Goal: Task Accomplishment & Management: Use online tool/utility

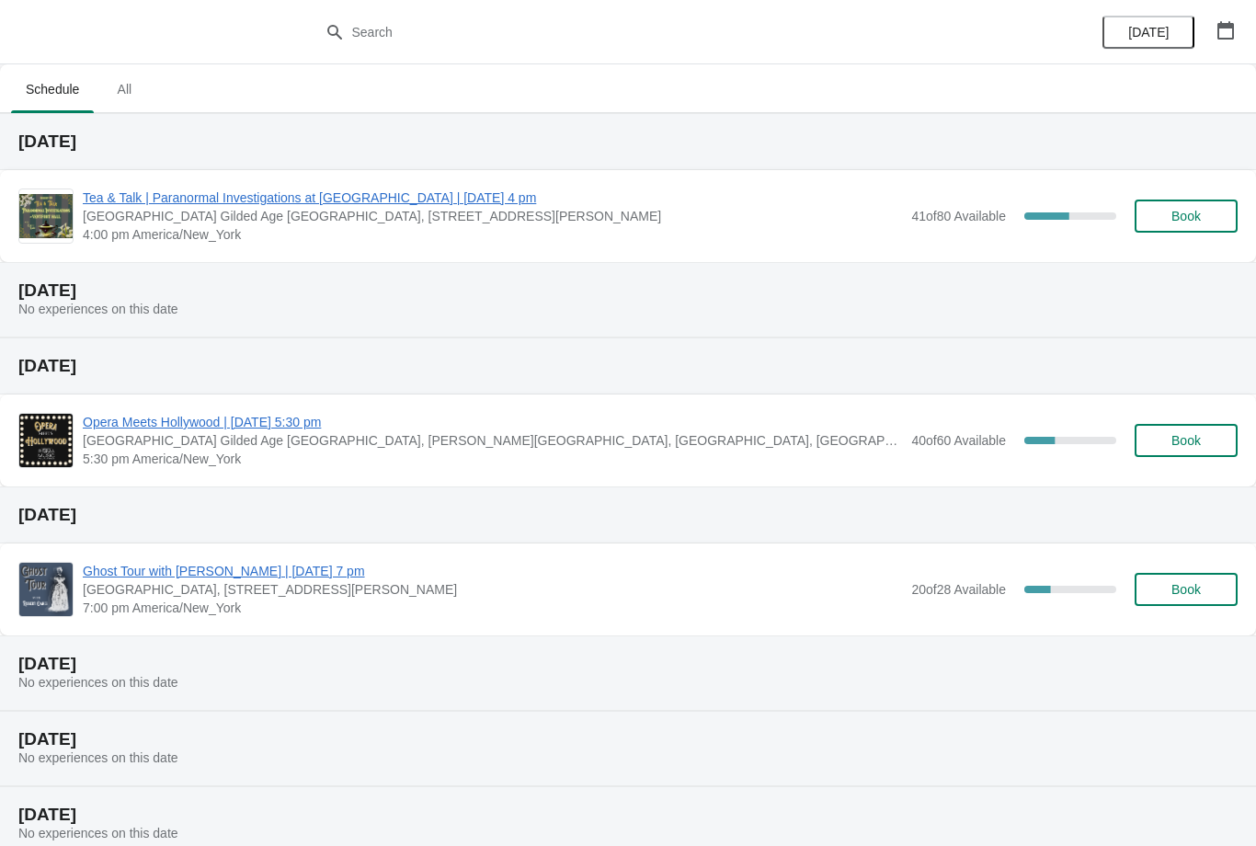
click at [399, 234] on span "4:00 pm America/New_York" at bounding box center [492, 234] width 819 height 18
click at [377, 193] on span "Tea & Talk | Paranormal Investigations at [GEOGRAPHIC_DATA] | [DATE] 4 pm" at bounding box center [492, 197] width 819 height 18
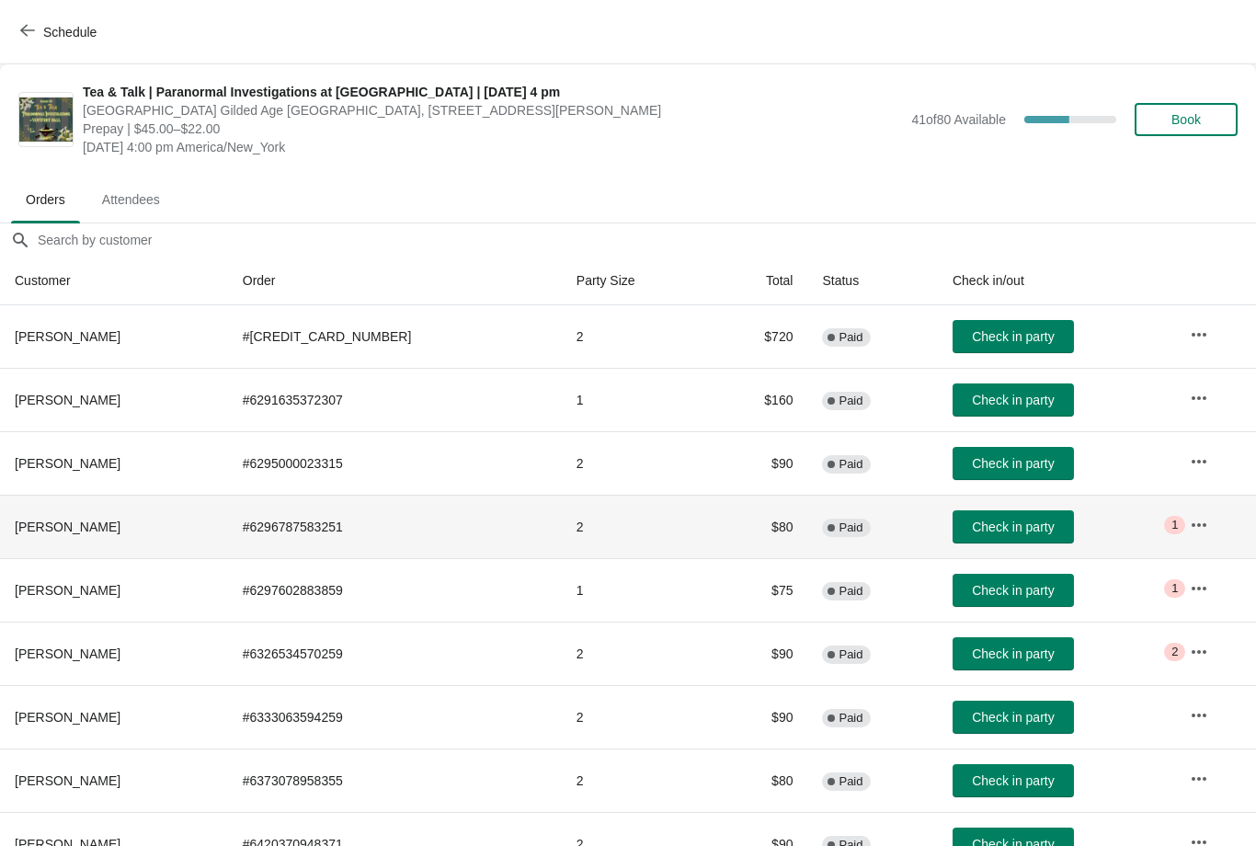
click at [1164, 530] on span "Critical 1" at bounding box center [1174, 525] width 21 height 18
click at [1150, 517] on td "Check in party" at bounding box center [1055, 526] width 237 height 63
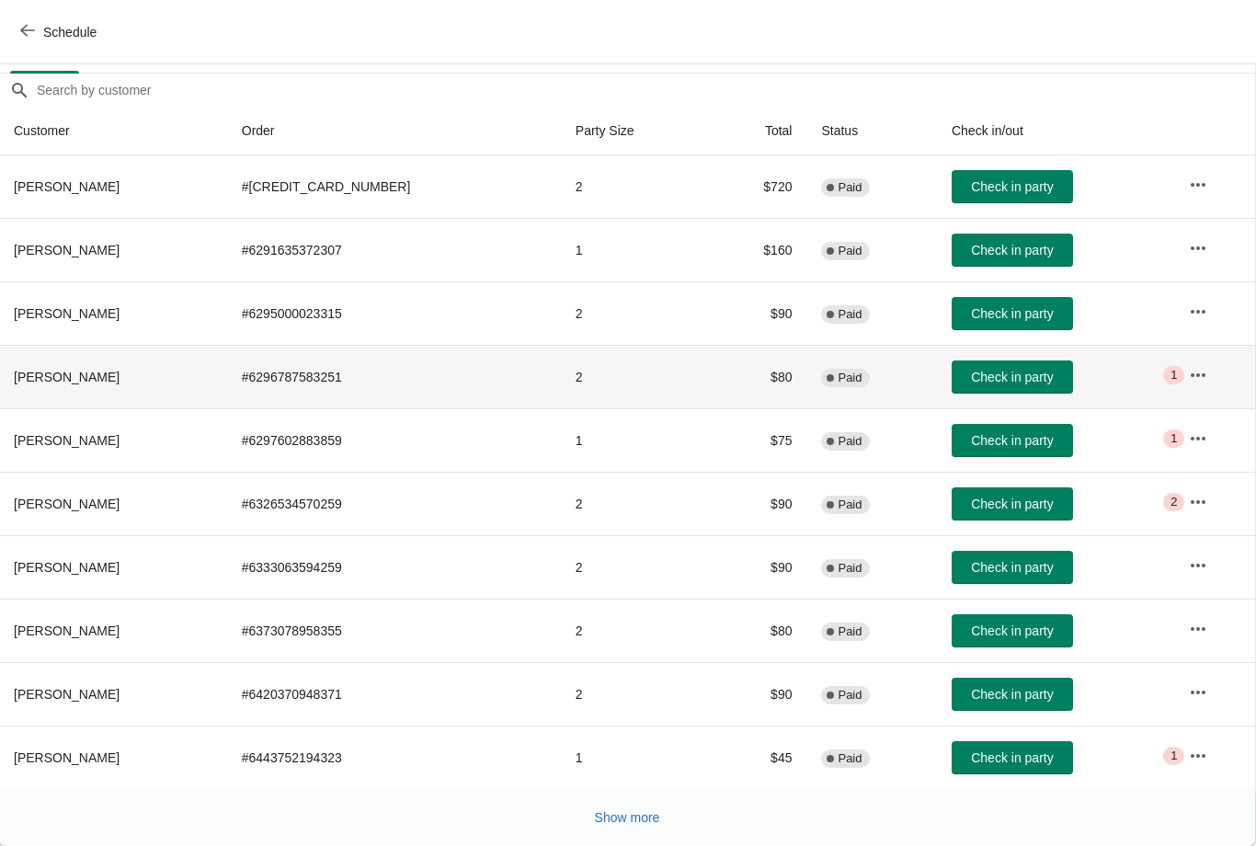
scroll to position [150, 1]
click at [625, 816] on span "Show more" at bounding box center [627, 817] width 65 height 15
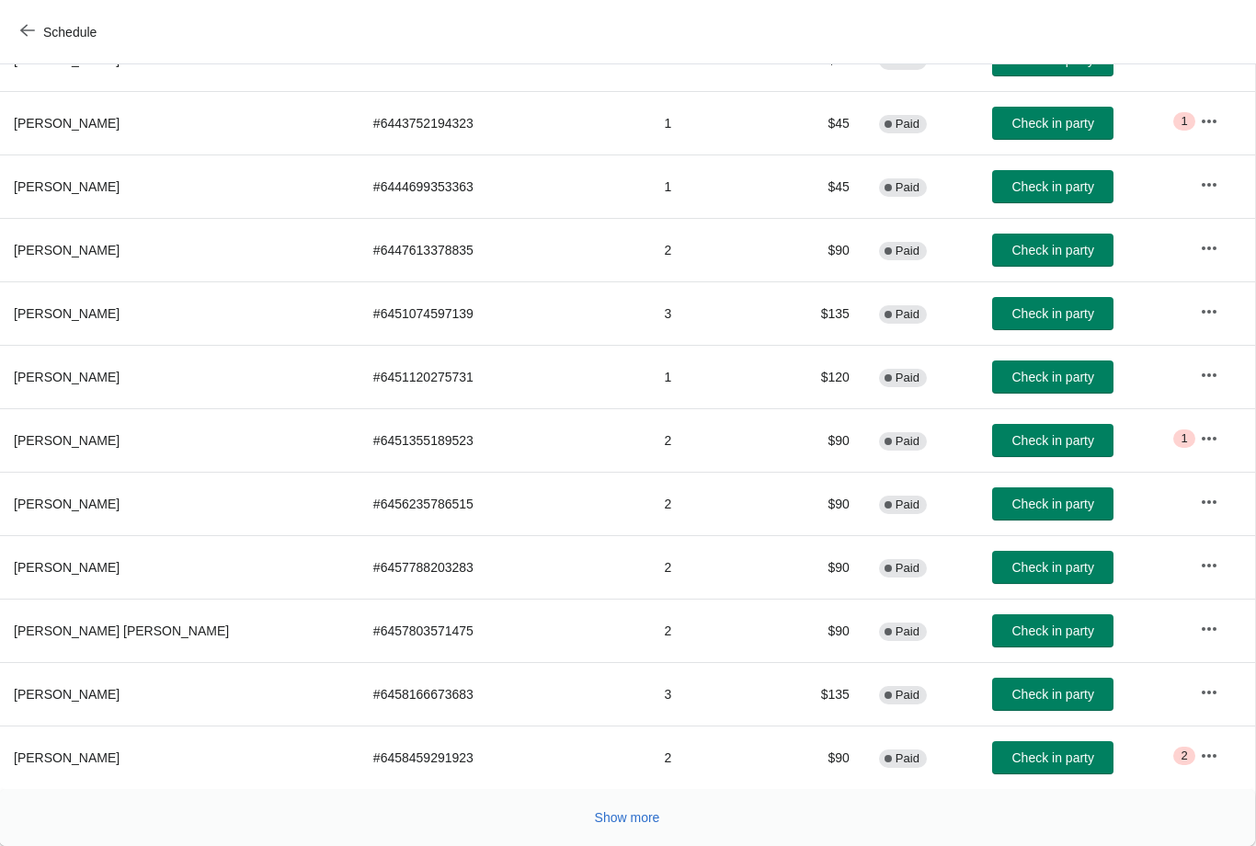
scroll to position [784, 1]
click at [1153, 747] on td "Check in party" at bounding box center [1080, 756] width 207 height 63
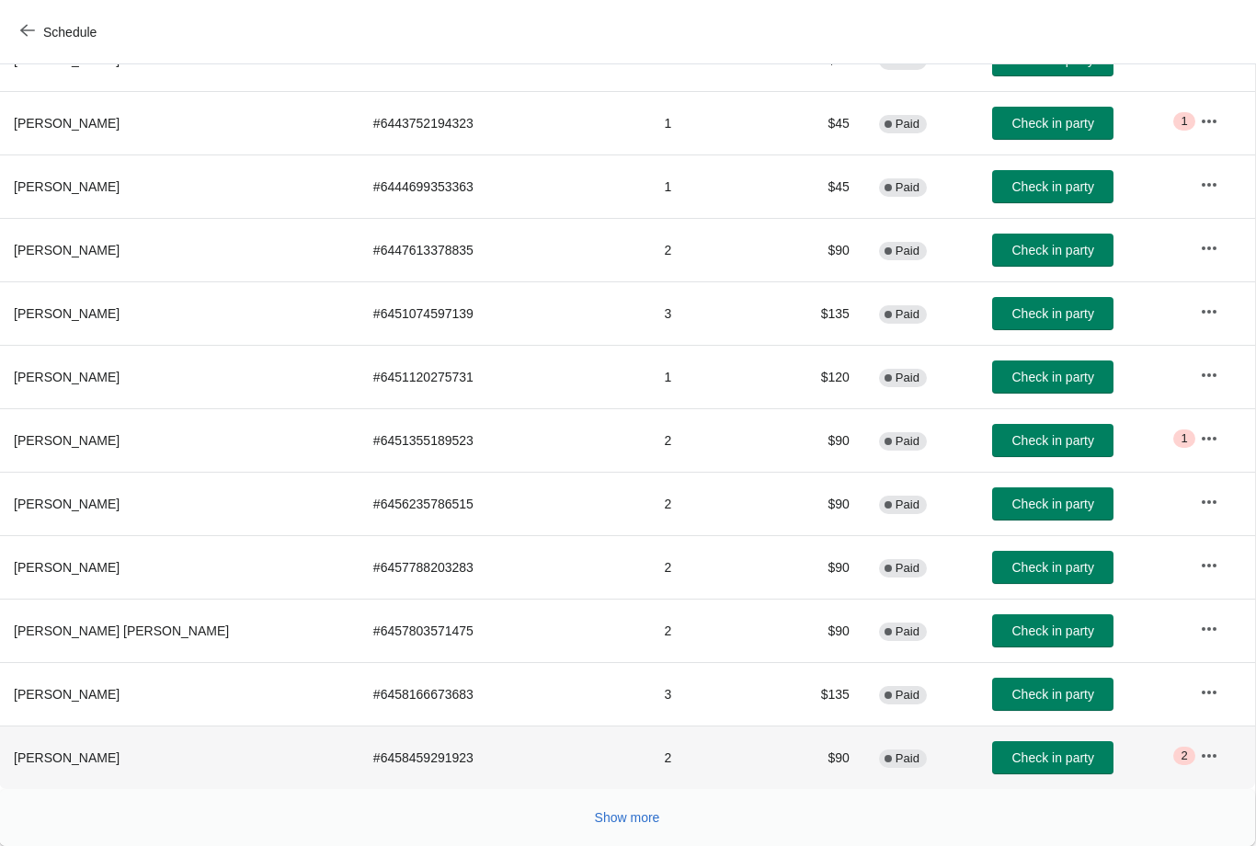
click at [1181, 759] on span "2" at bounding box center [1184, 755] width 6 height 15
click at [633, 817] on span "Show more" at bounding box center [627, 817] width 65 height 15
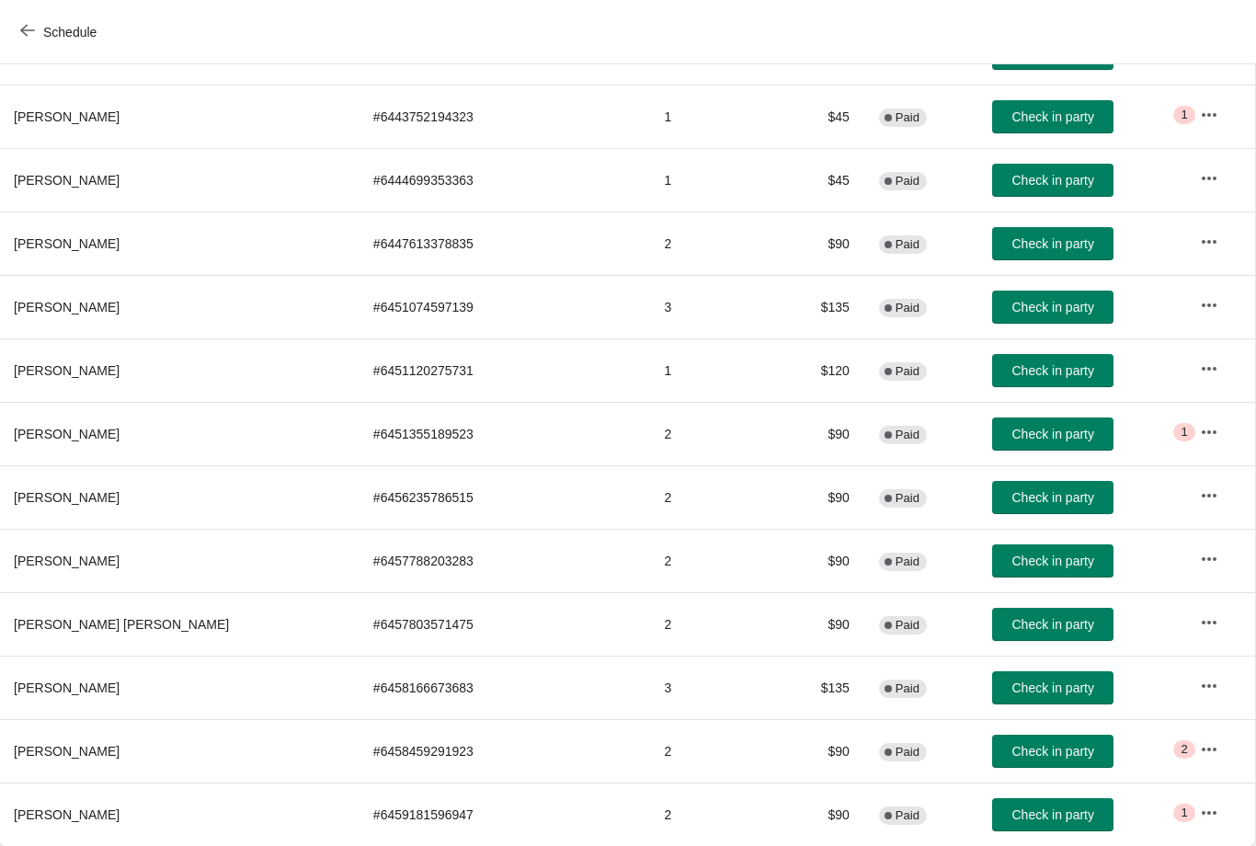
scroll to position [791, 1]
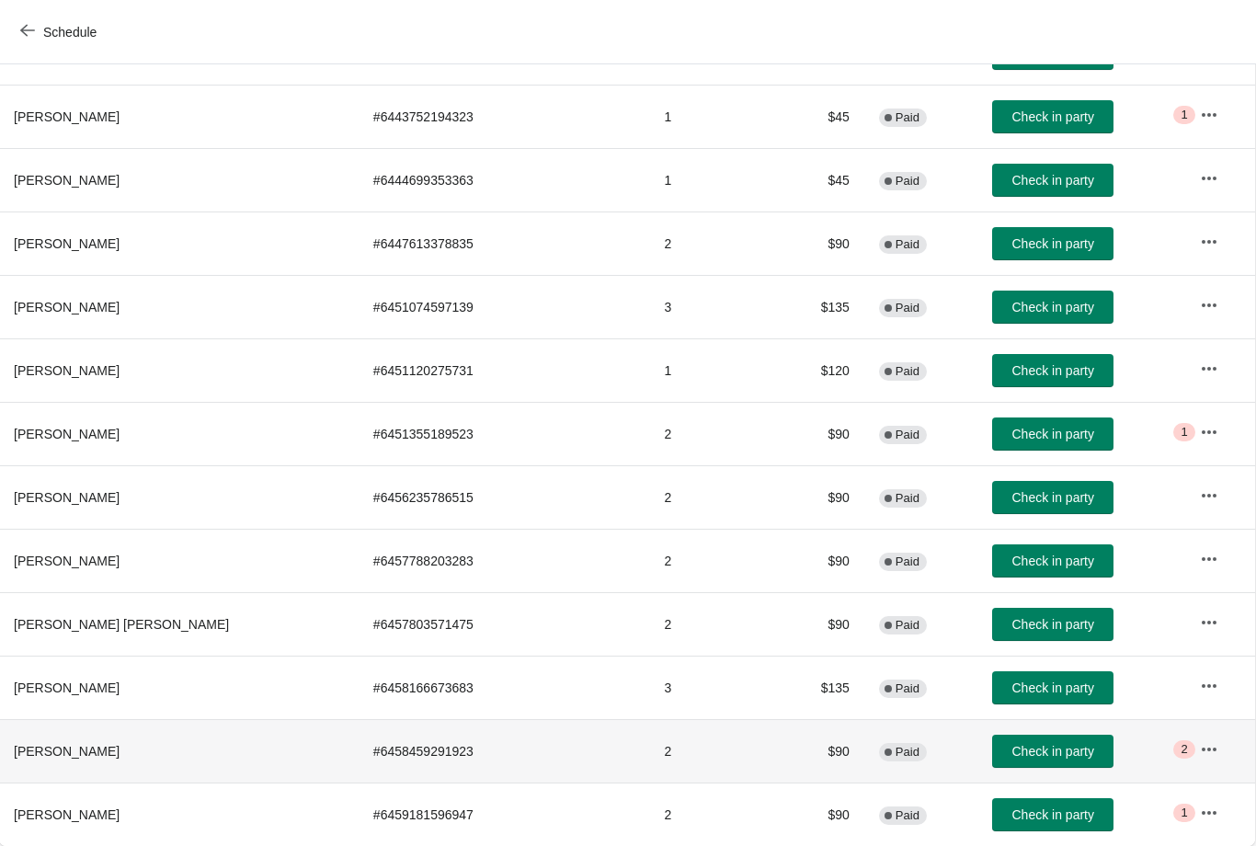
click at [1173, 758] on span "Critical 2" at bounding box center [1183, 749] width 21 height 18
click at [1181, 747] on span "Critical 2" at bounding box center [1183, 749] width 21 height 18
click at [1200, 755] on icon "button" at bounding box center [1209, 749] width 18 height 18
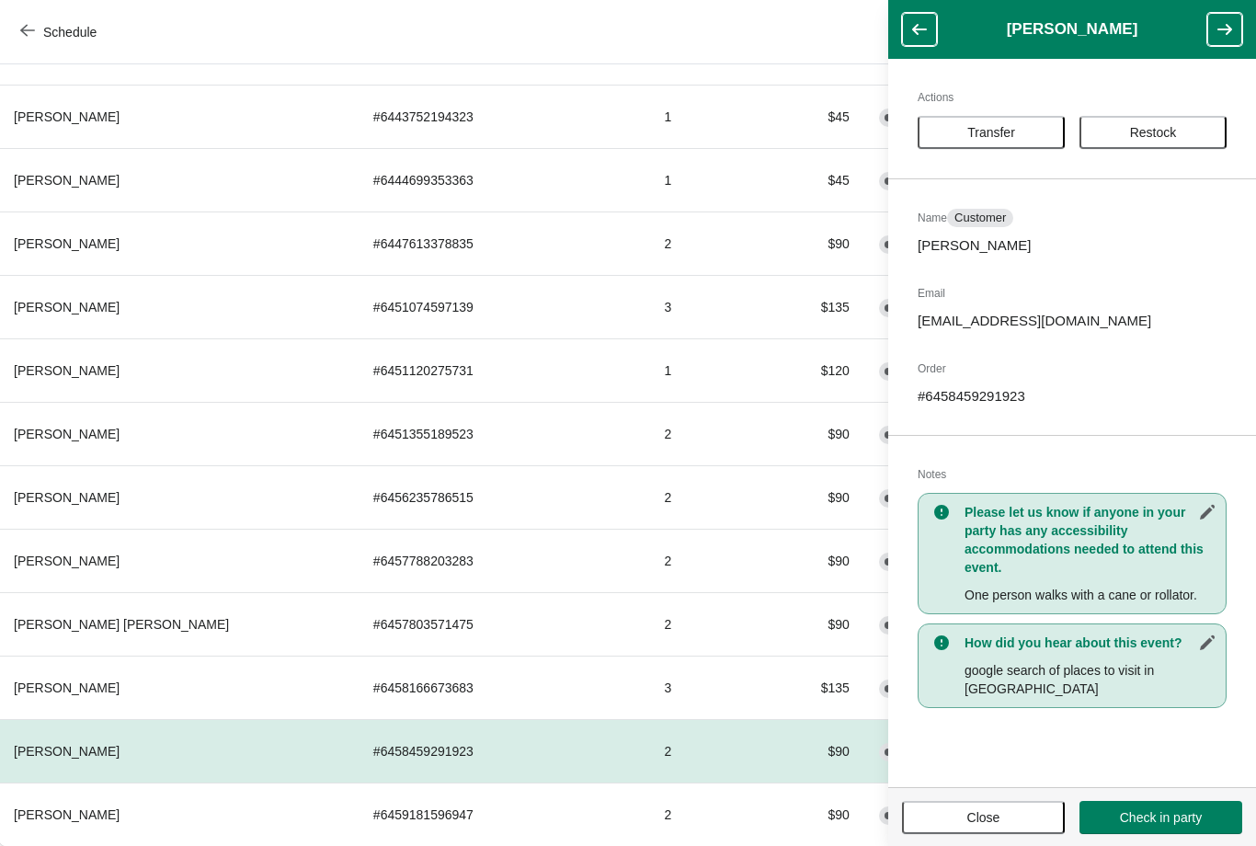
click at [1014, 818] on span "Close" at bounding box center [984, 817] width 130 height 15
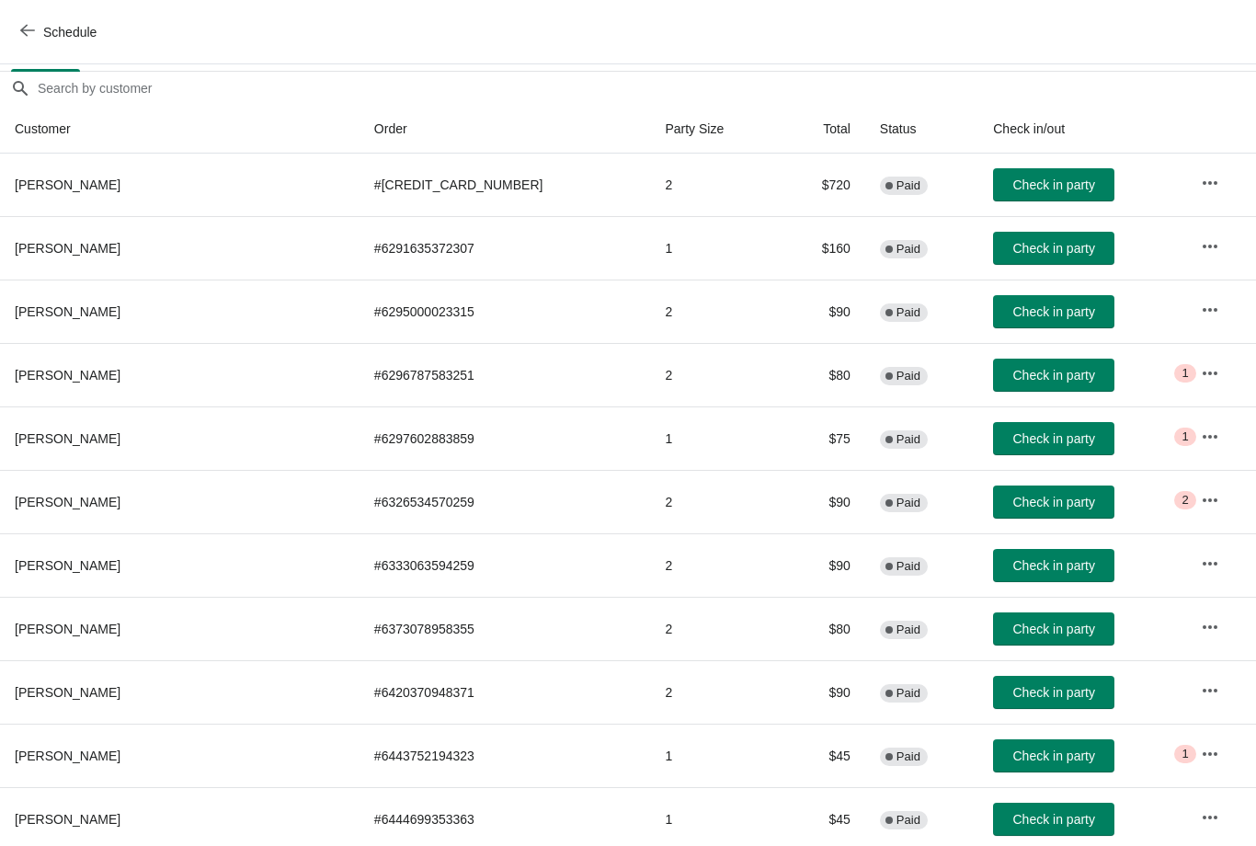
scroll to position [148, 0]
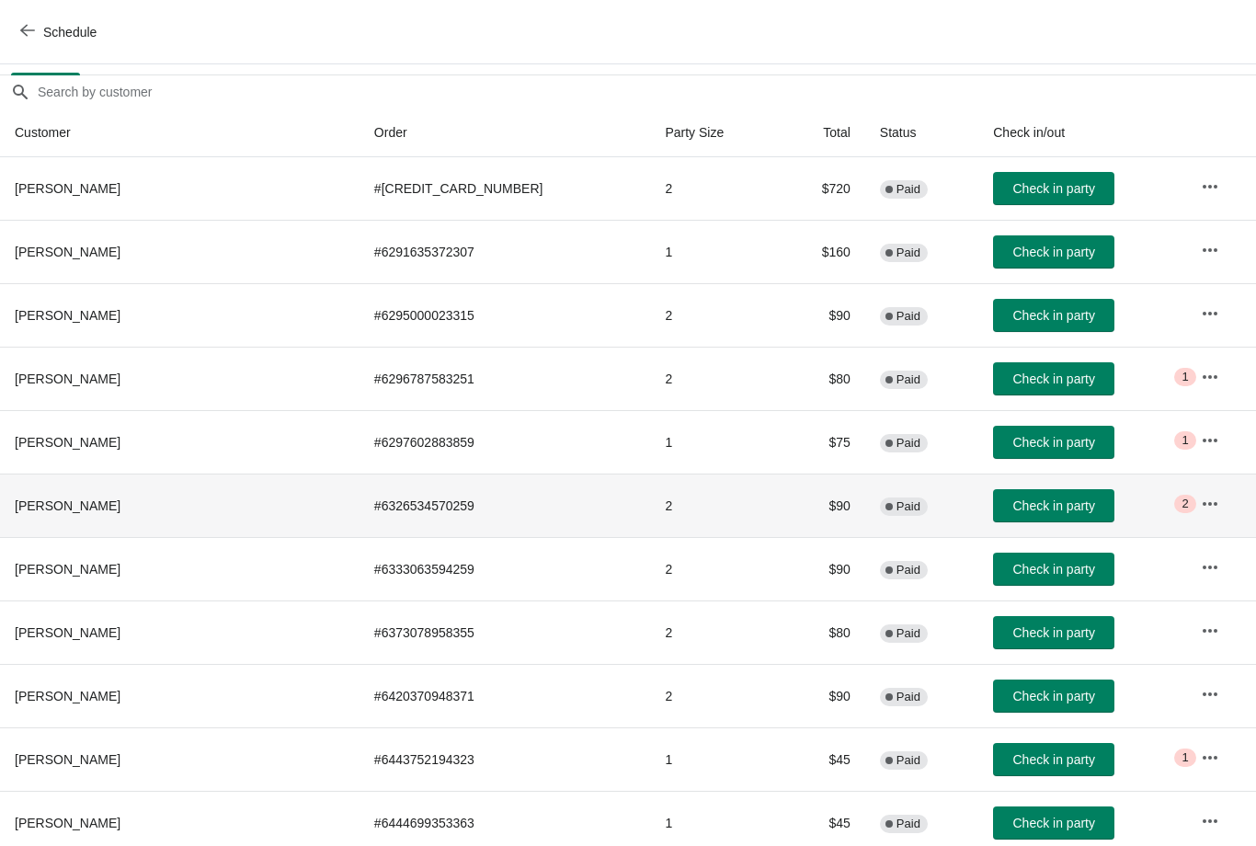
click at [1181, 496] on span "Critical 2" at bounding box center [1184, 504] width 21 height 18
click at [1181, 496] on span "2" at bounding box center [1184, 503] width 6 height 15
click at [1174, 516] on td "Check in party" at bounding box center [1081, 505] width 207 height 63
click at [1175, 513] on td "Check in party" at bounding box center [1081, 505] width 207 height 63
click at [1193, 508] on button "button" at bounding box center [1209, 503] width 33 height 33
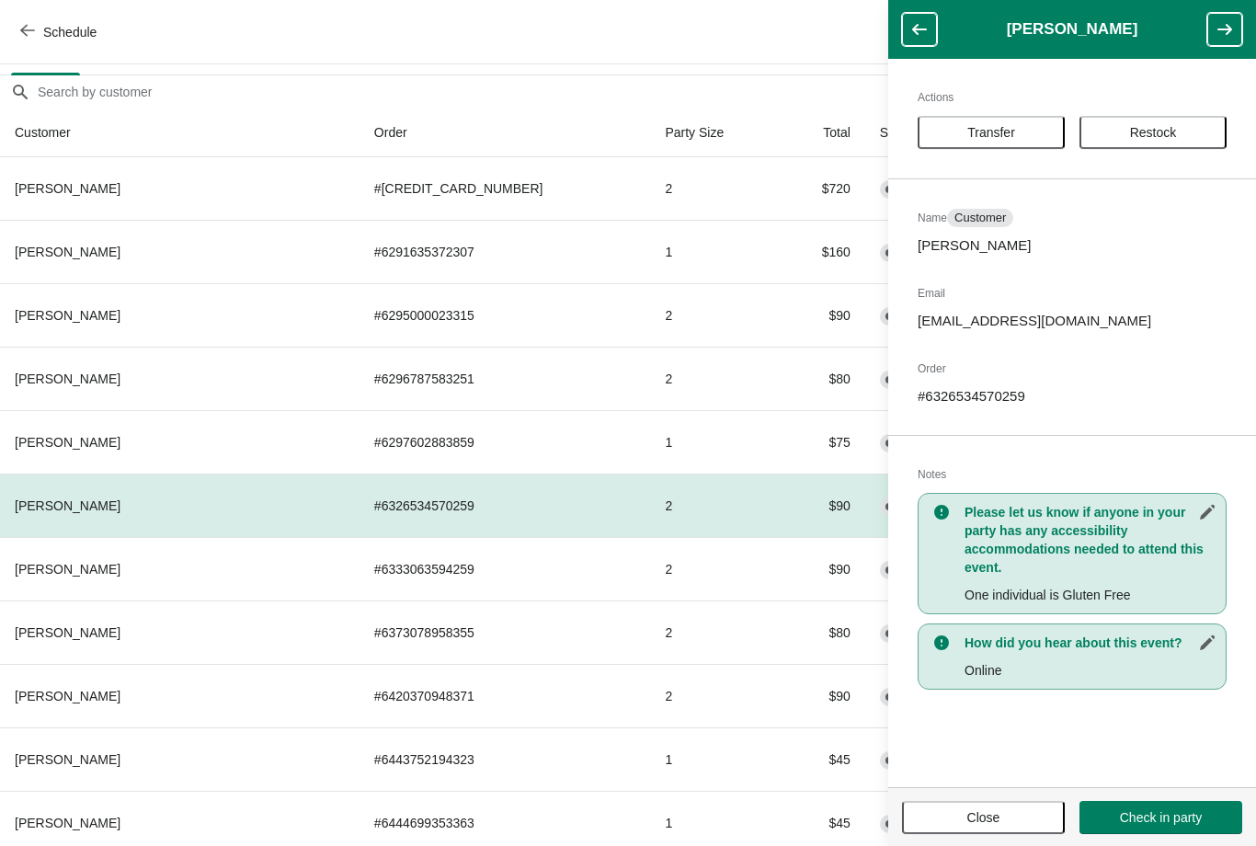
click at [1001, 807] on button "Close" at bounding box center [983, 817] width 163 height 33
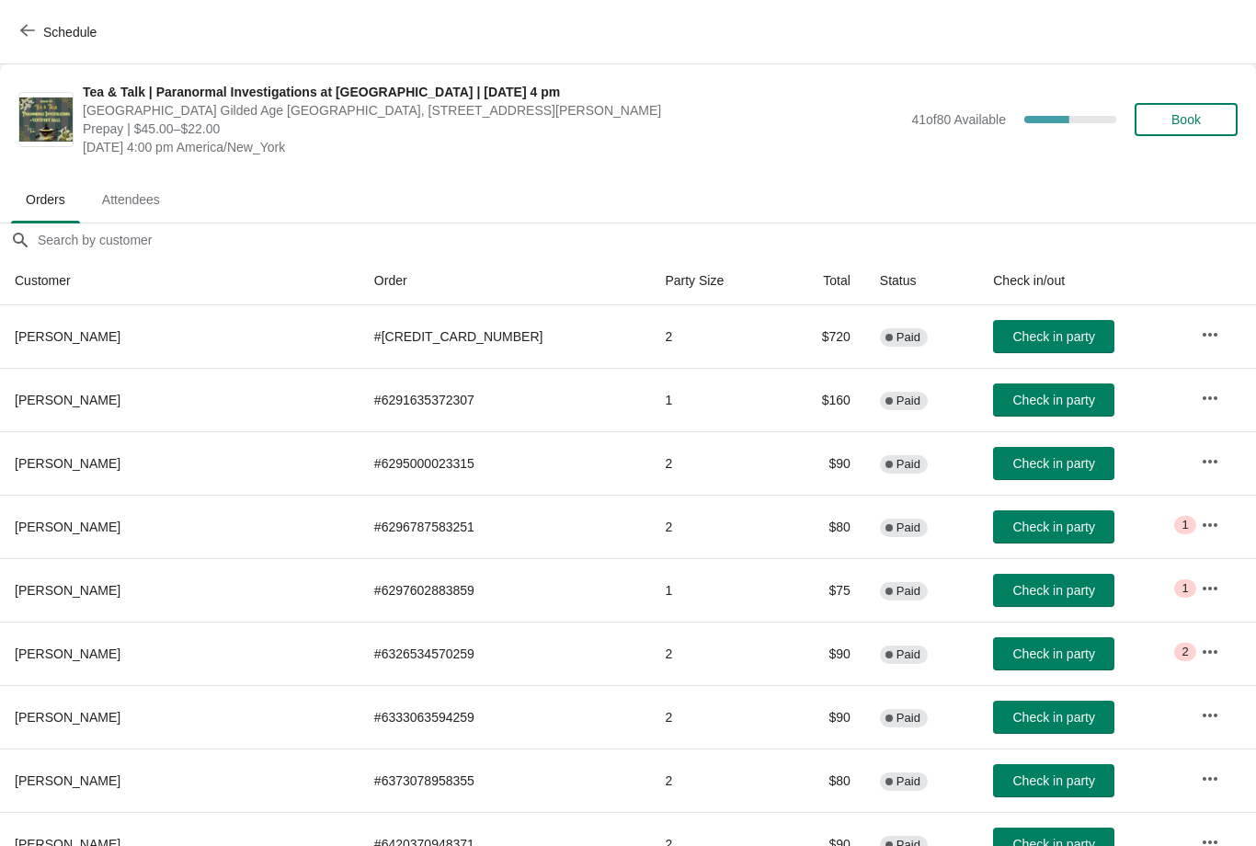
scroll to position [0, 0]
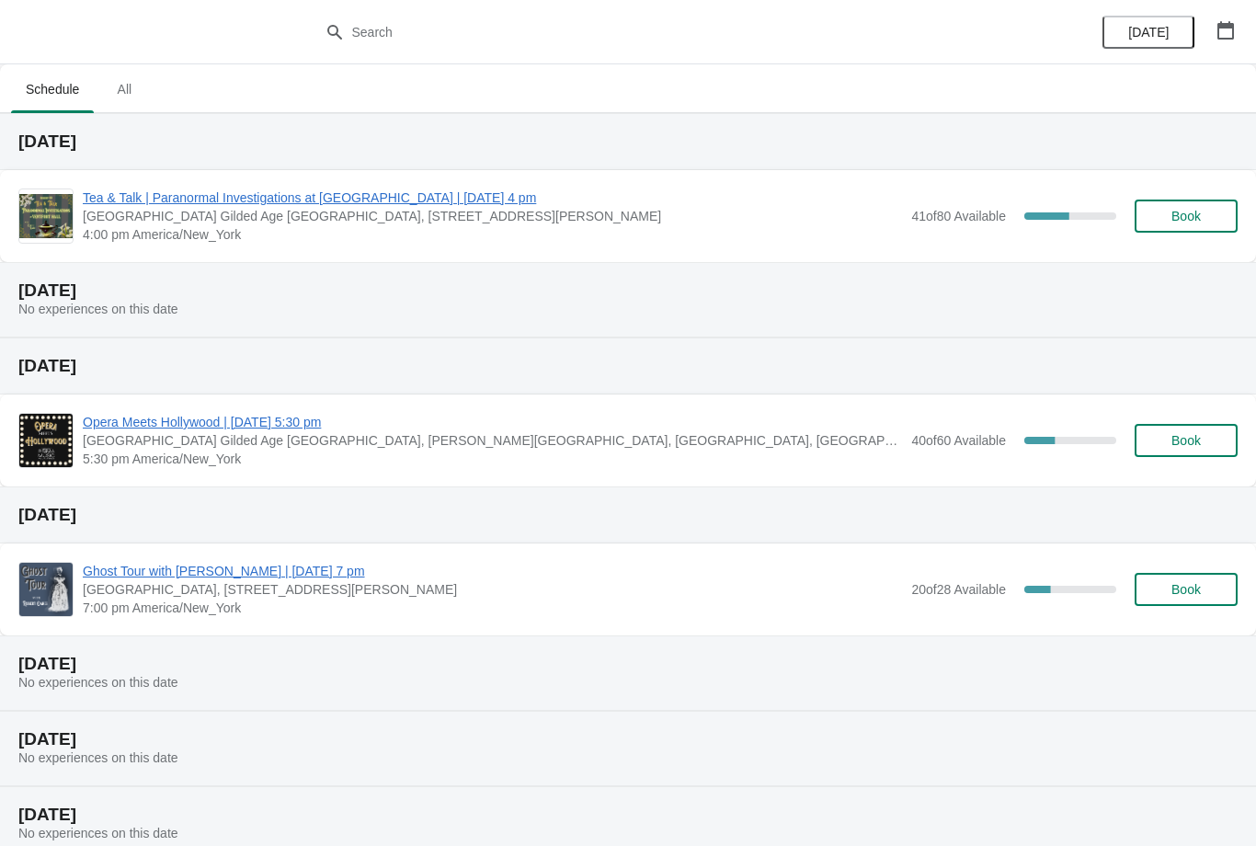
click at [403, 578] on span "Ghost Tour with [PERSON_NAME] | [DATE] 7 pm" at bounding box center [492, 571] width 819 height 18
click at [507, 197] on span "Tea & Talk | Paranormal Investigations at [GEOGRAPHIC_DATA] | [DATE] 4 pm" at bounding box center [492, 197] width 819 height 18
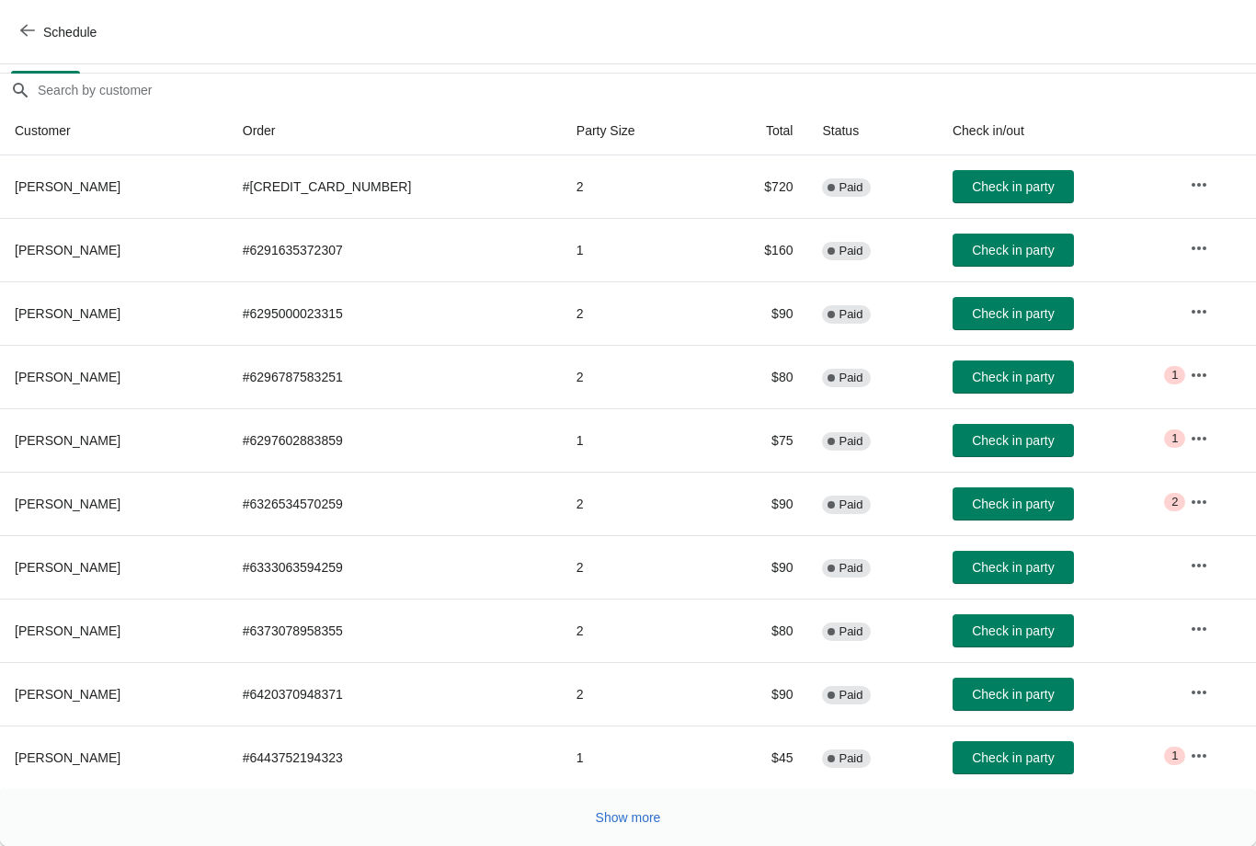
scroll to position [150, 0]
click at [622, 815] on span "Show more" at bounding box center [628, 817] width 65 height 15
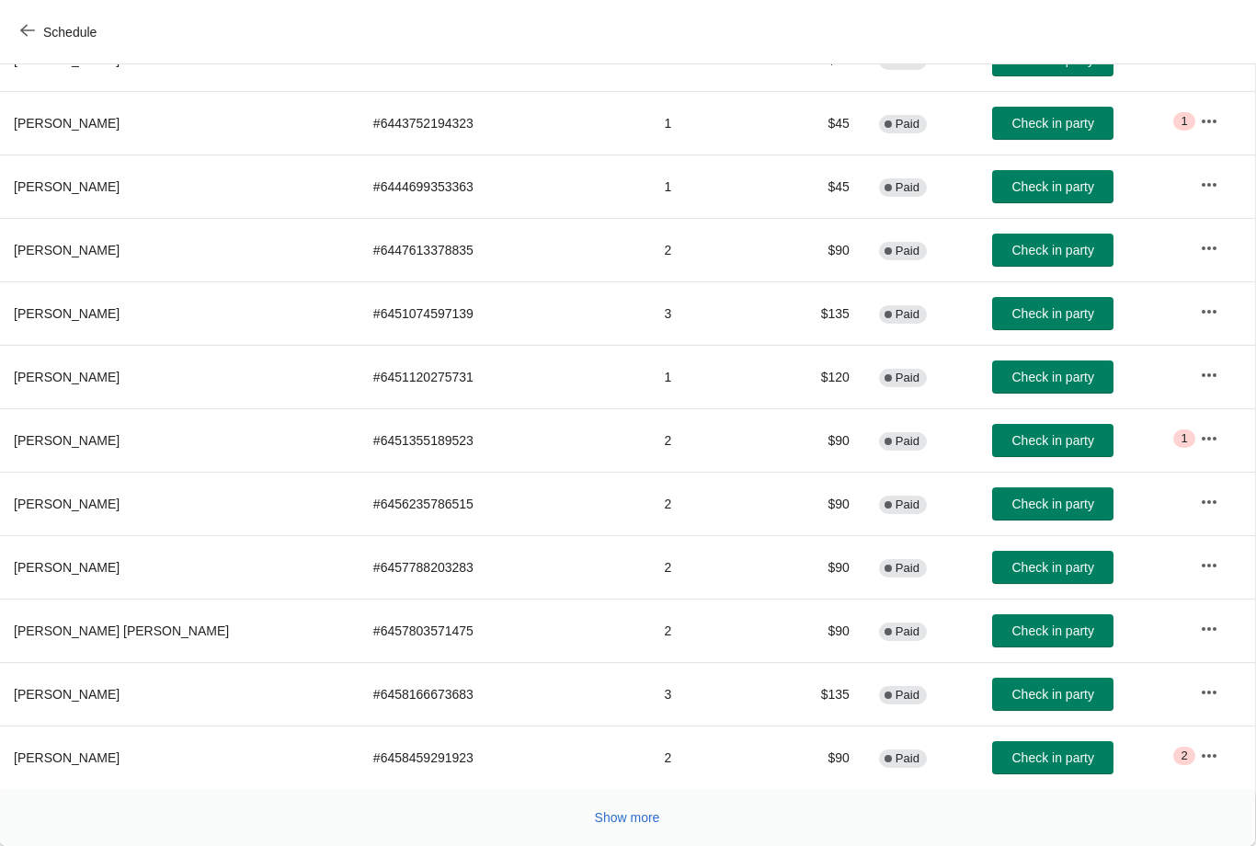
scroll to position [784, 1]
click at [621, 815] on span "Show more" at bounding box center [627, 817] width 65 height 15
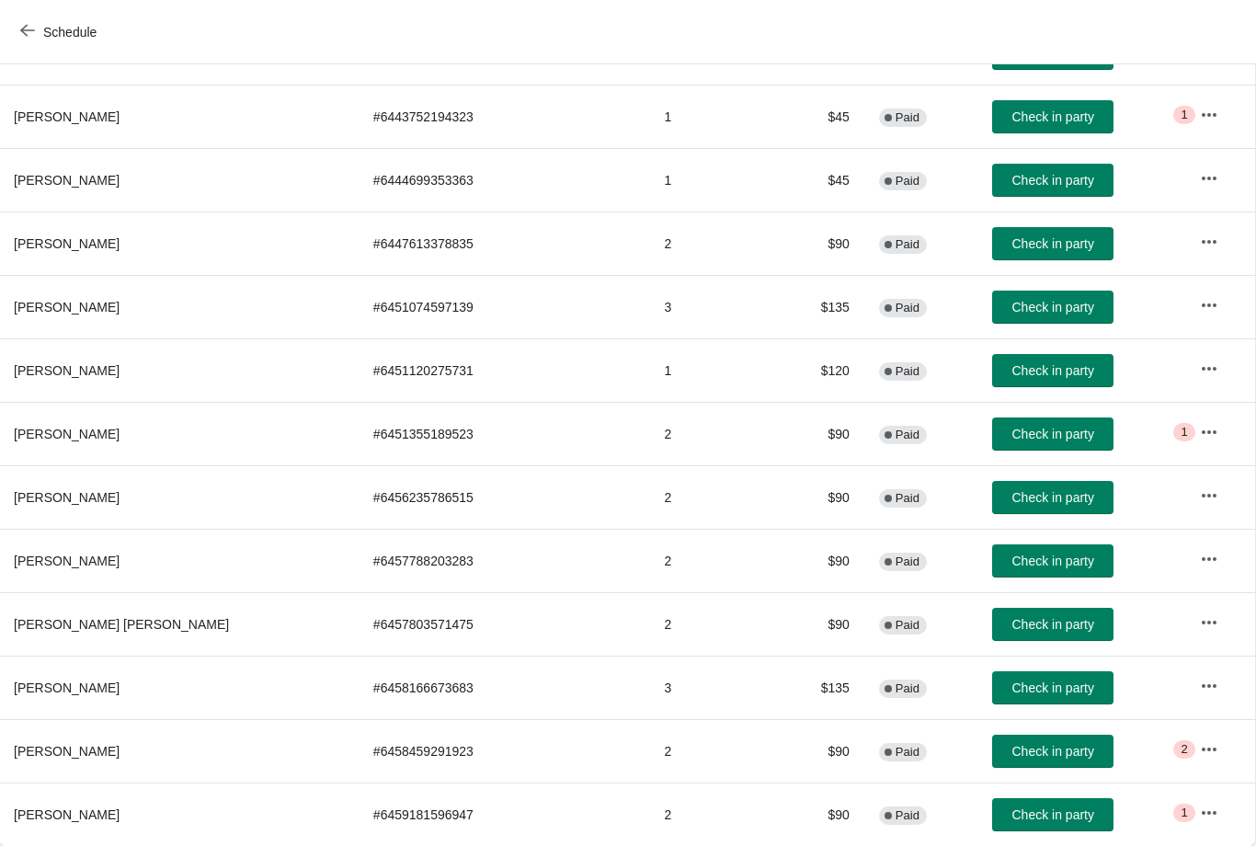
scroll to position [791, 1]
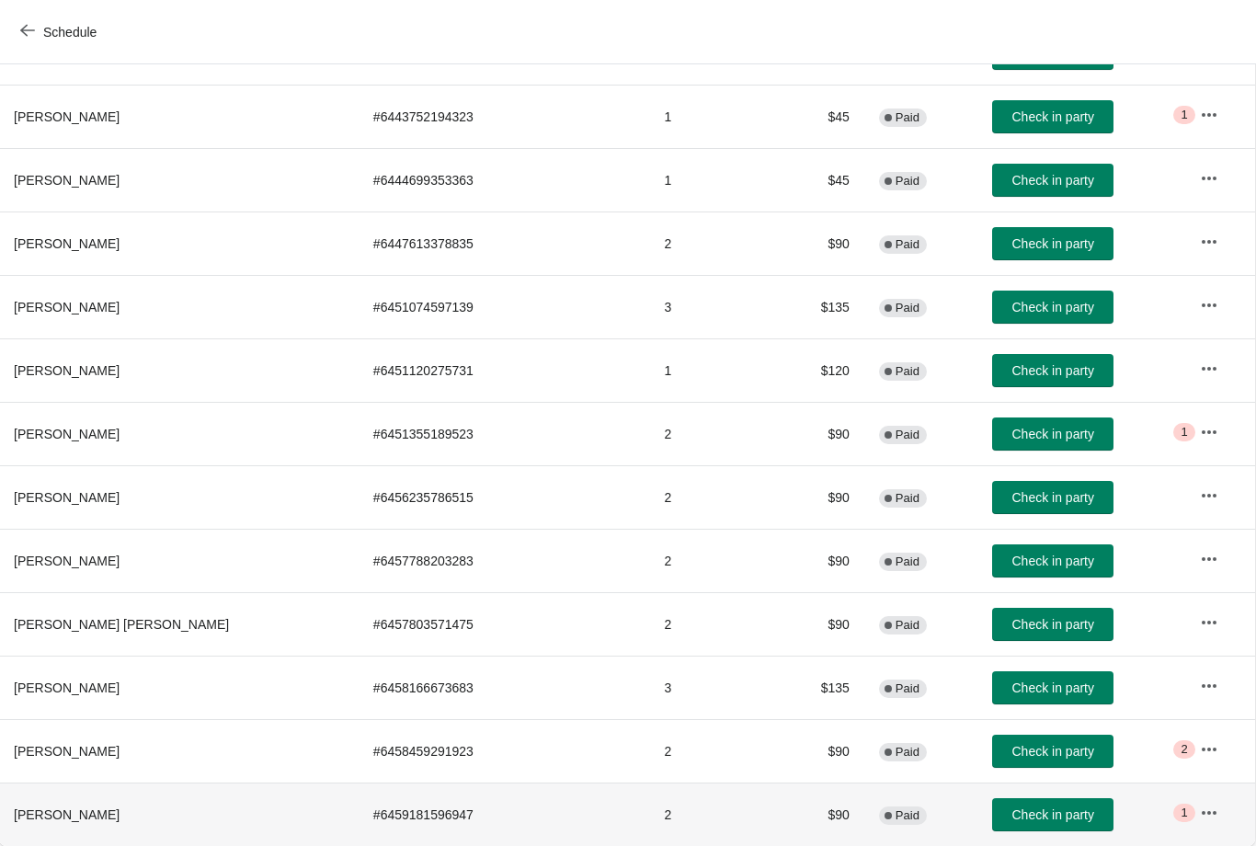
click at [449, 816] on td "# 6459181596947" at bounding box center [504, 813] width 291 height 63
click at [779, 810] on td "$90" at bounding box center [822, 813] width 86 height 63
click at [111, 810] on span "[PERSON_NAME]" at bounding box center [67, 814] width 106 height 15
click at [156, 820] on th "[PERSON_NAME]" at bounding box center [178, 813] width 359 height 63
click at [154, 820] on th "[PERSON_NAME]" at bounding box center [178, 813] width 359 height 63
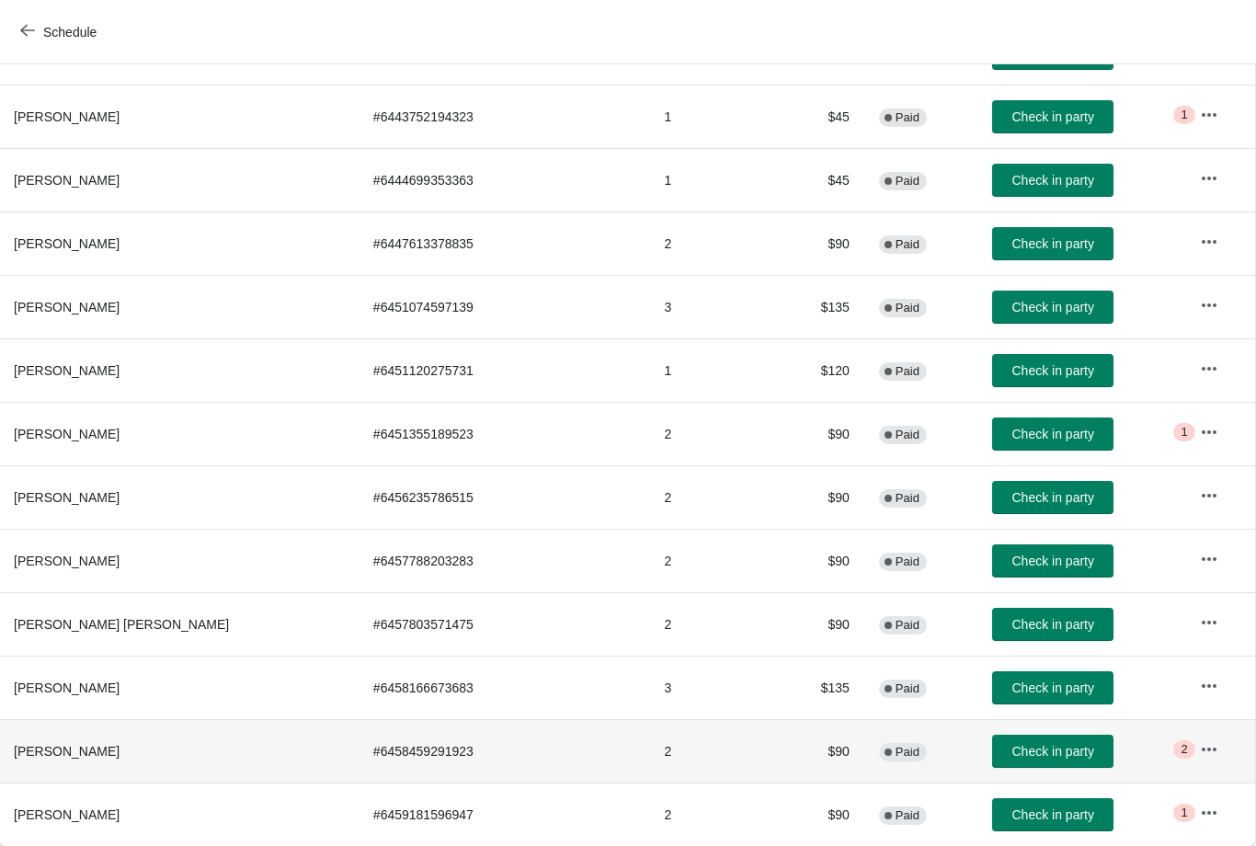
click at [246, 749] on th "Elizabeth Pipitone Phillips" at bounding box center [178, 750] width 359 height 63
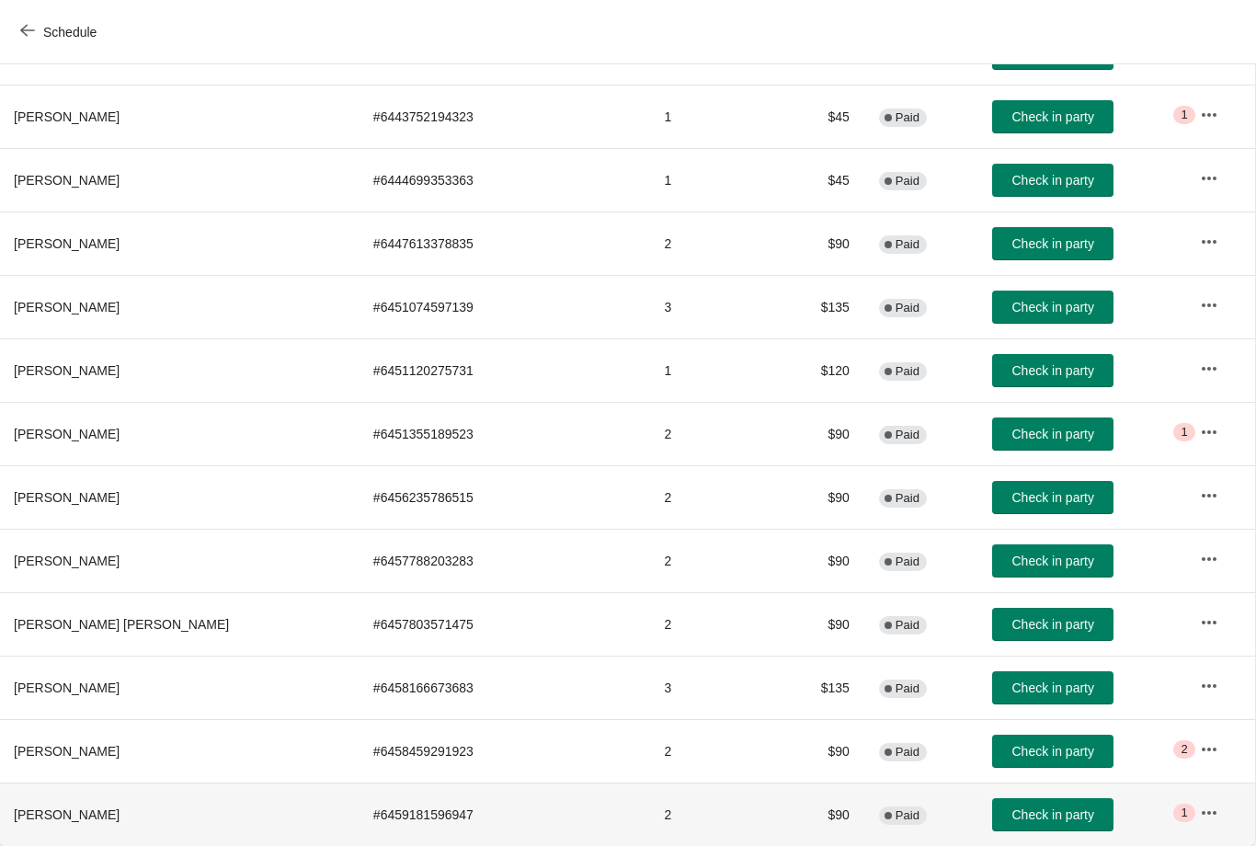
click at [237, 806] on th "[PERSON_NAME]" at bounding box center [178, 813] width 359 height 63
click at [1208, 813] on button "button" at bounding box center [1209, 812] width 33 height 33
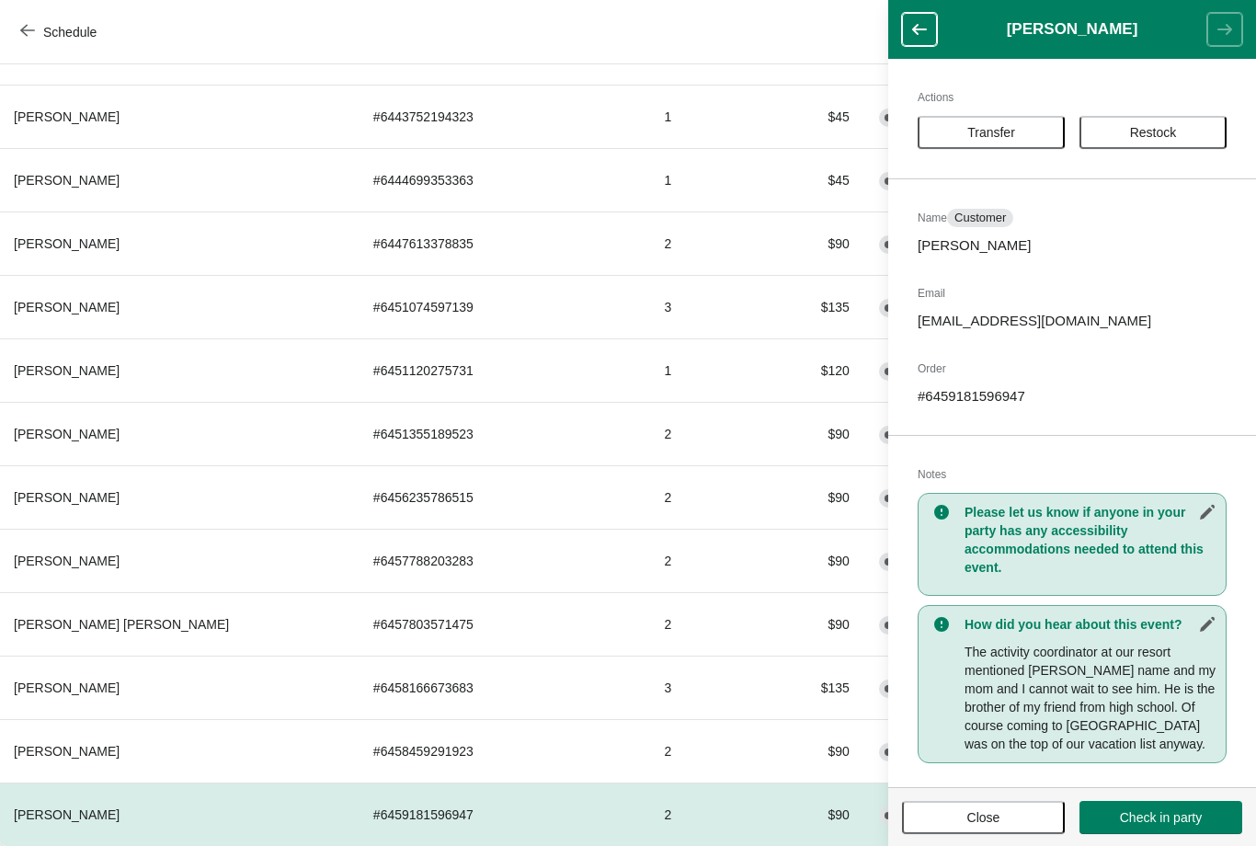
click at [1026, 120] on button "Transfer" at bounding box center [991, 132] width 147 height 33
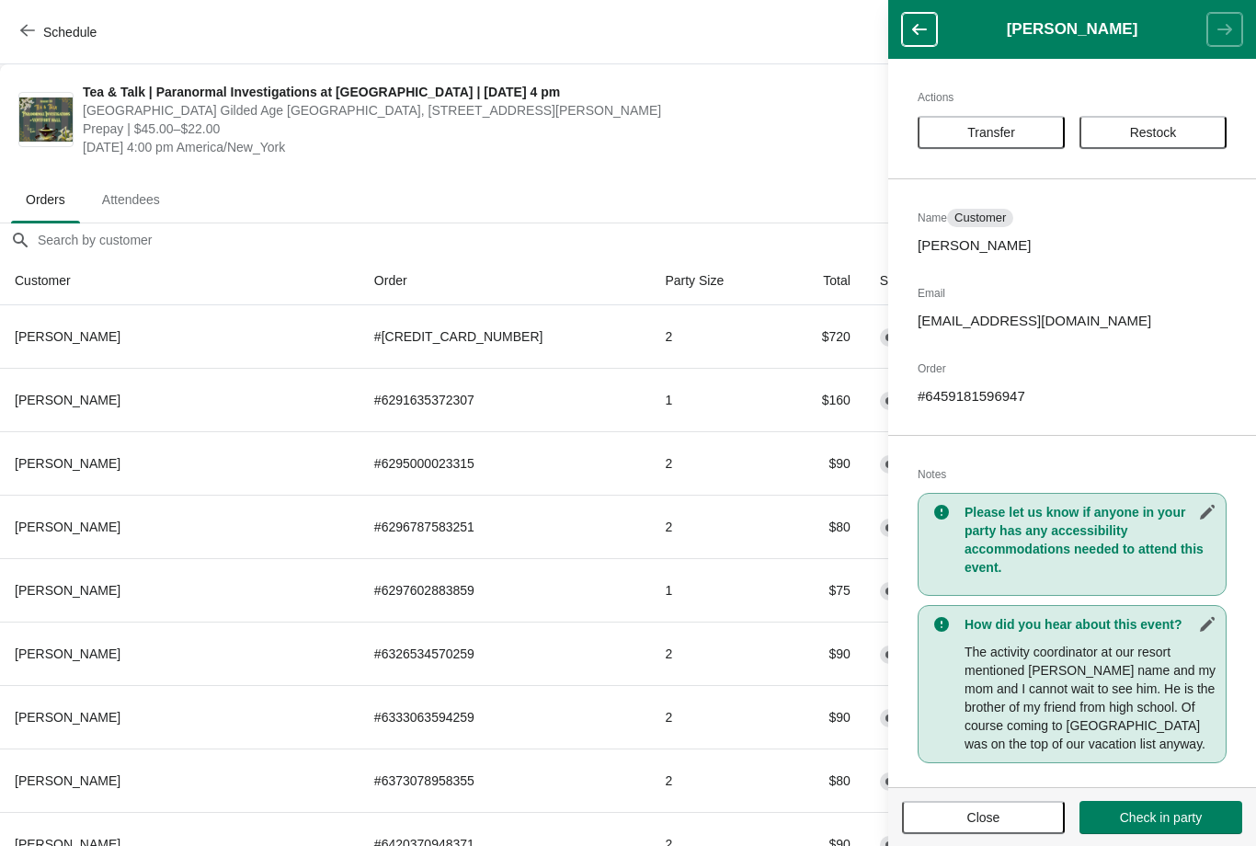
scroll to position [791, 0]
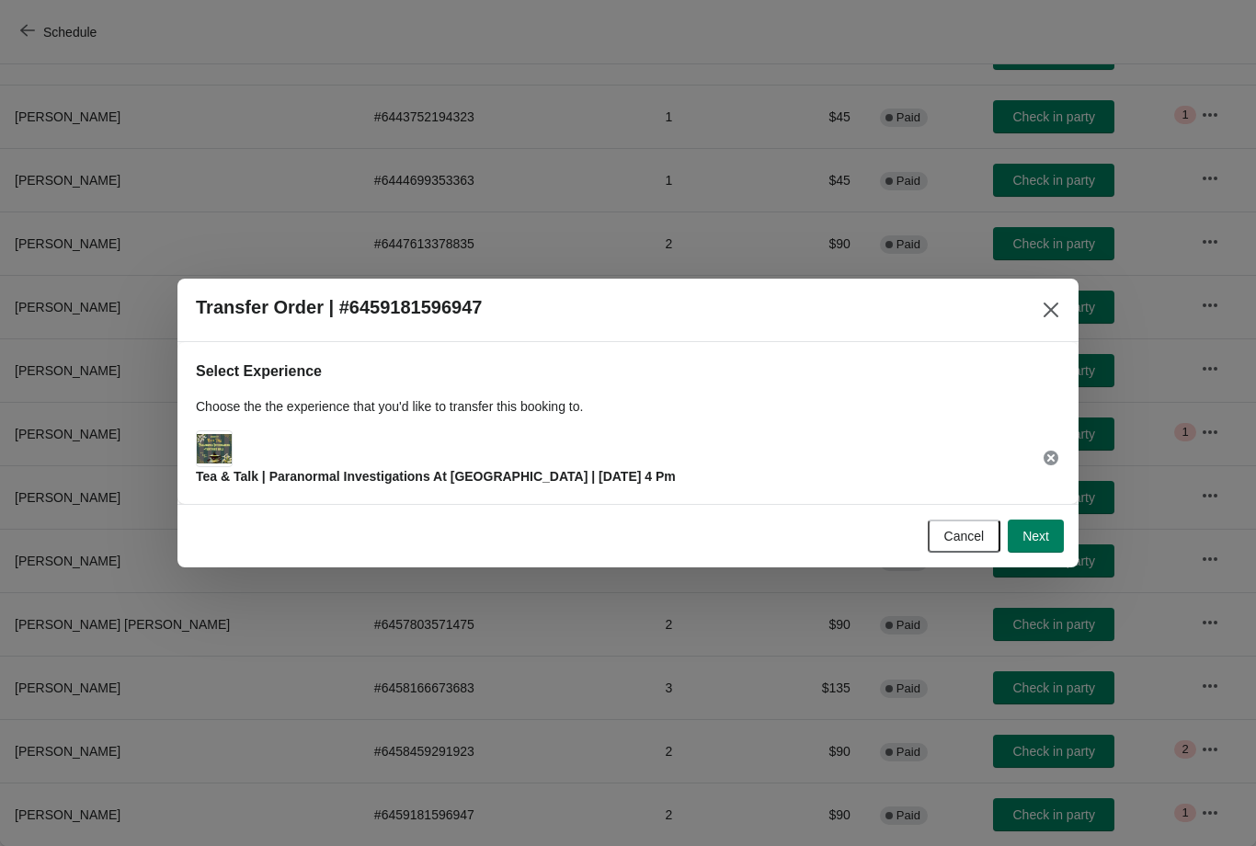
click at [1056, 460] on icon at bounding box center [1051, 458] width 15 height 15
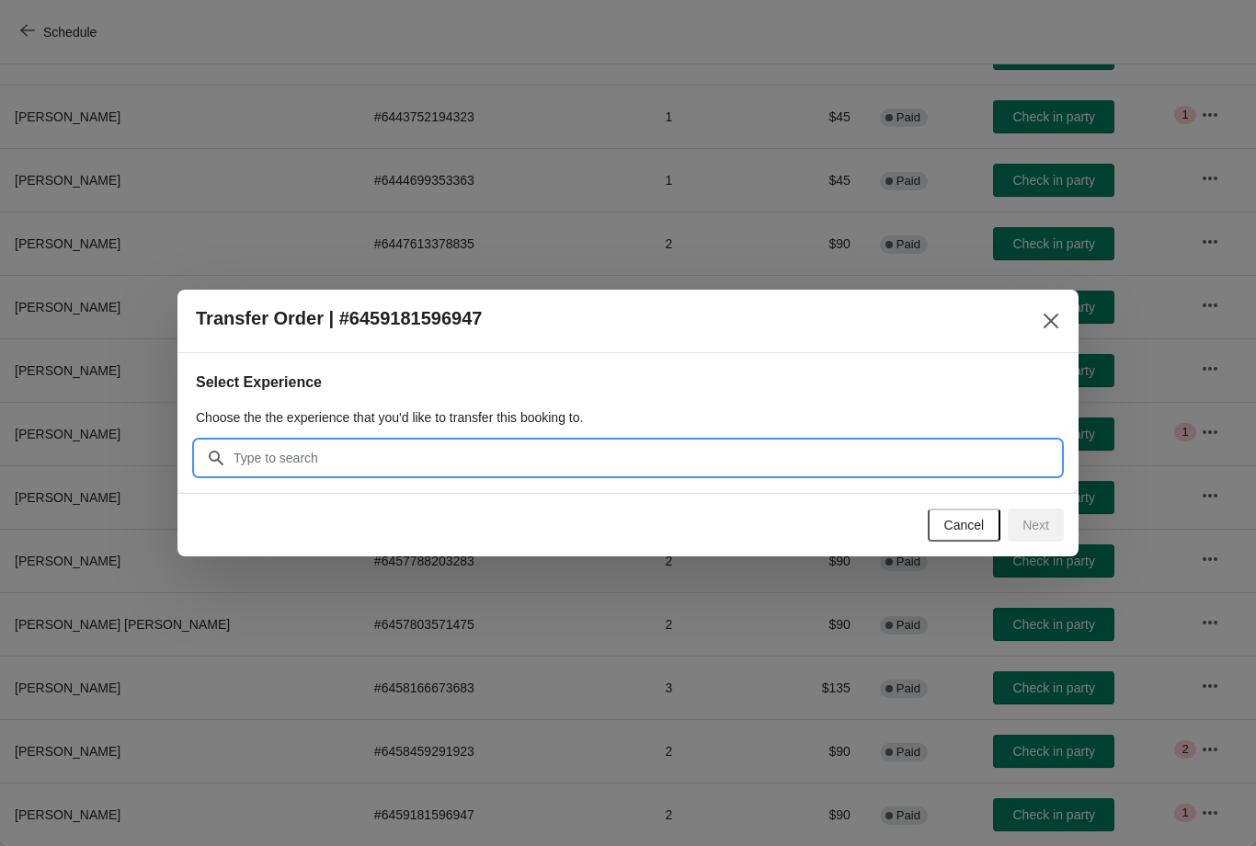
click at [907, 471] on input "Search" at bounding box center [646, 457] width 827 height 33
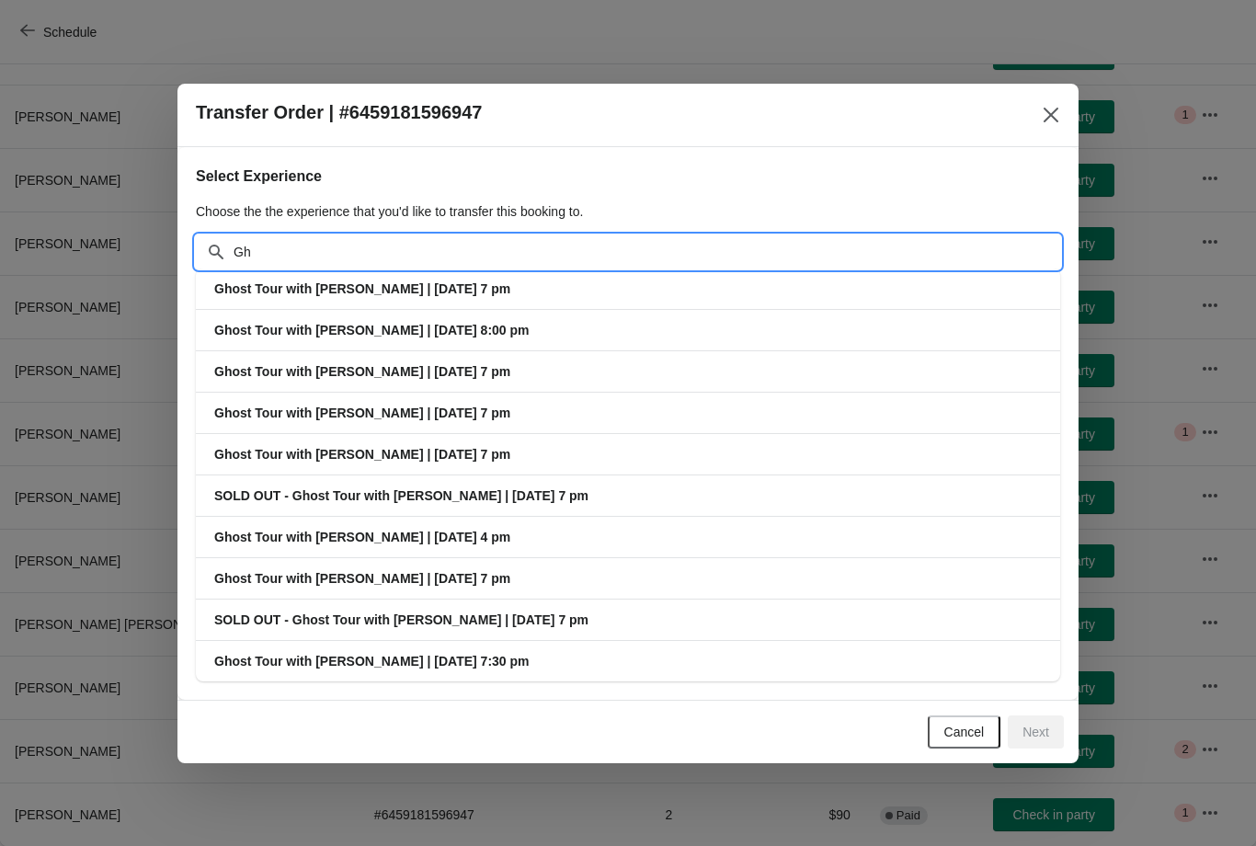
type input "G"
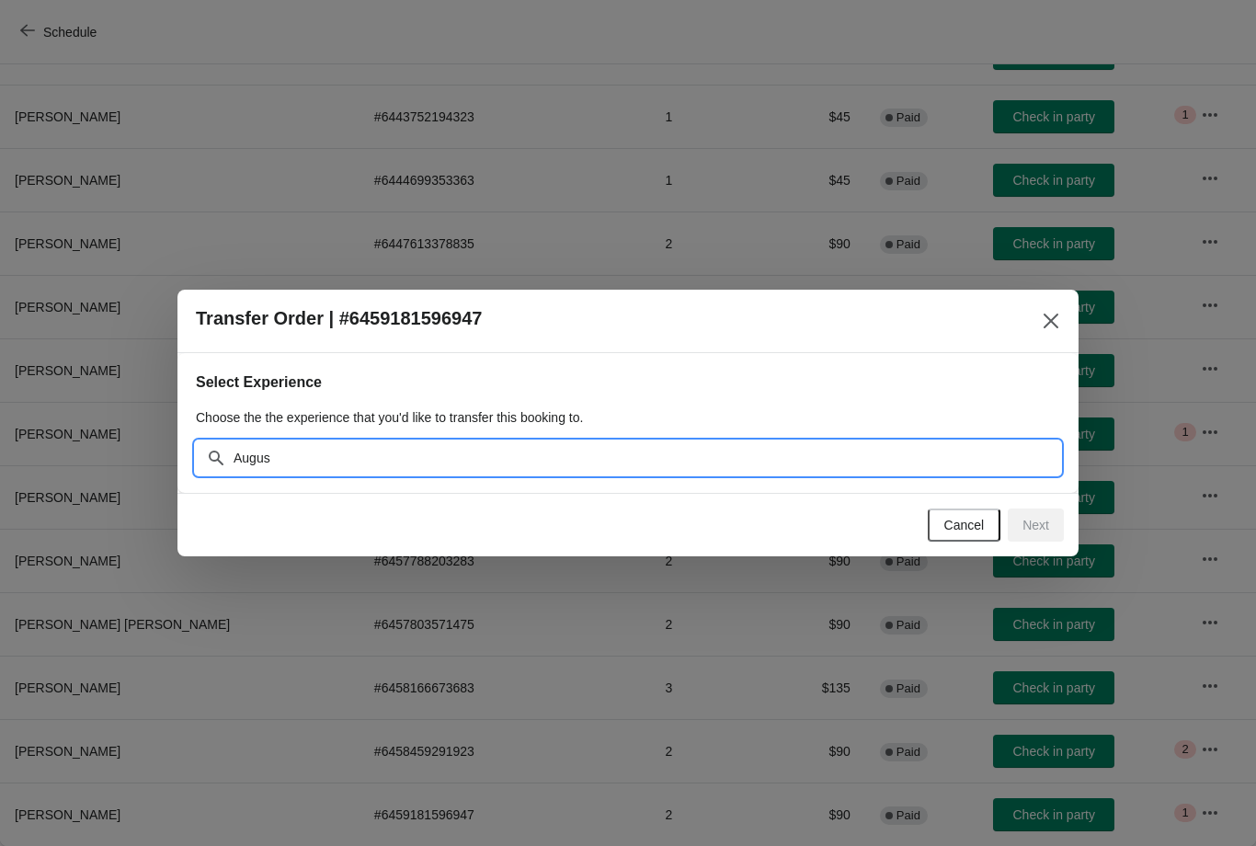
type input "August"
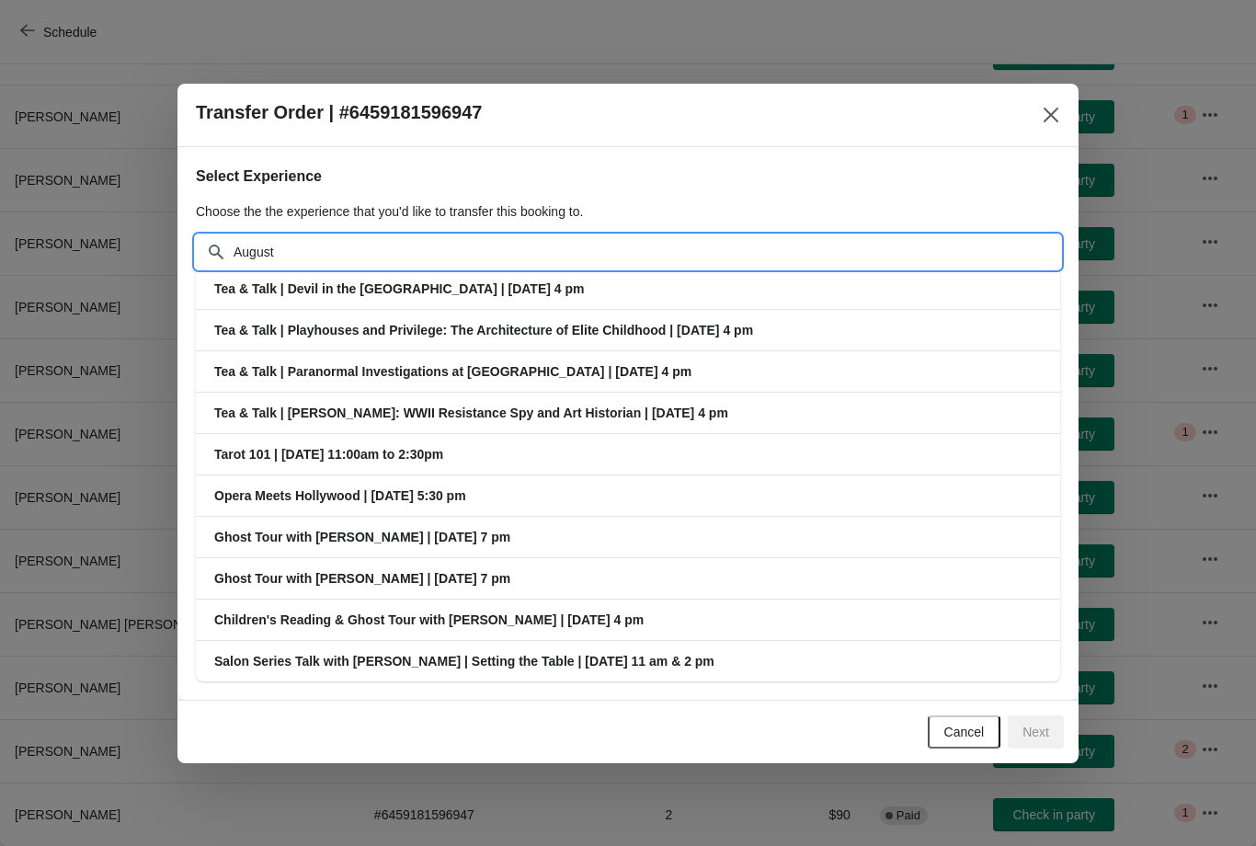
click at [678, 544] on h3 "Ghost Tour with [PERSON_NAME] | [DATE] 7 pm" at bounding box center [627, 537] width 827 height 18
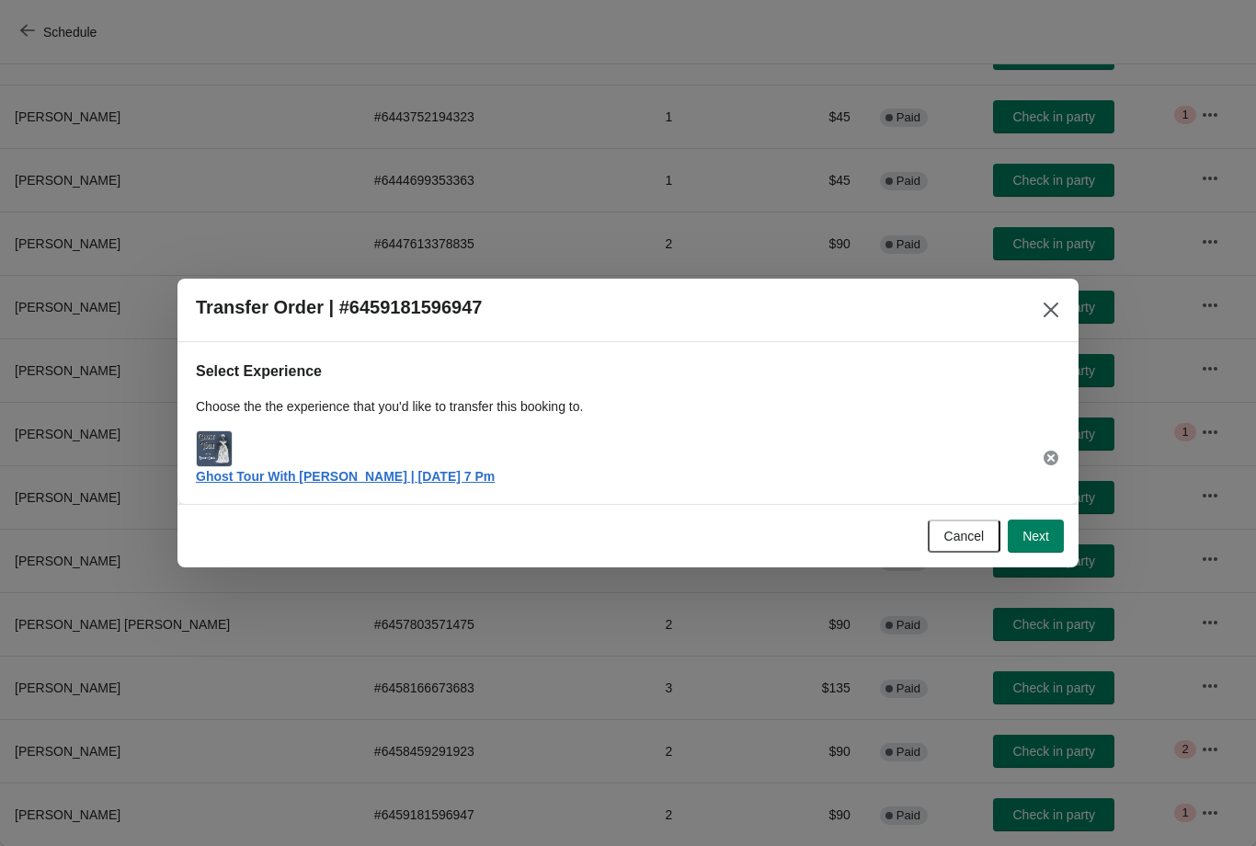
click at [1040, 541] on span "Next" at bounding box center [1035, 536] width 27 height 15
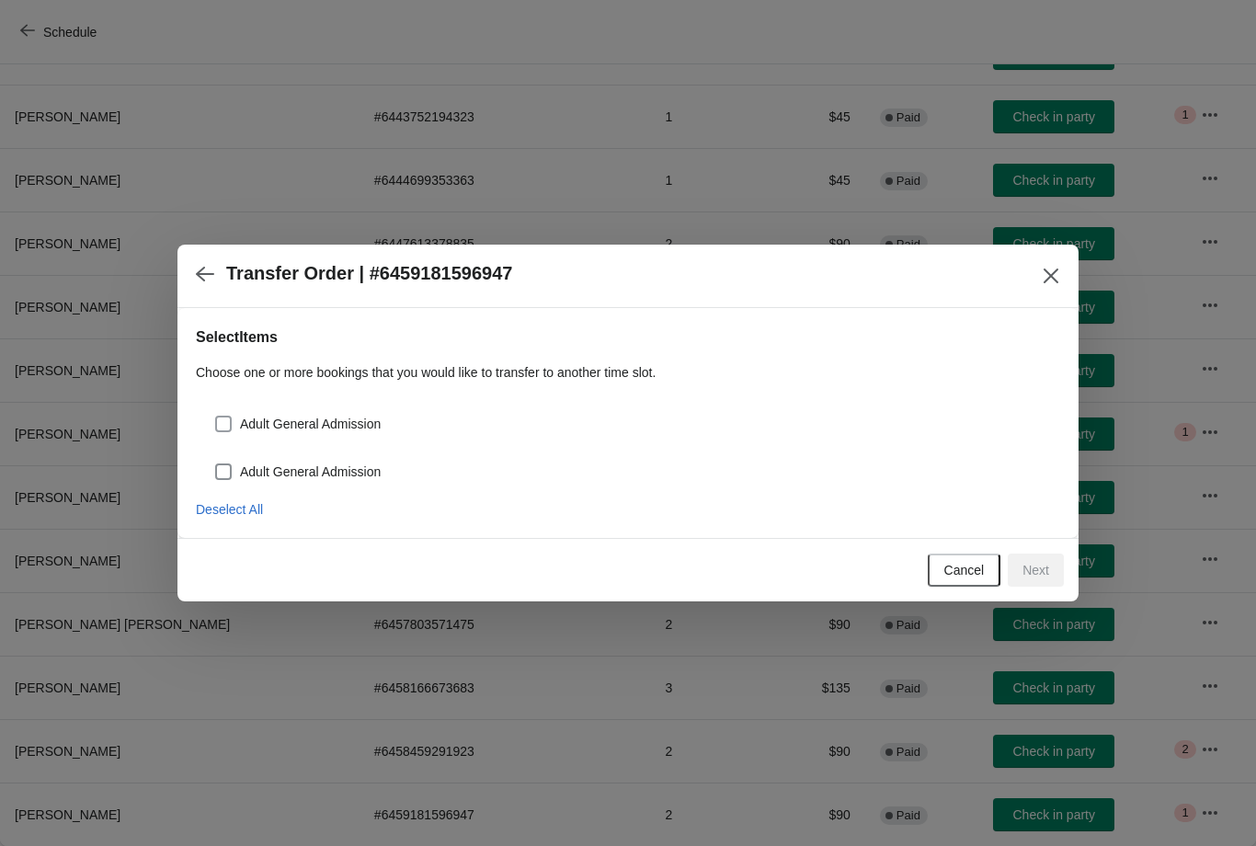
click at [355, 421] on span "Adult General Admission" at bounding box center [310, 424] width 141 height 18
click at [216, 417] on input "Adult General Admission" at bounding box center [215, 416] width 1 height 1
checkbox input "true"
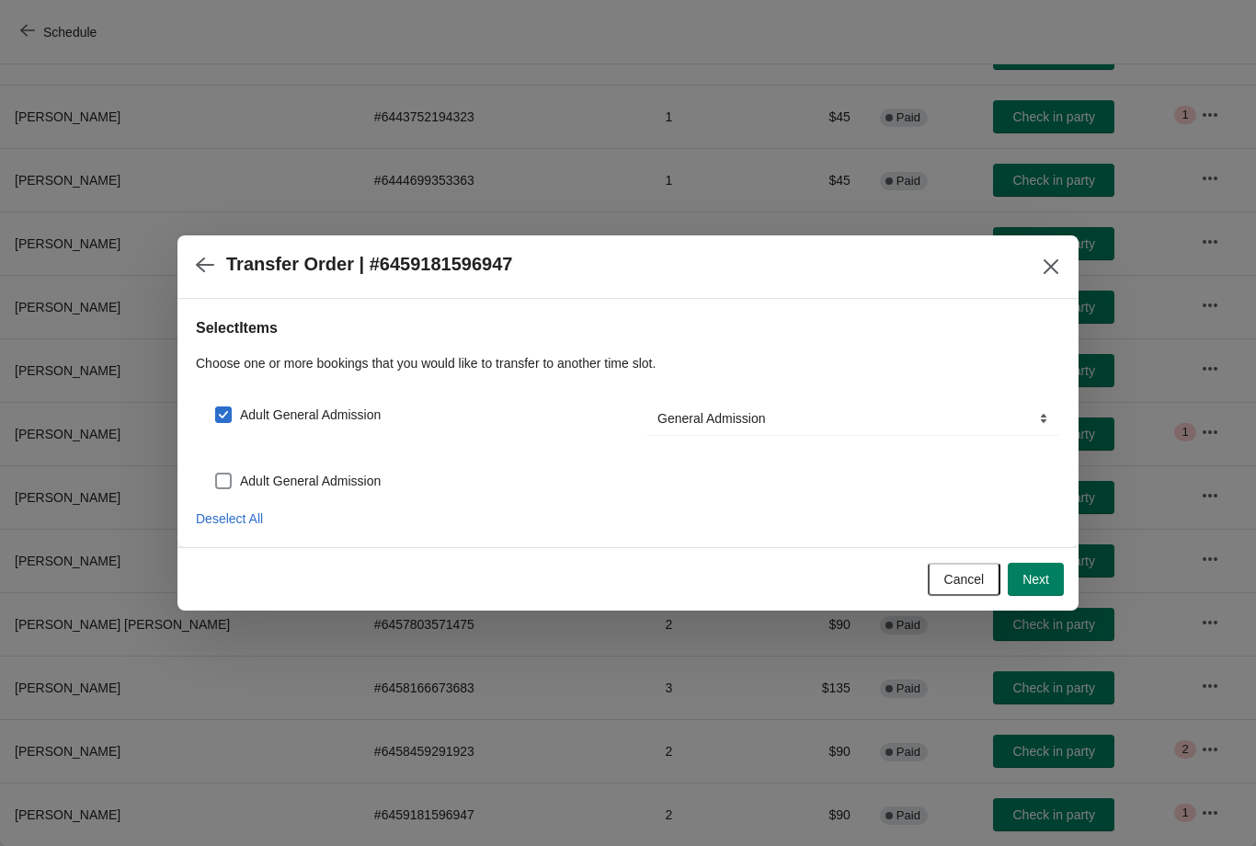
click at [359, 485] on span "Adult General Admission" at bounding box center [310, 481] width 141 height 18
click at [216, 474] on input "Adult General Admission" at bounding box center [215, 473] width 1 height 1
checkbox input "true"
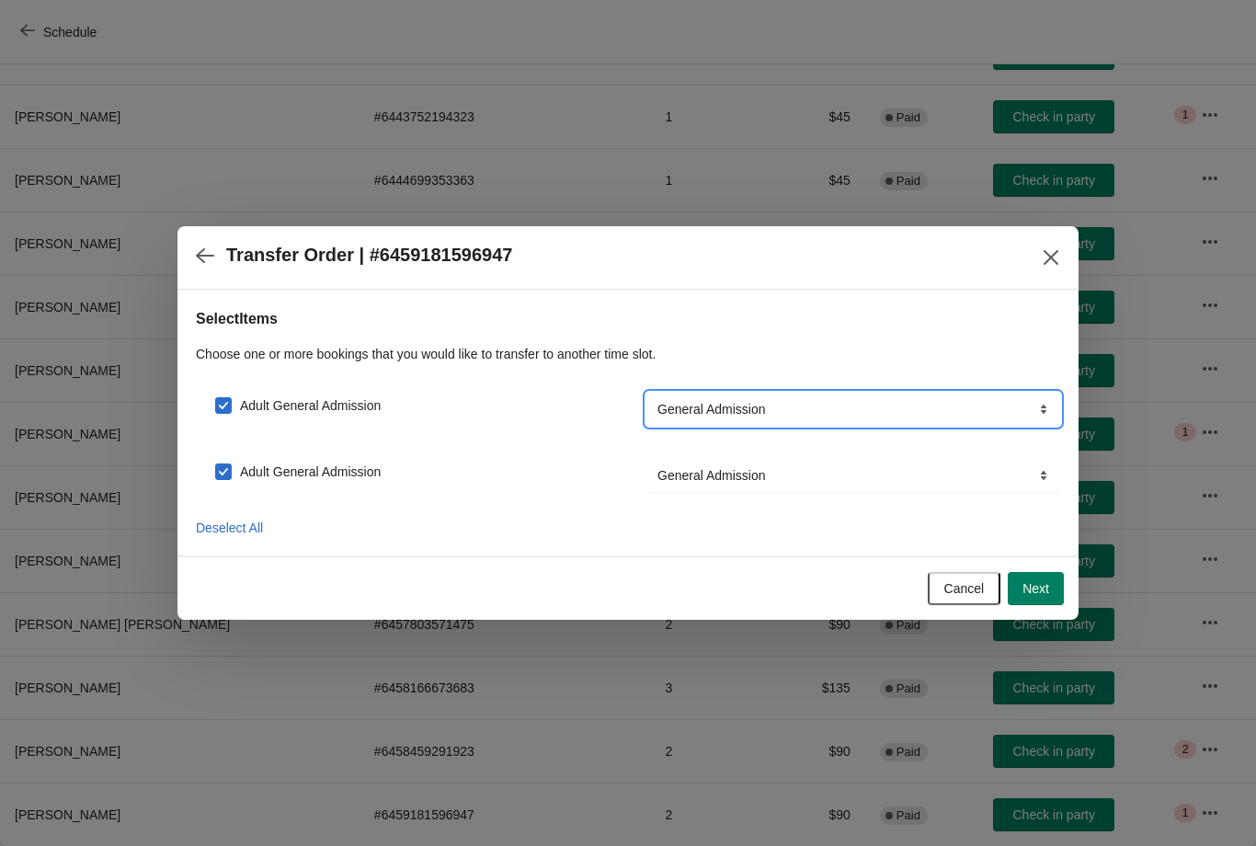
click at [892, 404] on select "General Admission" at bounding box center [853, 409] width 414 height 33
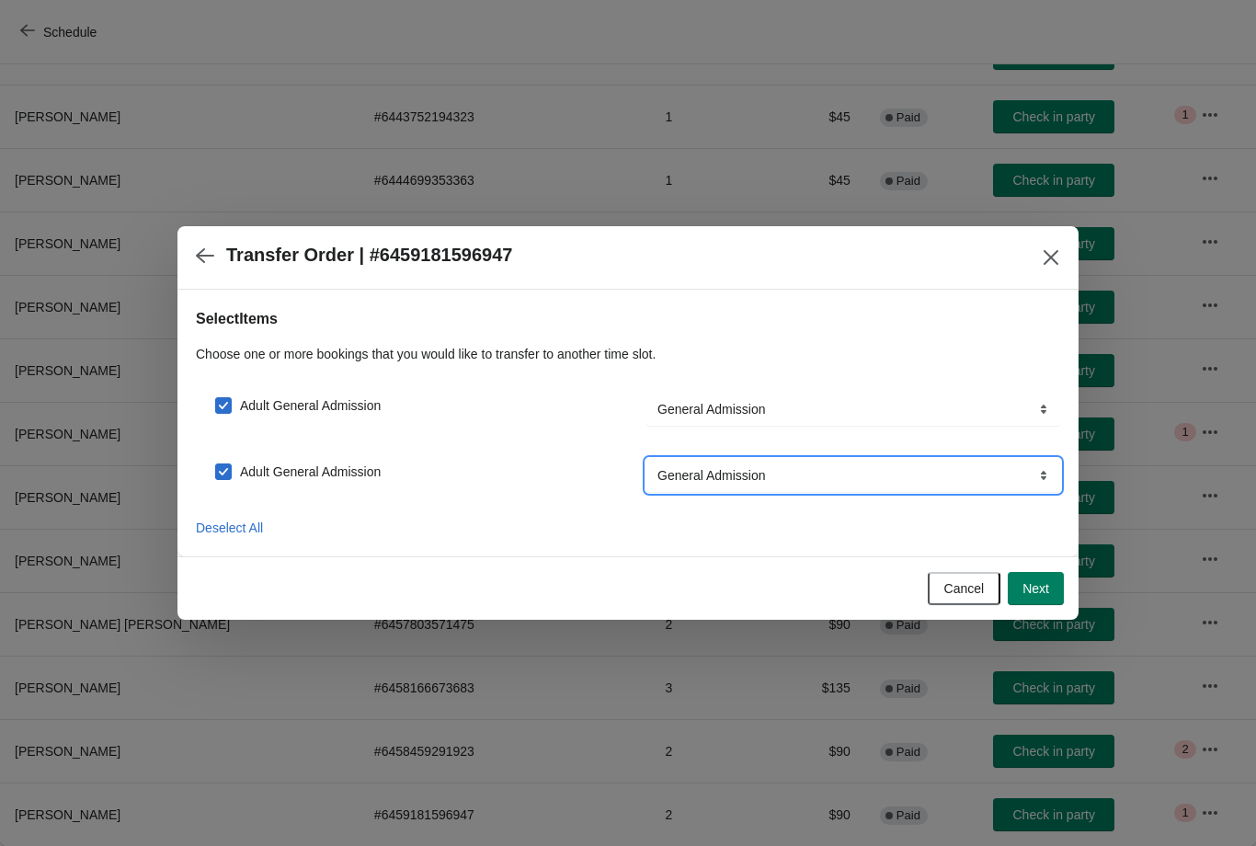
click at [814, 426] on select "General Admission" at bounding box center [853, 409] width 414 height 33
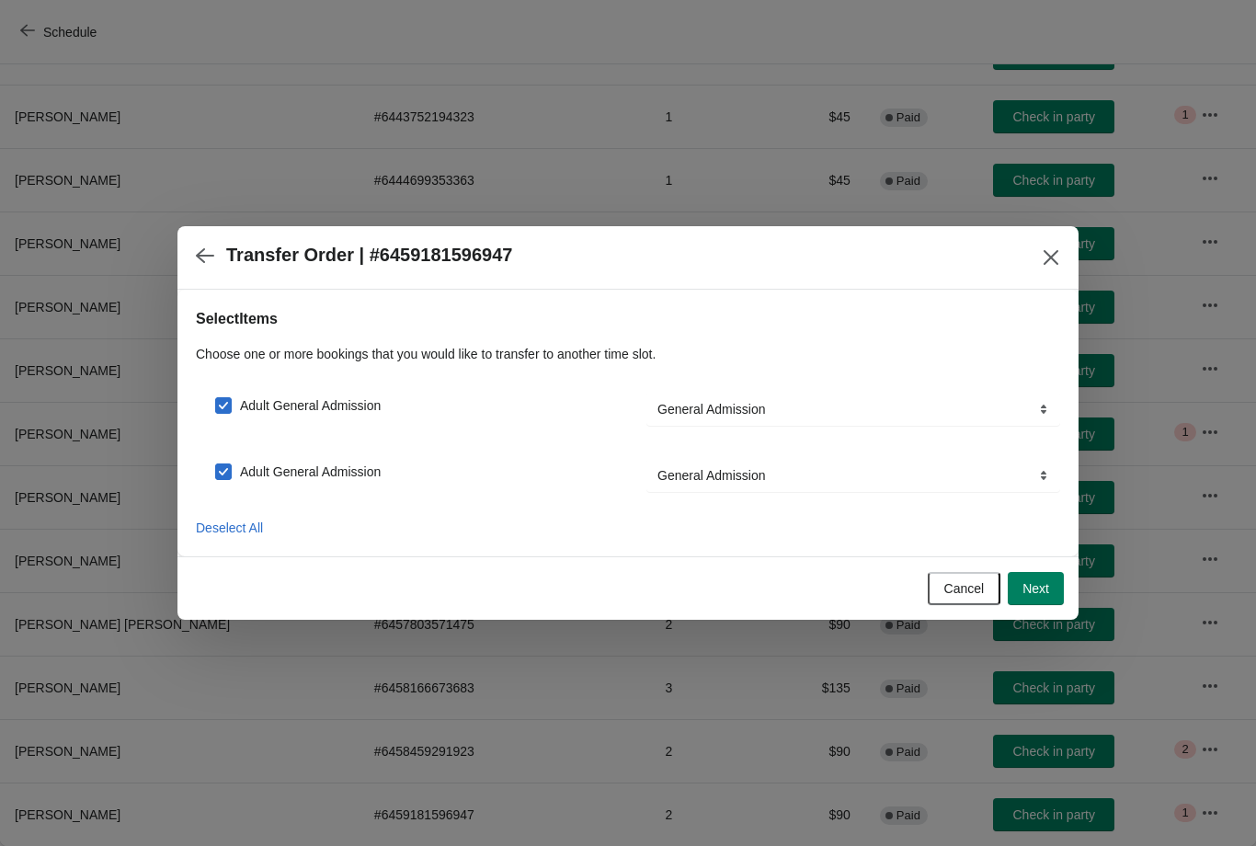
click at [1039, 590] on span "Next" at bounding box center [1035, 588] width 27 height 15
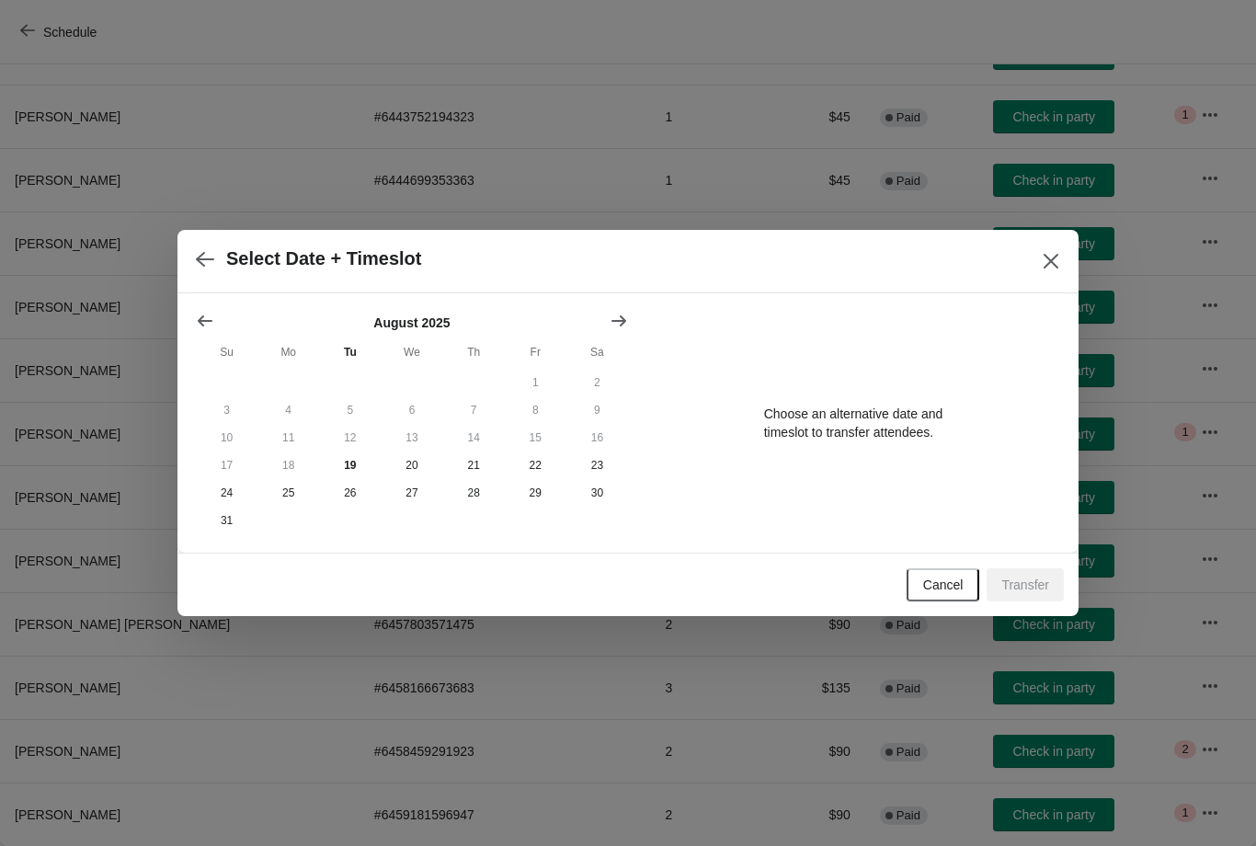
click at [954, 589] on span "Cancel" at bounding box center [943, 584] width 40 height 15
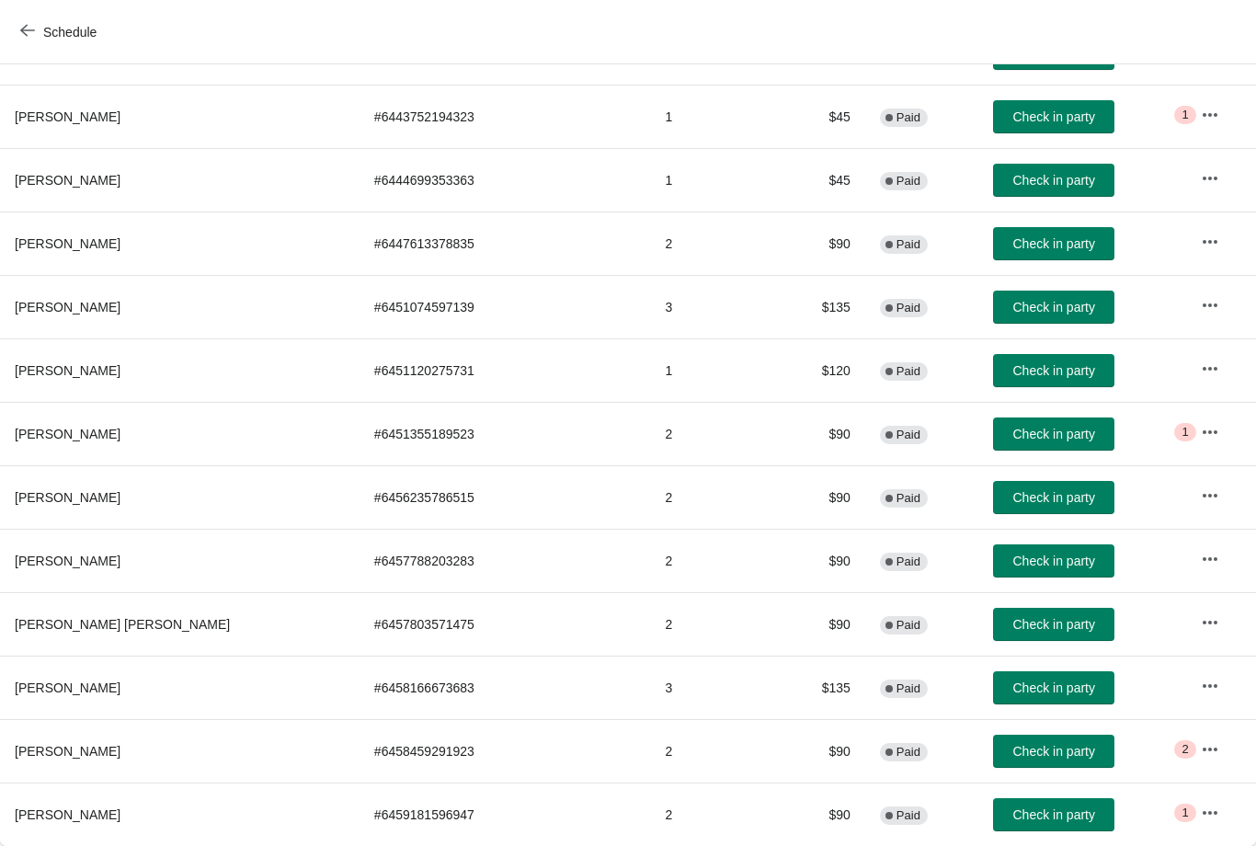
click at [1201, 818] on icon "button" at bounding box center [1210, 813] width 18 height 18
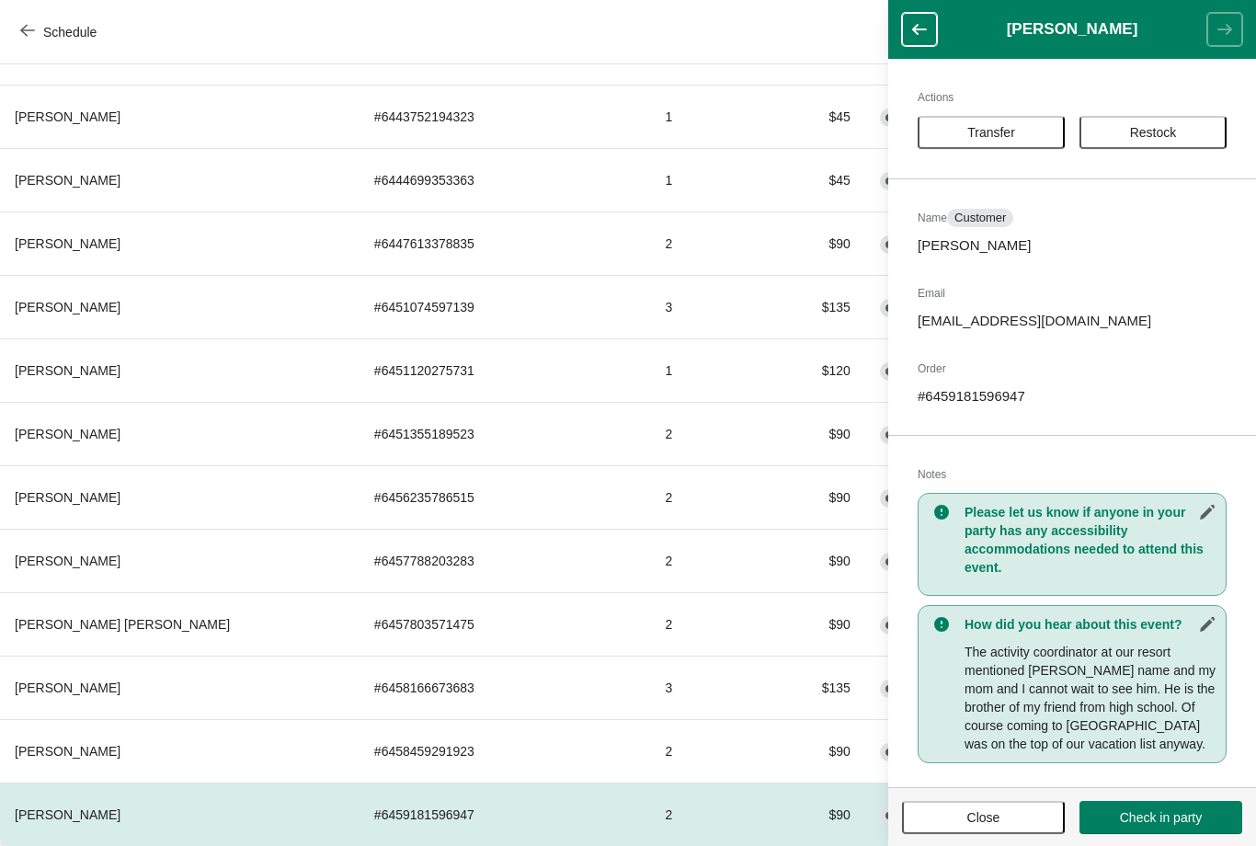
click at [17, 35] on button "Schedule" at bounding box center [60, 32] width 102 height 33
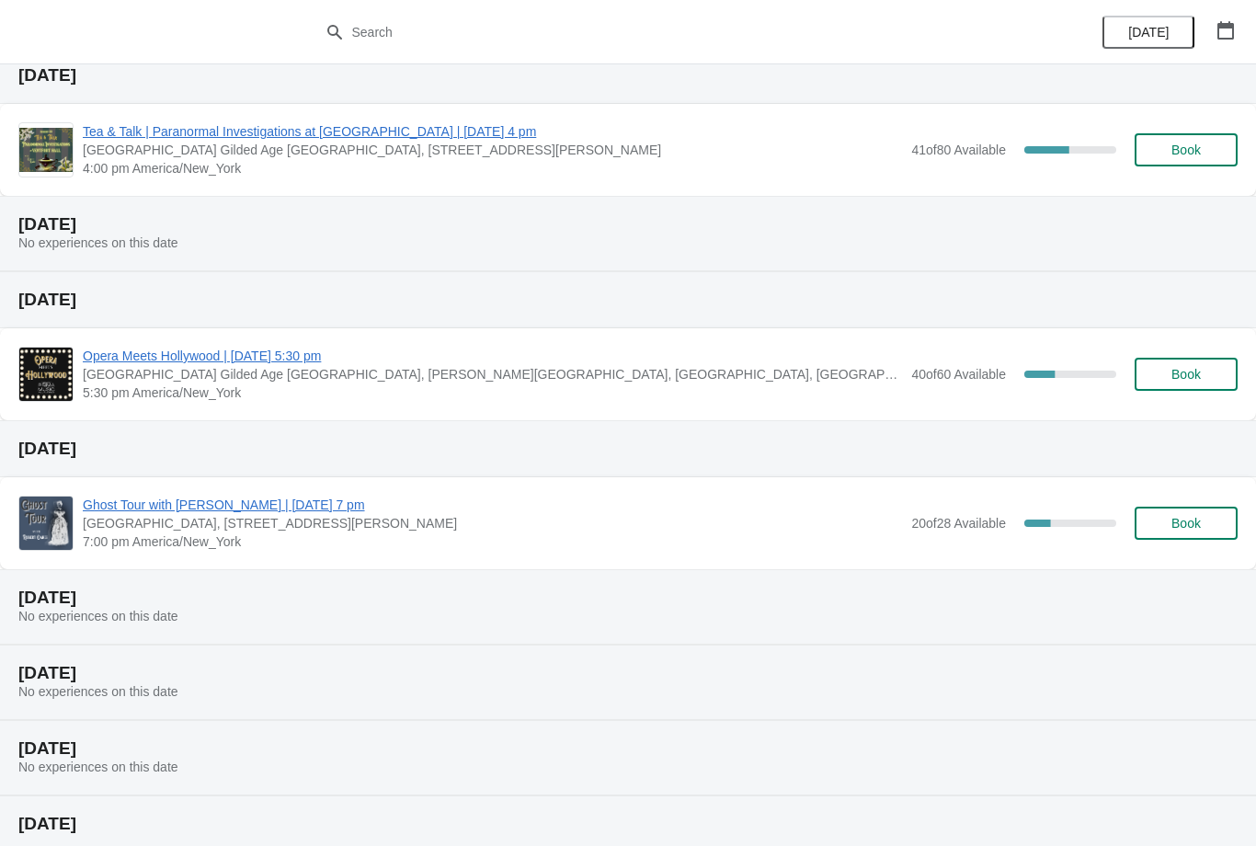
scroll to position [72, 0]
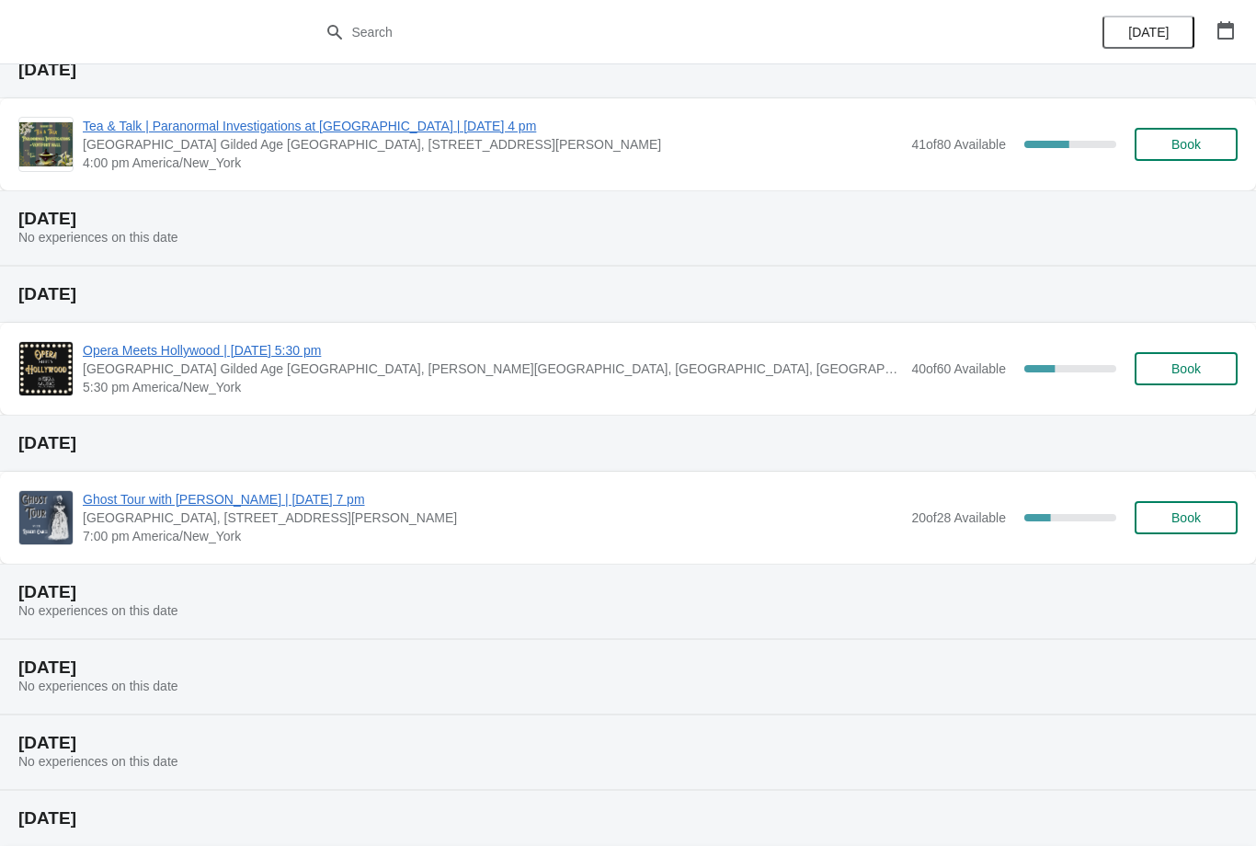
click at [417, 495] on span "Ghost Tour with [PERSON_NAME] | [DATE] 7 pm" at bounding box center [492, 499] width 819 height 18
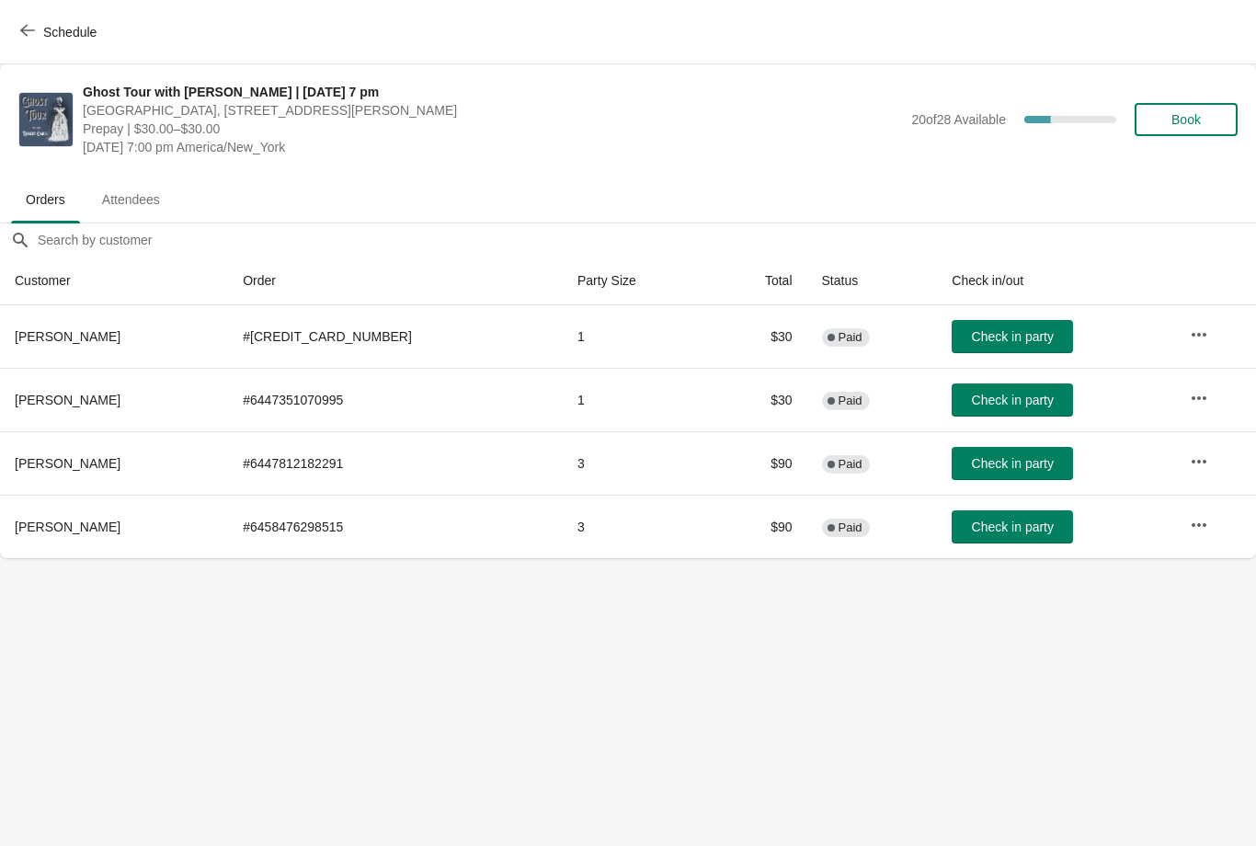
click at [30, 19] on button "Schedule" at bounding box center [60, 32] width 102 height 33
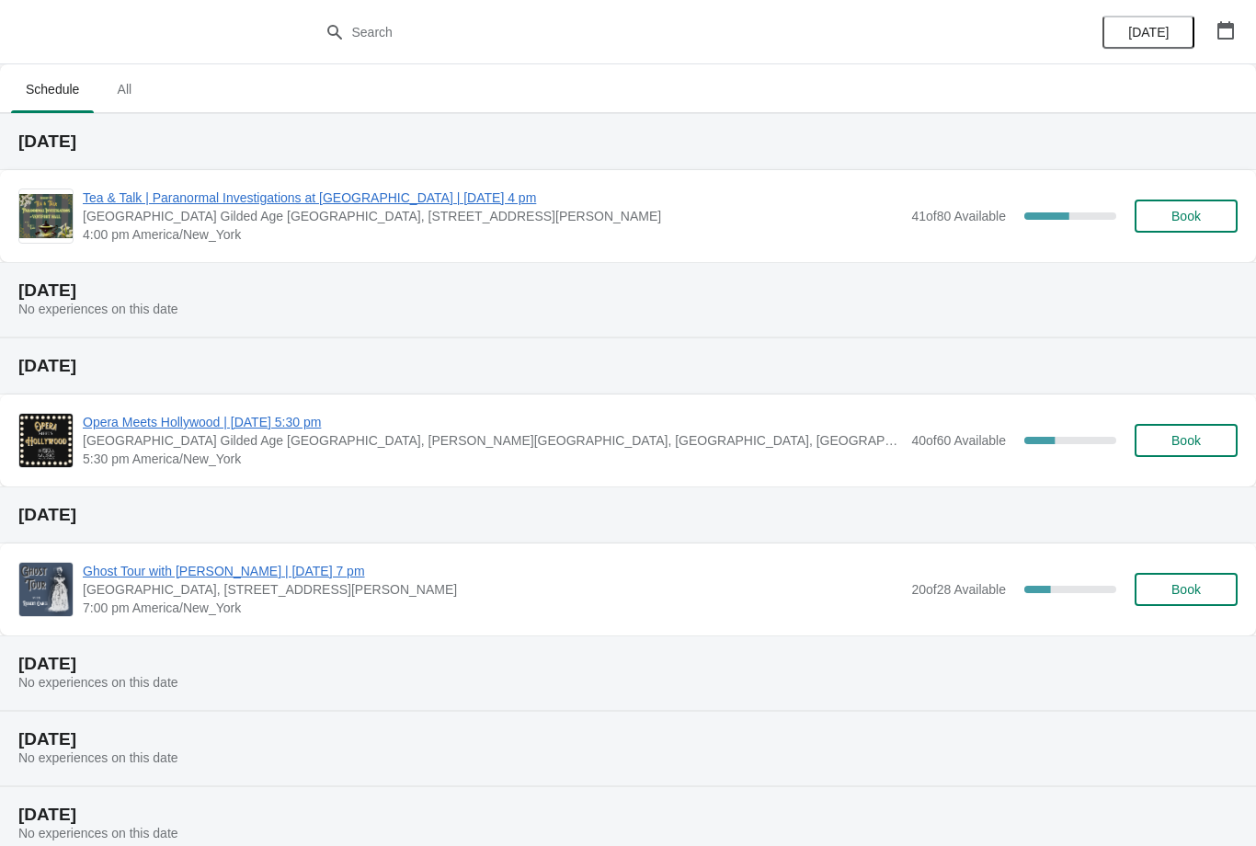
click at [839, 205] on span "Tea & Talk | Paranormal Investigations at [GEOGRAPHIC_DATA] | [DATE] 4 pm" at bounding box center [492, 197] width 819 height 18
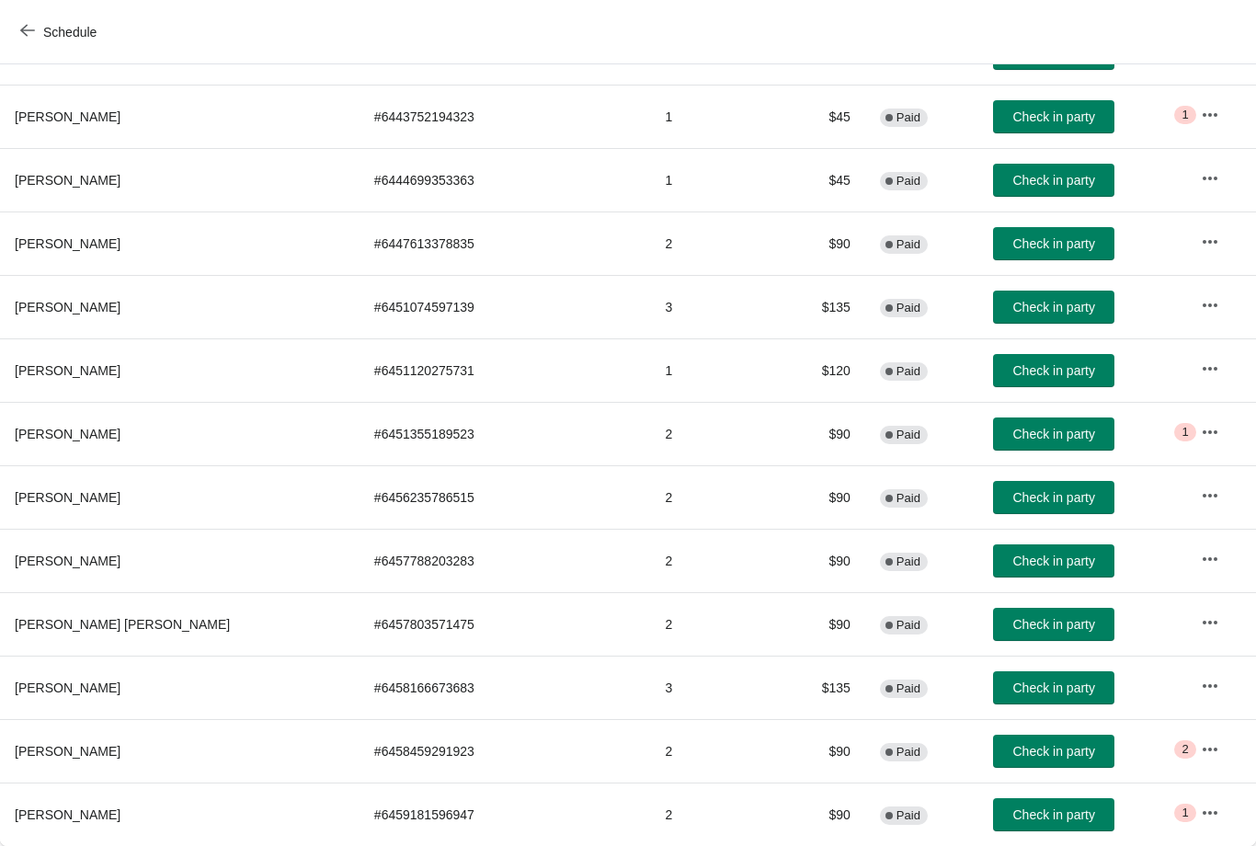
scroll to position [791, 0]
click at [1202, 825] on button "button" at bounding box center [1209, 812] width 33 height 33
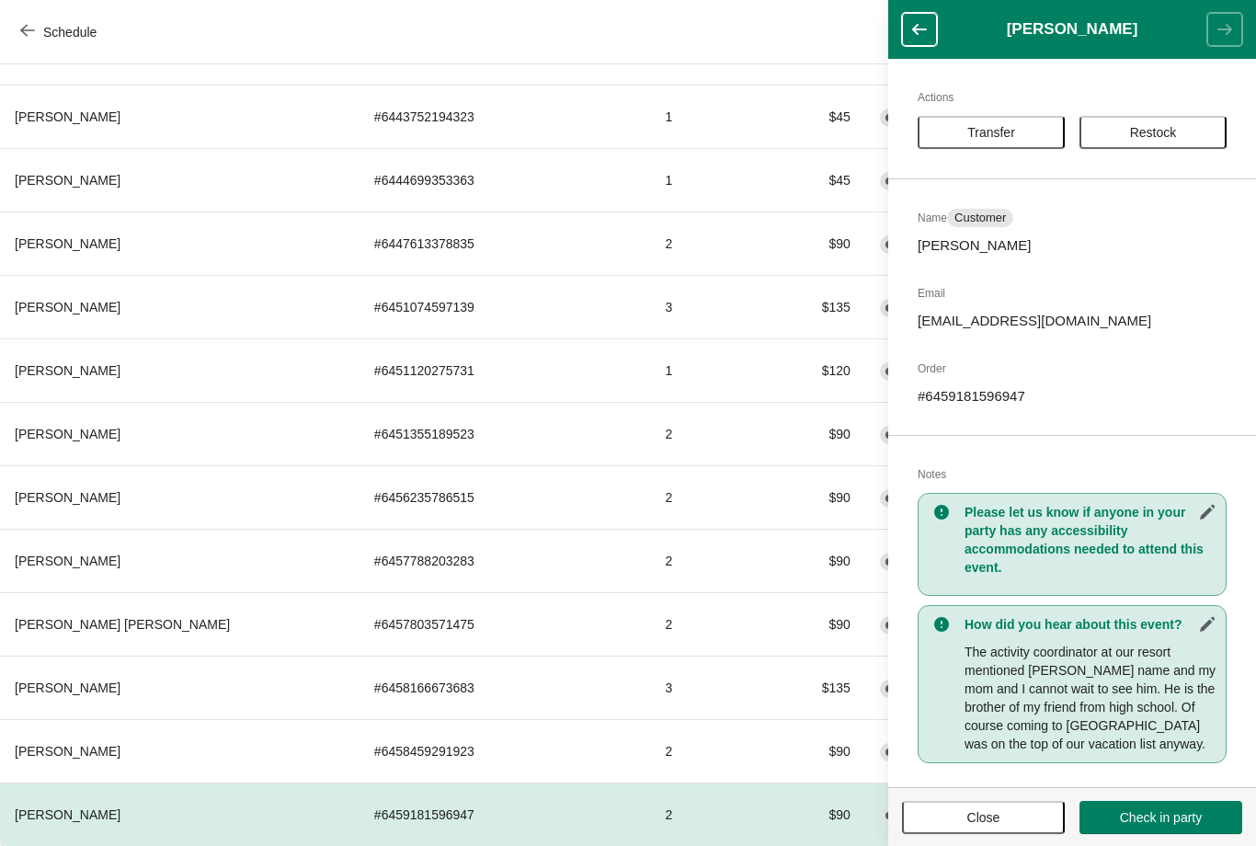
click at [996, 120] on button "Transfer" at bounding box center [991, 132] width 147 height 33
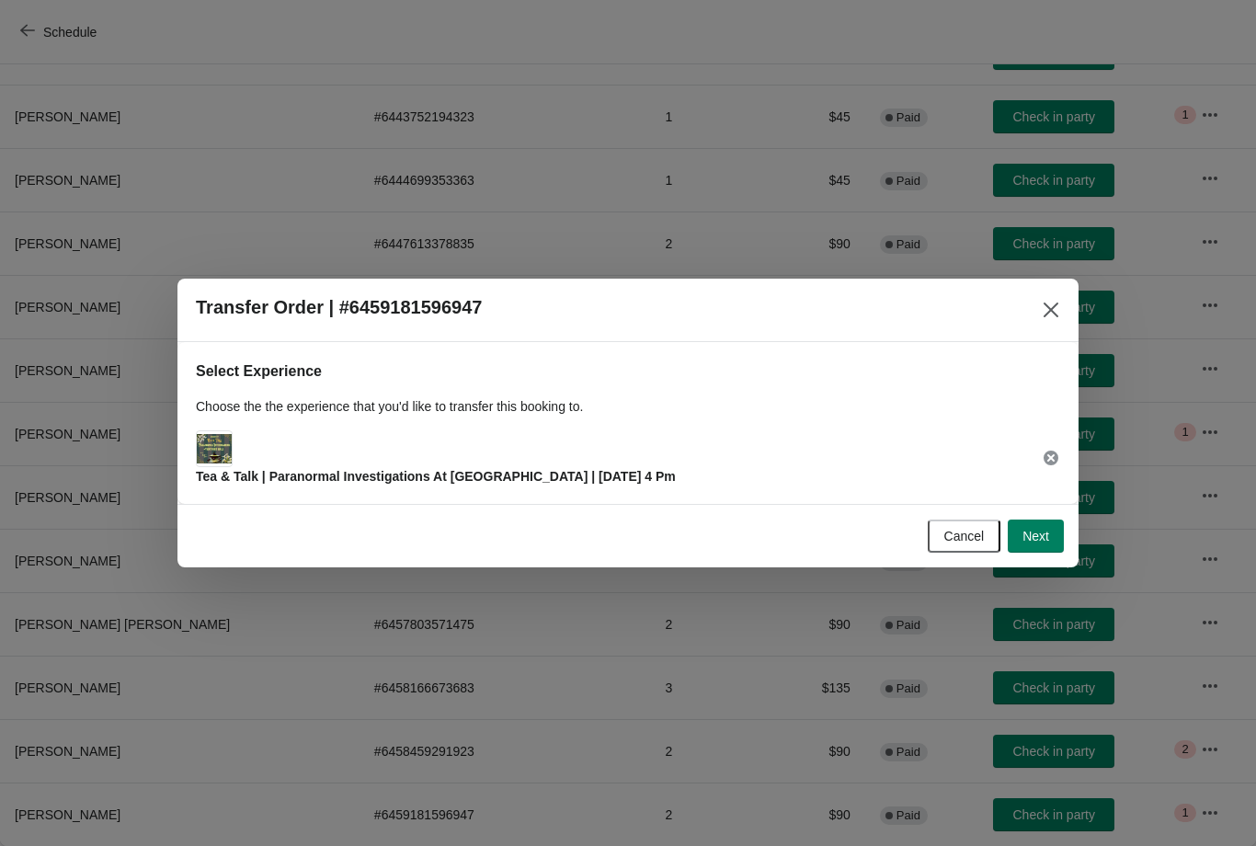
click at [1044, 451] on icon at bounding box center [1051, 458] width 18 height 18
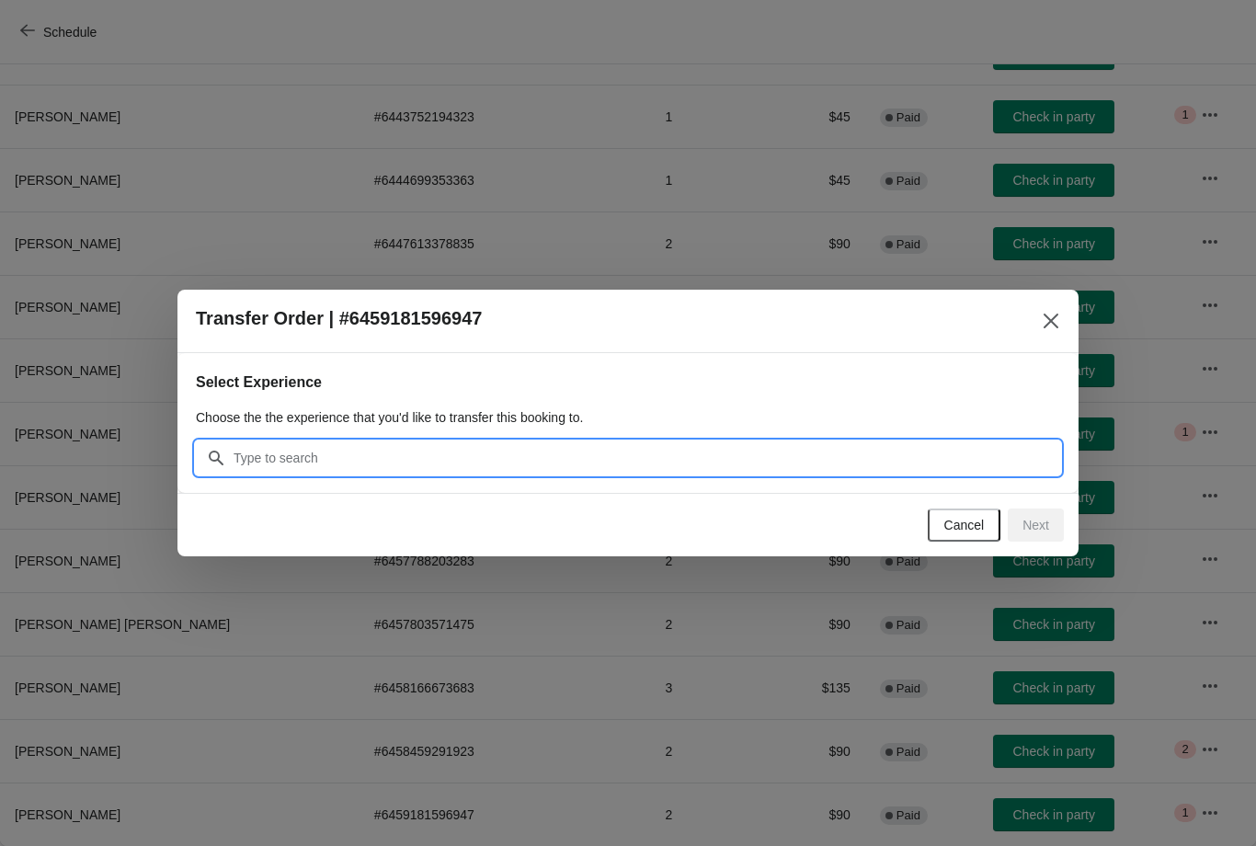
click at [841, 451] on input "Search" at bounding box center [646, 457] width 827 height 33
type input "August 22"
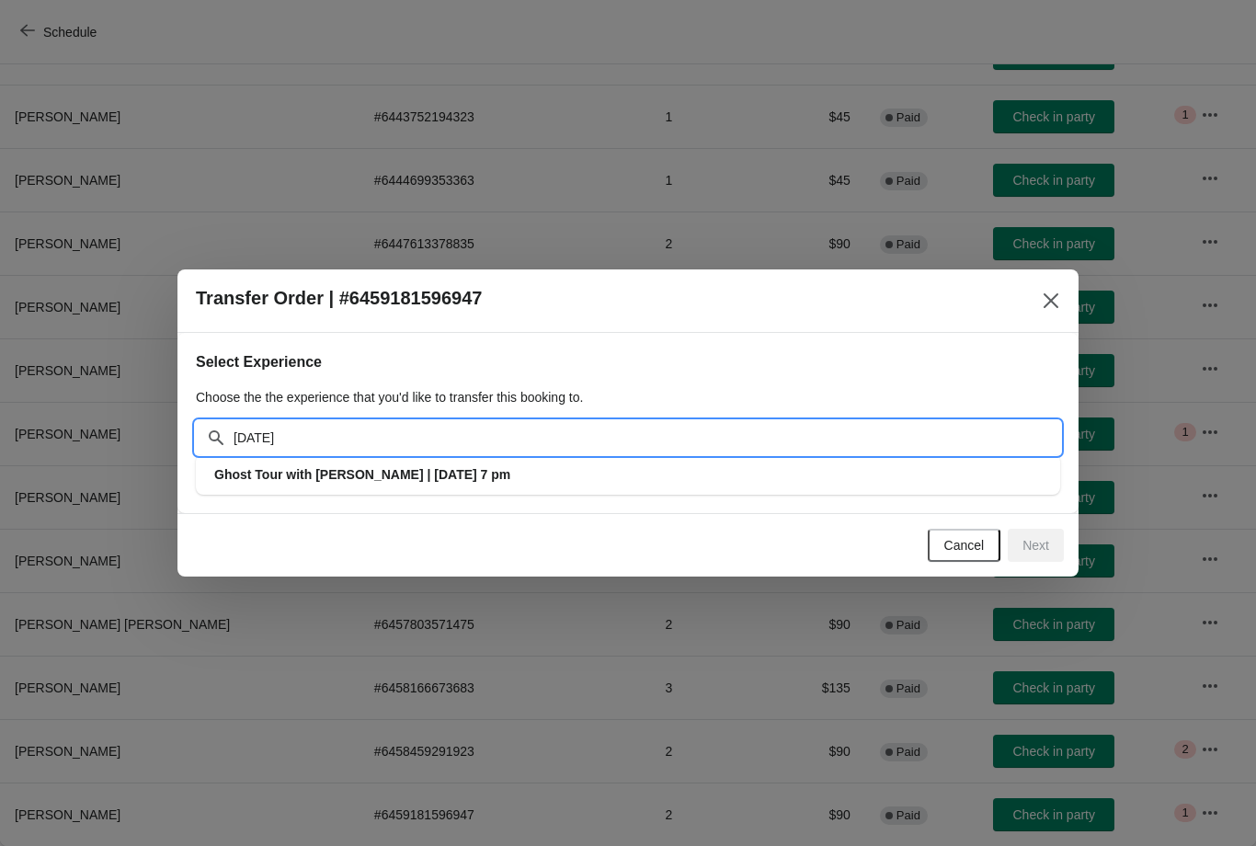
click at [673, 470] on h3 "Ghost Tour with [PERSON_NAME] | [DATE] 7 pm" at bounding box center [627, 474] width 827 height 18
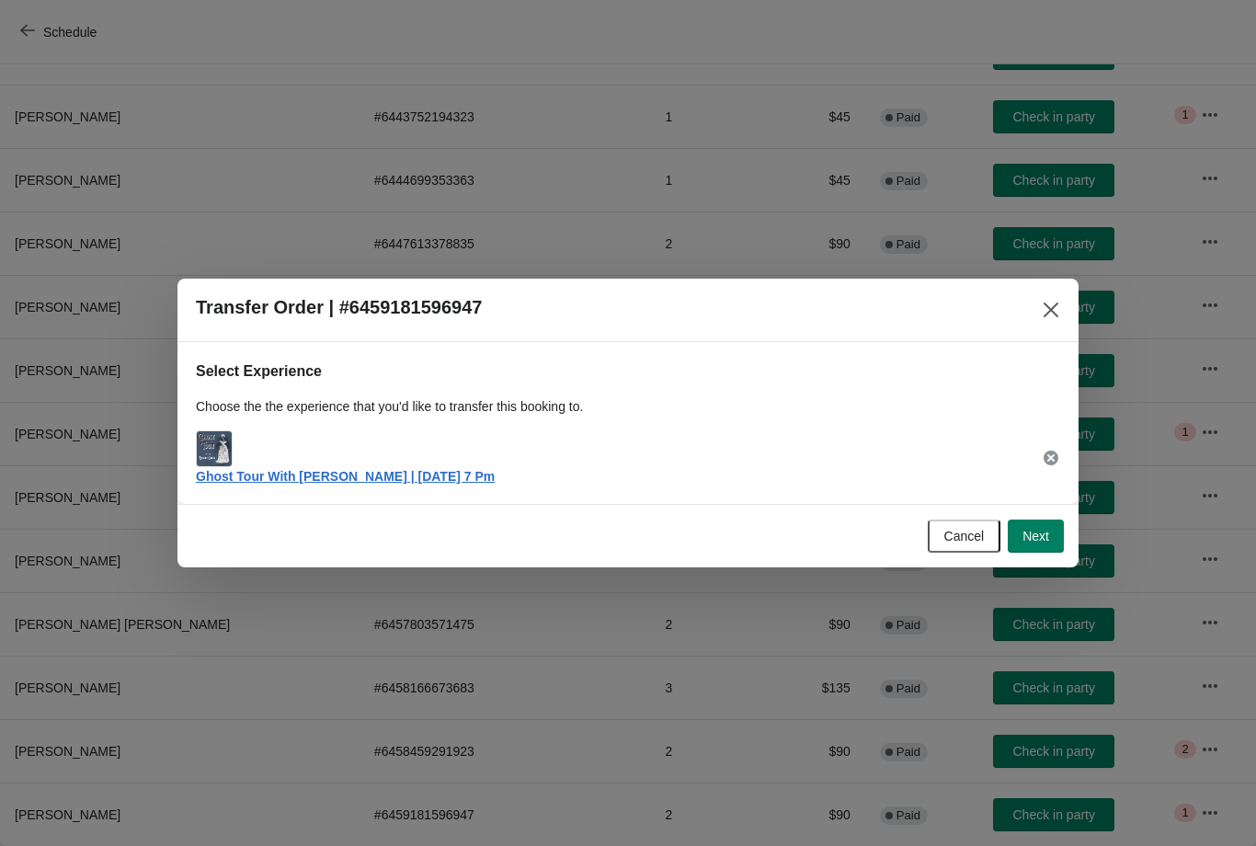
click at [1042, 542] on span "Next" at bounding box center [1035, 536] width 27 height 15
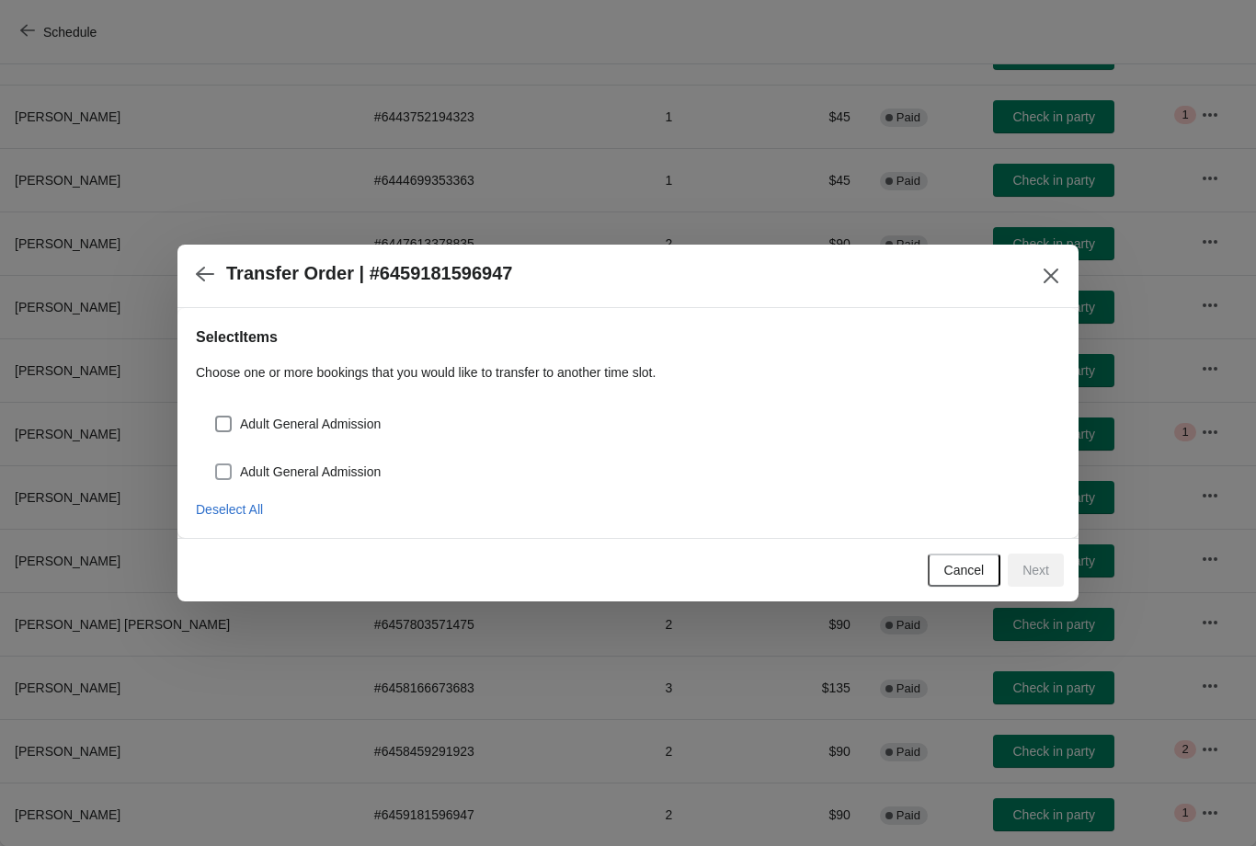
click at [359, 468] on span "Adult General Admission" at bounding box center [310, 471] width 141 height 18
click at [216, 464] on input "Adult General Admission" at bounding box center [215, 463] width 1 height 1
checkbox input "true"
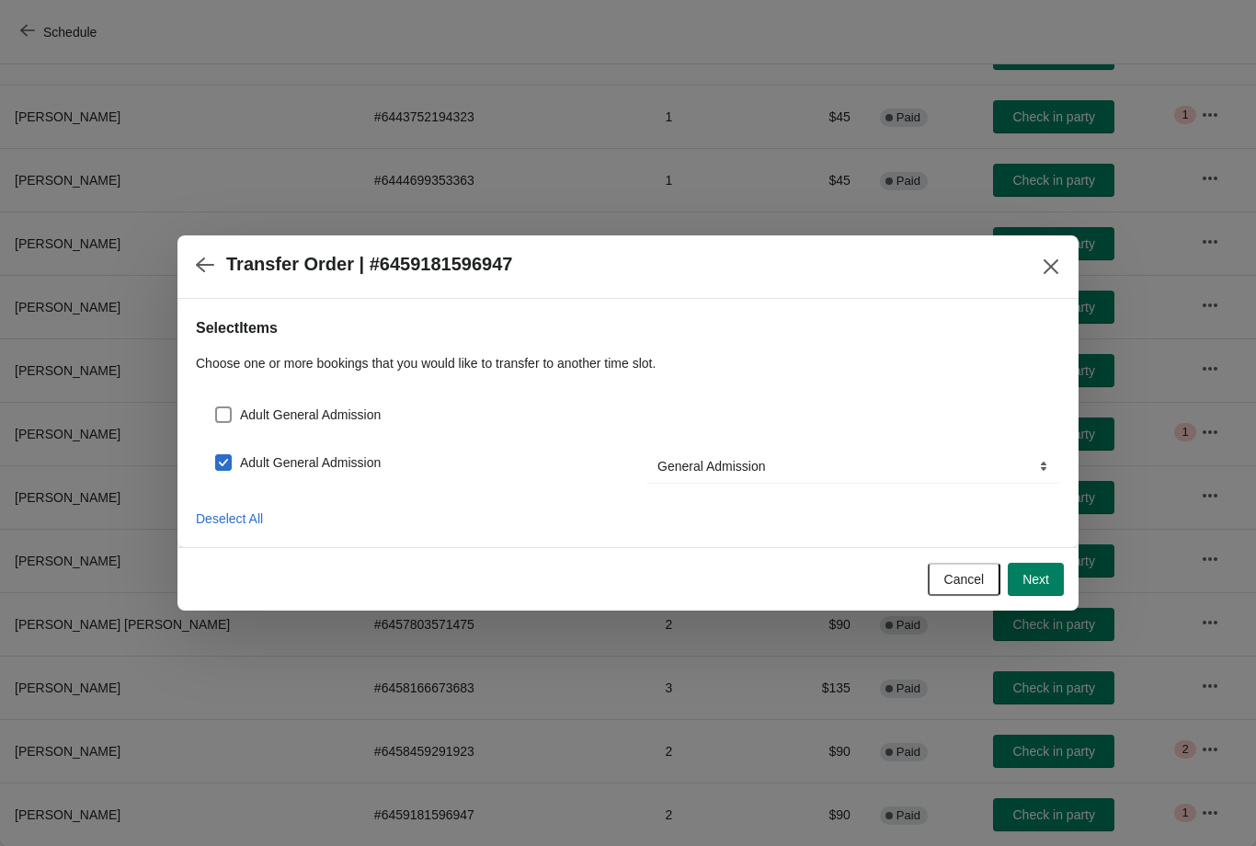
click at [351, 405] on span "Adult General Admission" at bounding box center [310, 414] width 141 height 18
click at [216, 406] on input "Adult General Admission" at bounding box center [215, 406] width 1 height 1
checkbox input "true"
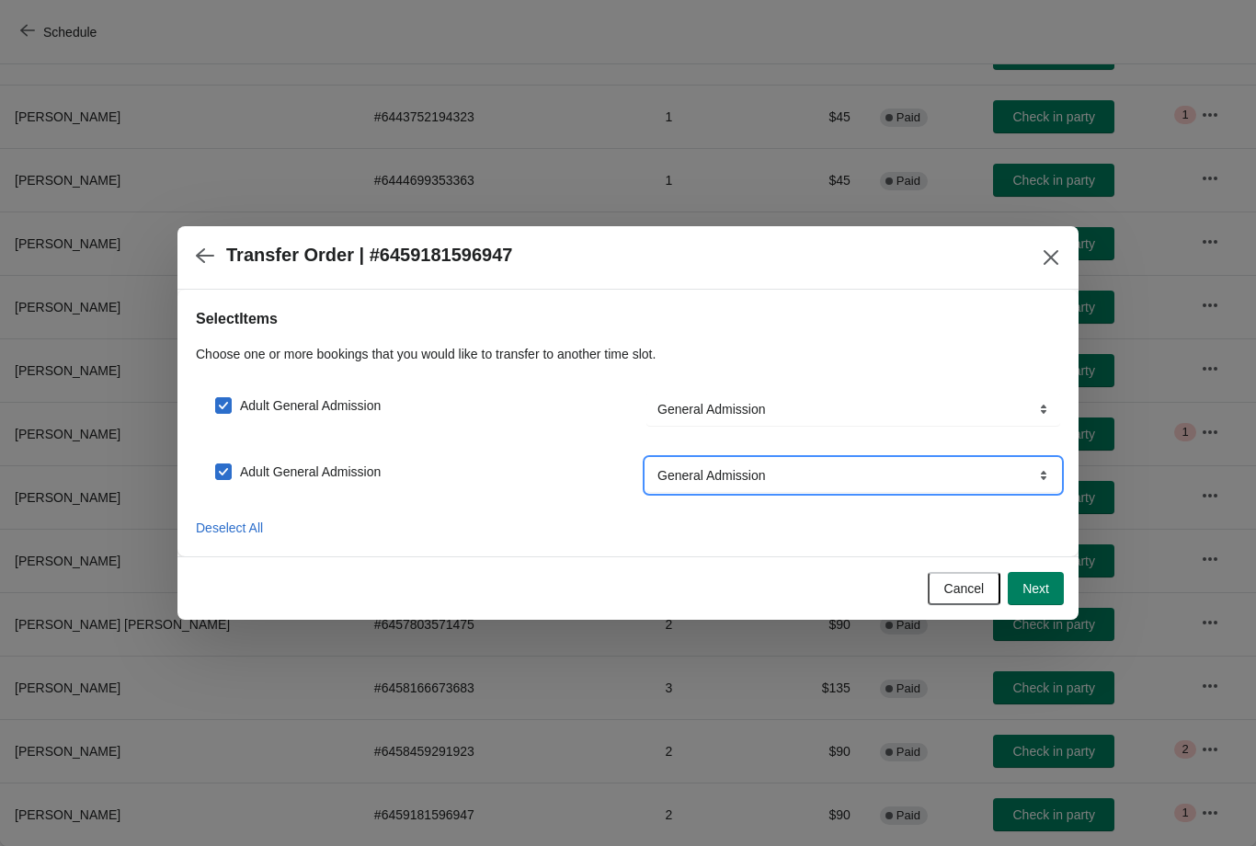
click at [963, 426] on select "General Admission" at bounding box center [853, 409] width 414 height 33
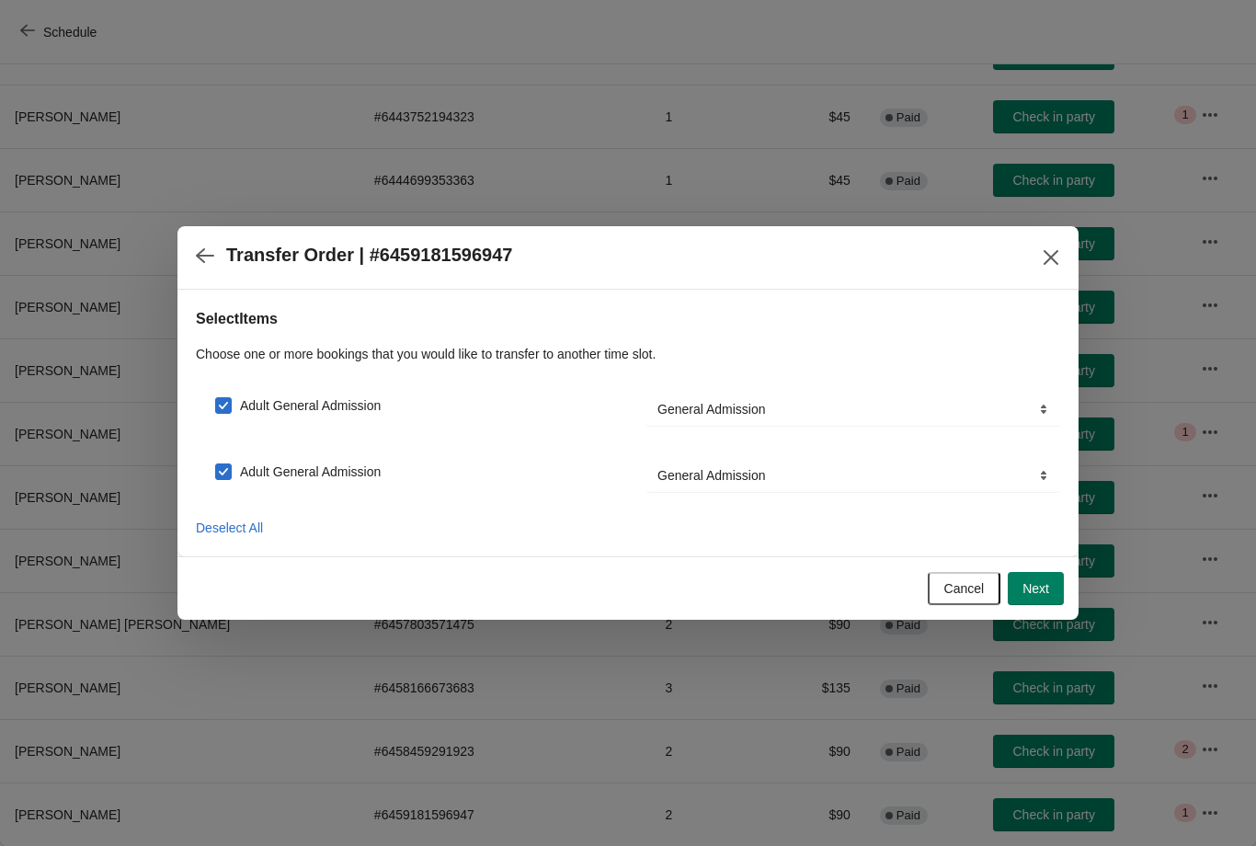
click at [1043, 581] on span "Next" at bounding box center [1035, 588] width 27 height 15
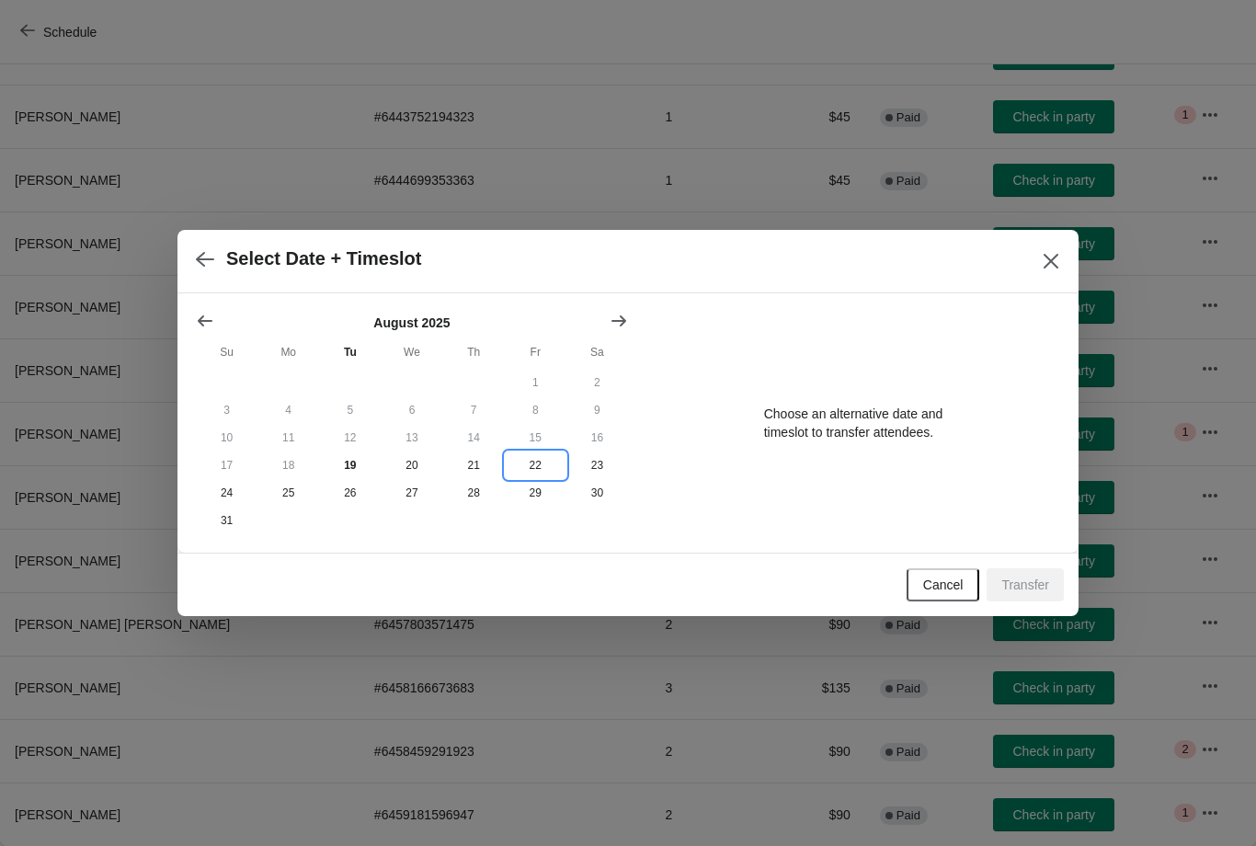
click at [542, 463] on button "22" at bounding box center [536, 465] width 62 height 28
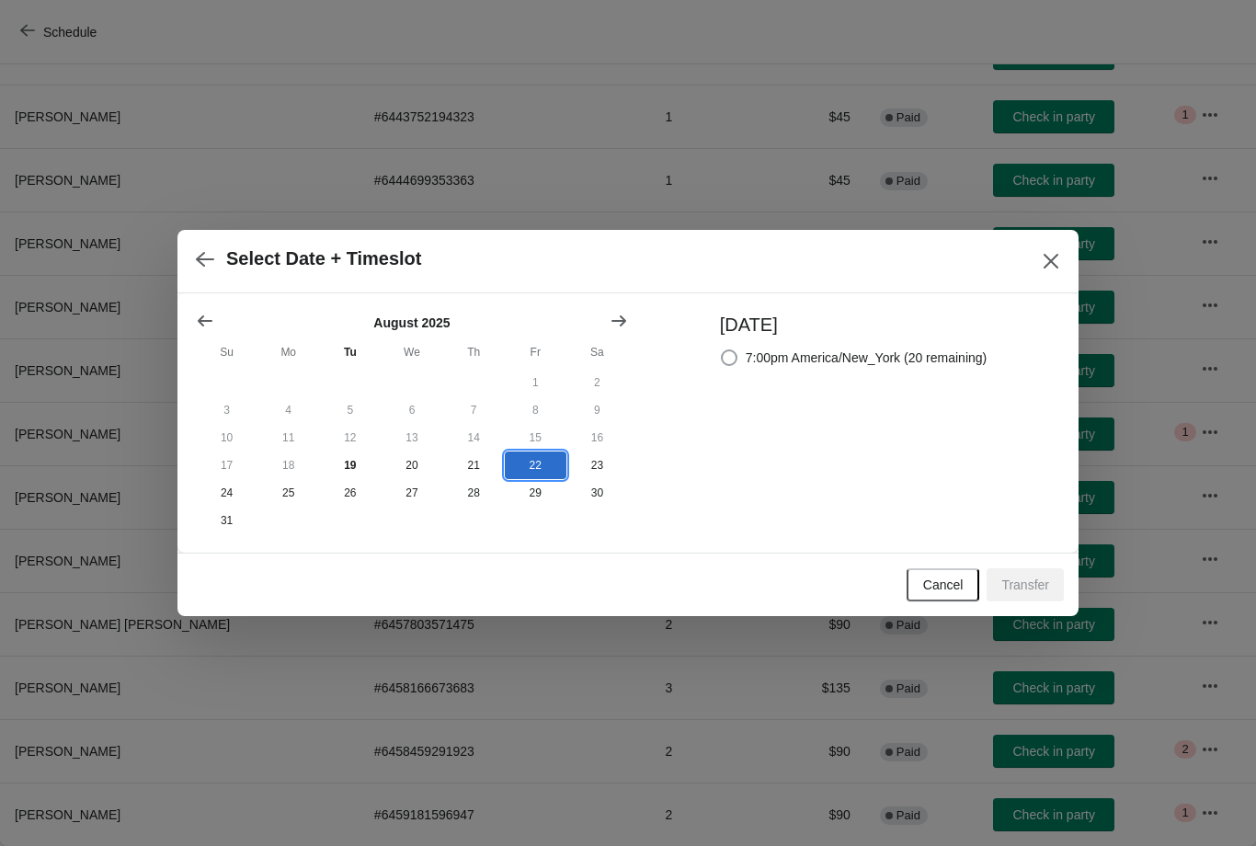
click at [889, 348] on span "7:00pm America/New_York (20 remaining)" at bounding box center [867, 357] width 242 height 18
click at [722, 349] on input "7:00pm America/New_York (20 remaining)" at bounding box center [721, 349] width 1 height 1
radio input "true"
click at [1036, 592] on span "Transfer" at bounding box center [1025, 584] width 48 height 15
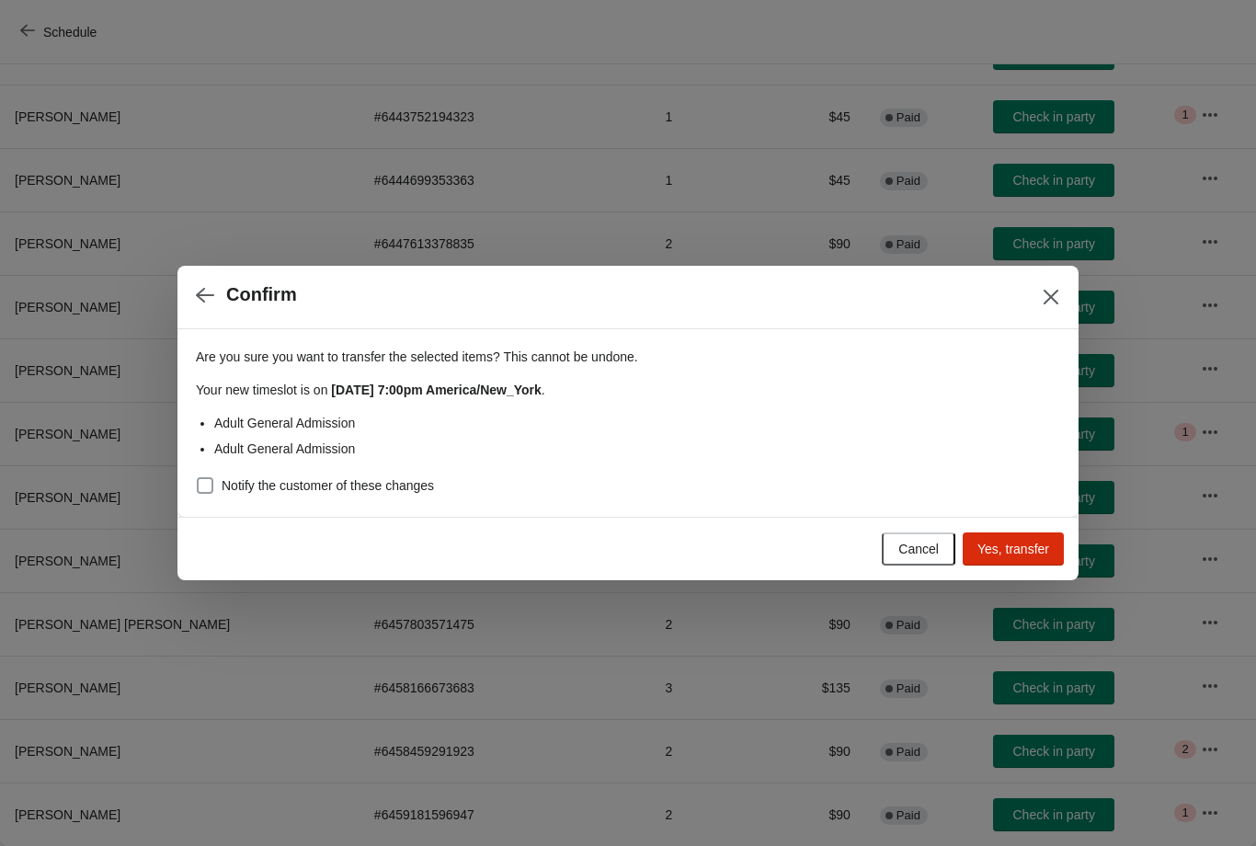
click at [404, 487] on span "Notify the customer of these changes" at bounding box center [328, 485] width 212 height 18
click at [198, 478] on input "Notify the customer of these changes" at bounding box center [197, 477] width 1 height 1
checkbox input "true"
click at [1015, 542] on span "Yes, transfer" at bounding box center [1013, 549] width 72 height 15
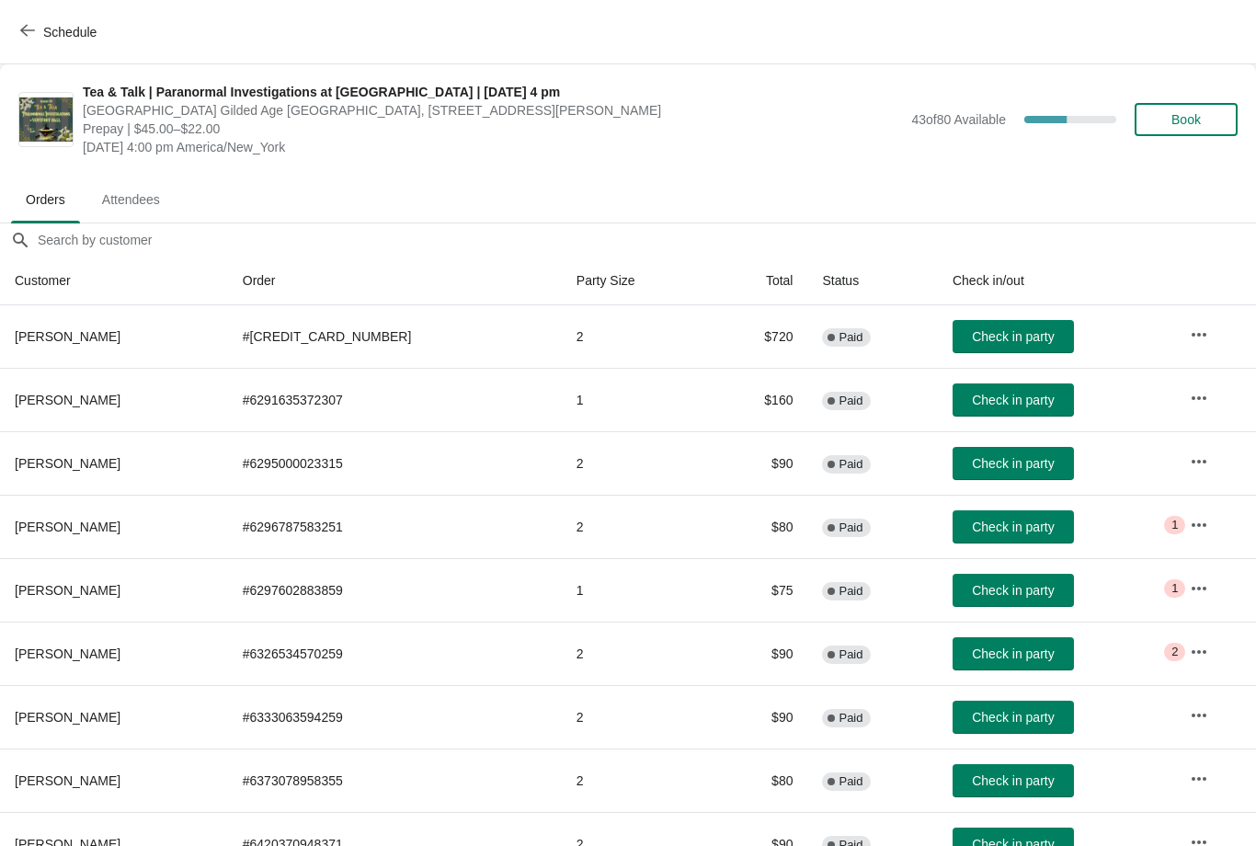
scroll to position [150, 0]
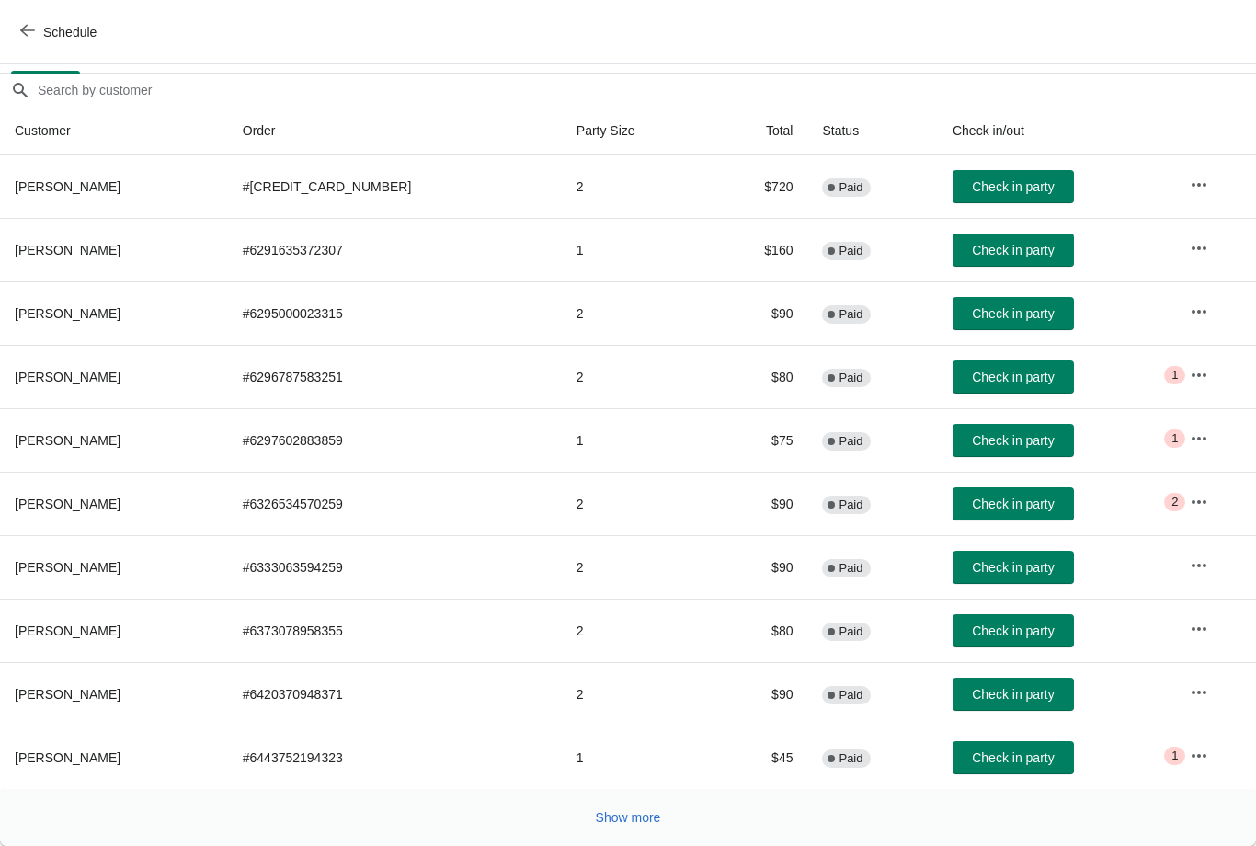
click at [30, 31] on icon "button" at bounding box center [27, 30] width 15 height 15
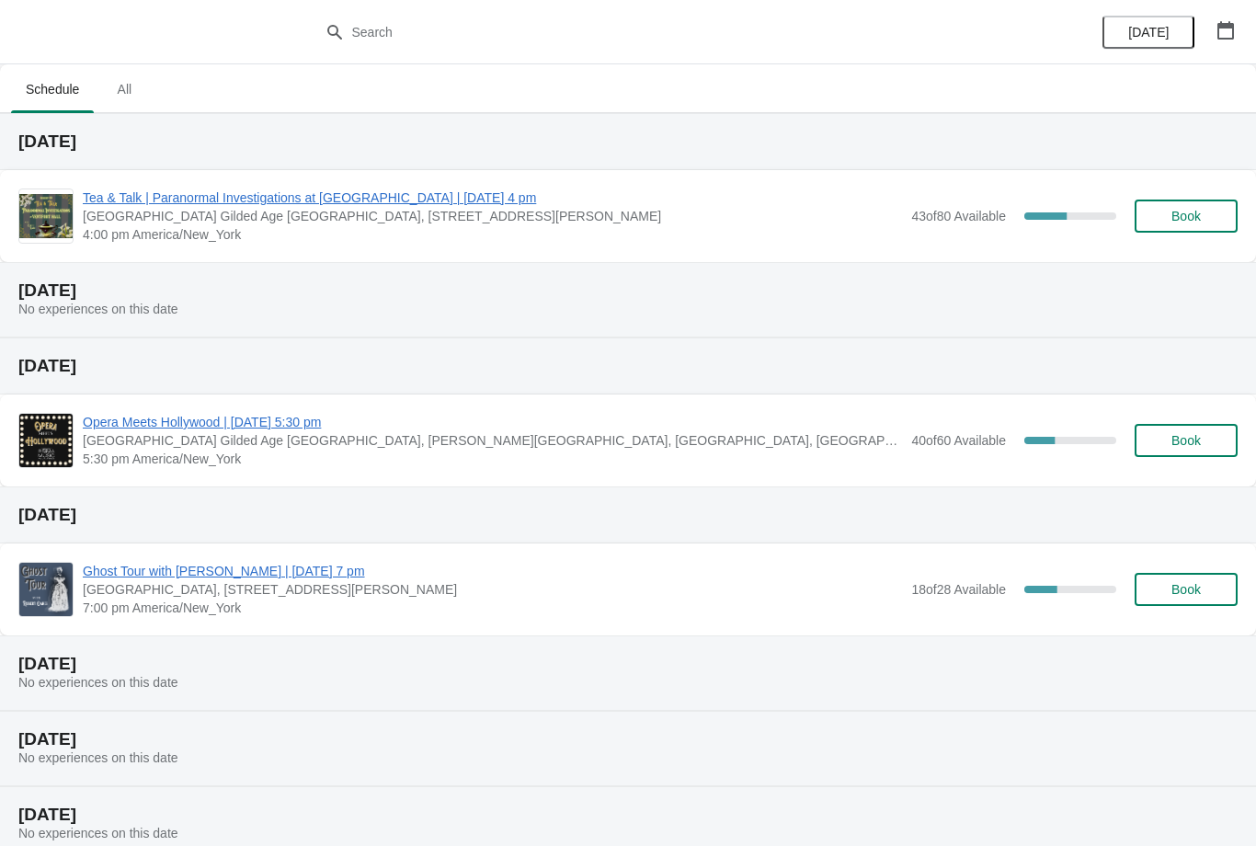
click at [401, 417] on span "Opera Meets Hollywood | [DATE] 5:30 pm" at bounding box center [492, 422] width 819 height 18
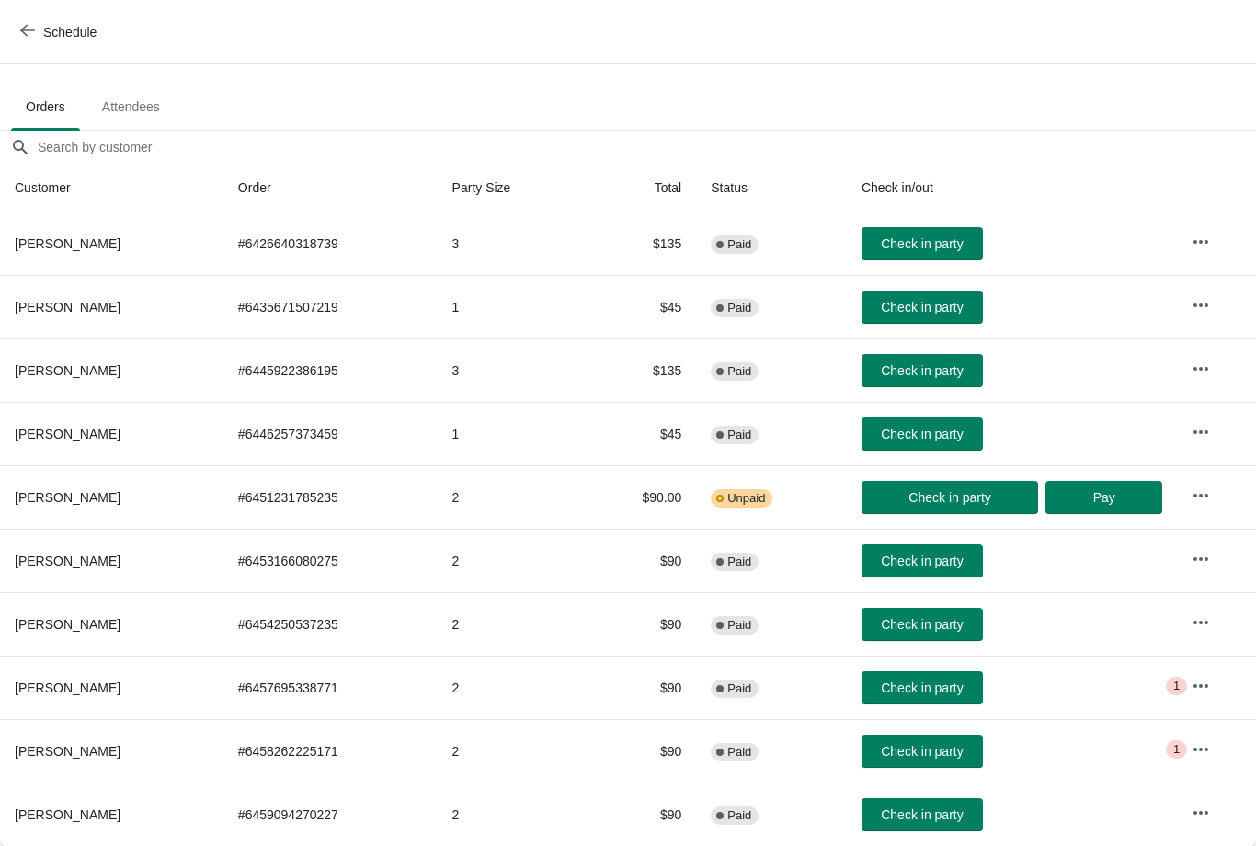
scroll to position [93, 0]
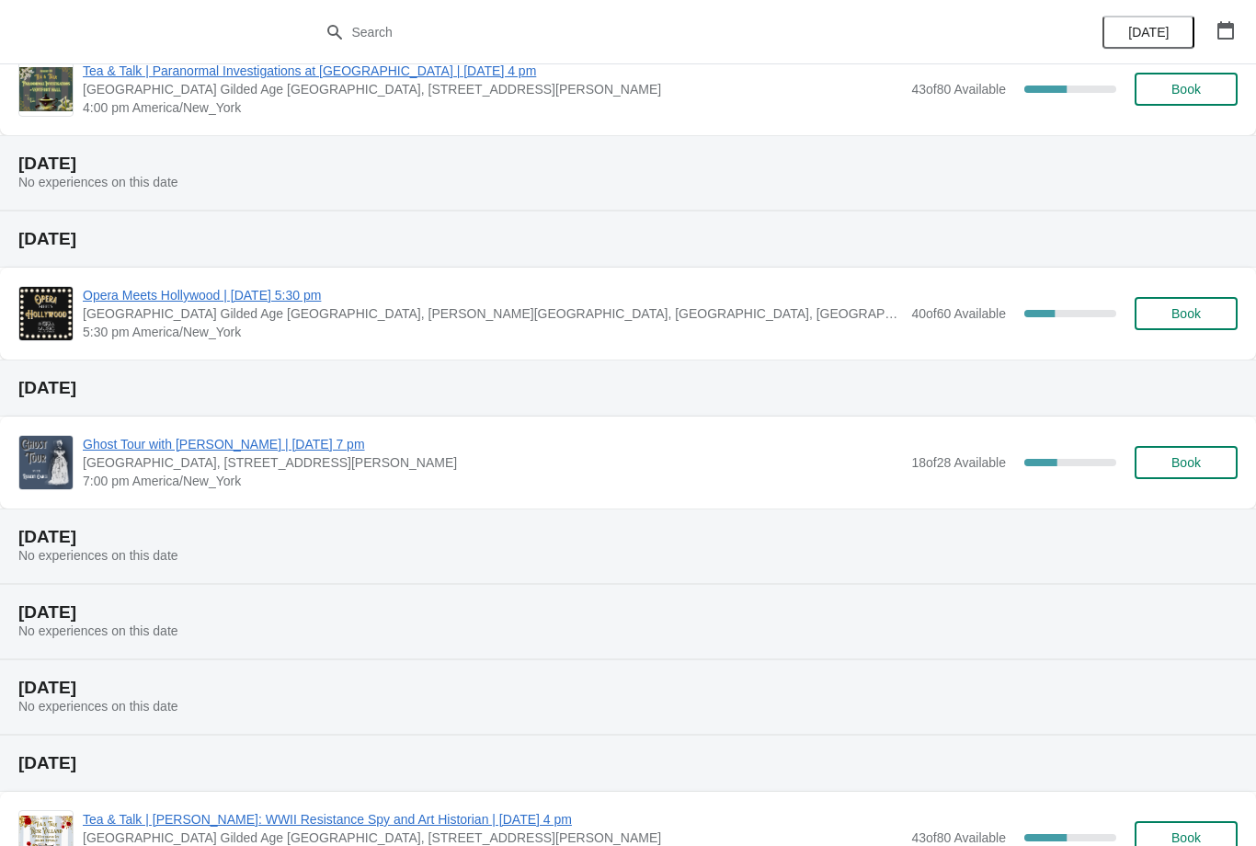
scroll to position [136, 0]
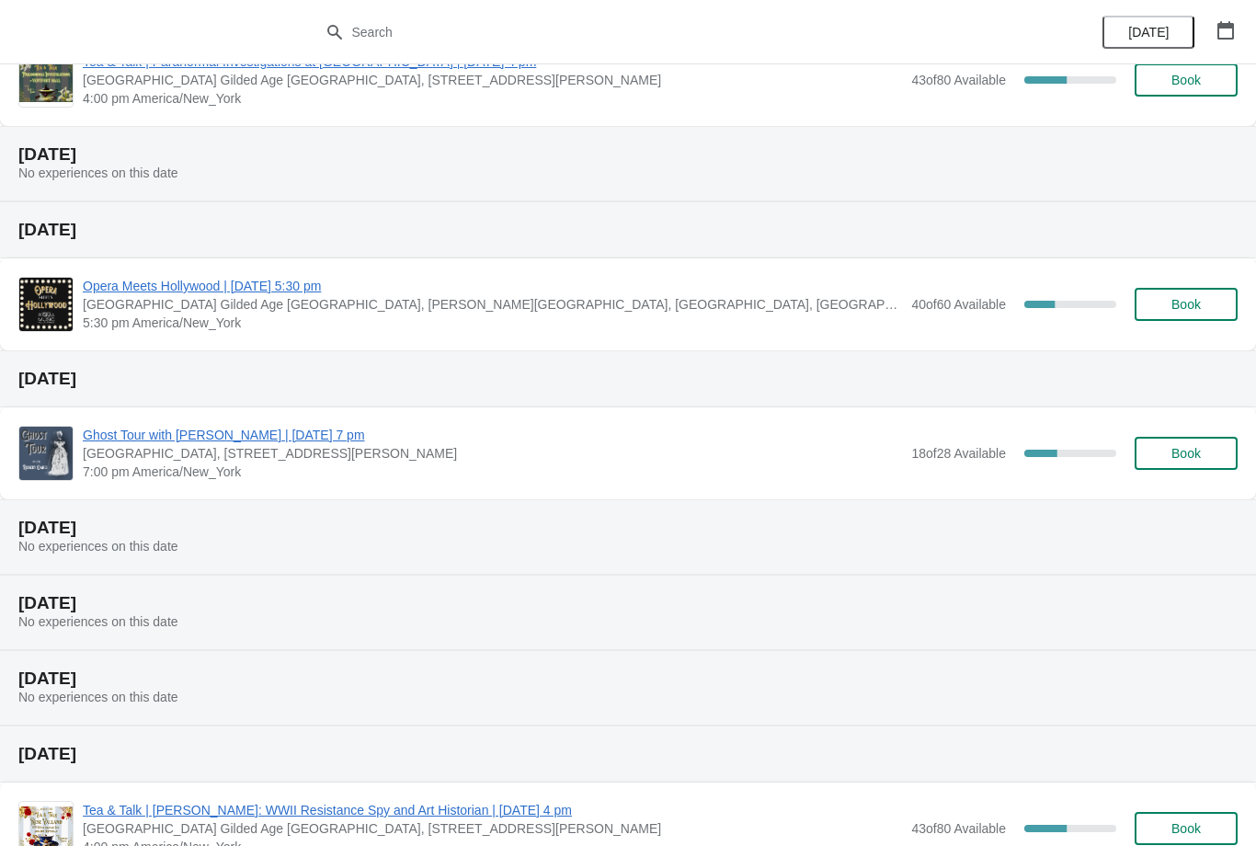
click at [404, 430] on span "Ghost Tour with [PERSON_NAME] | [DATE] 7 pm" at bounding box center [492, 435] width 819 height 18
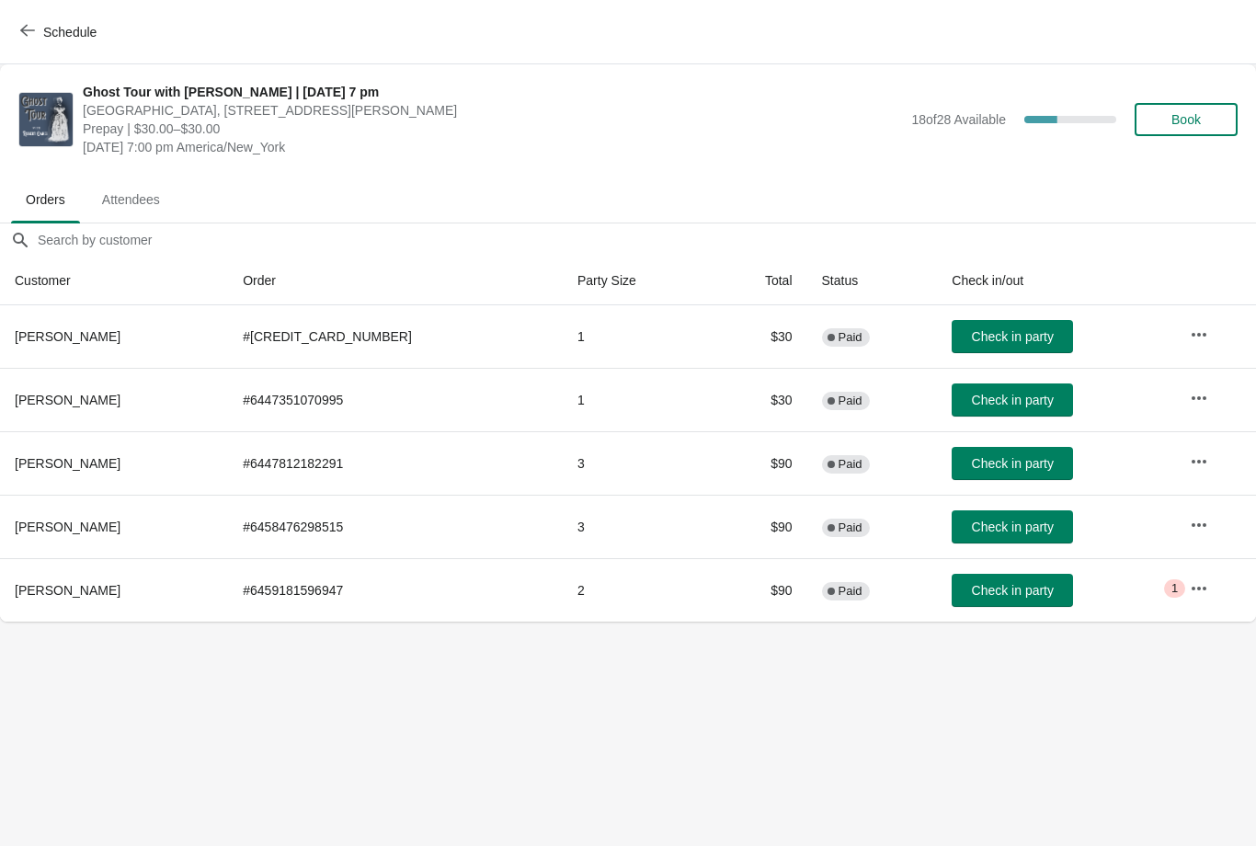
click at [1192, 589] on icon "button" at bounding box center [1199, 589] width 15 height 4
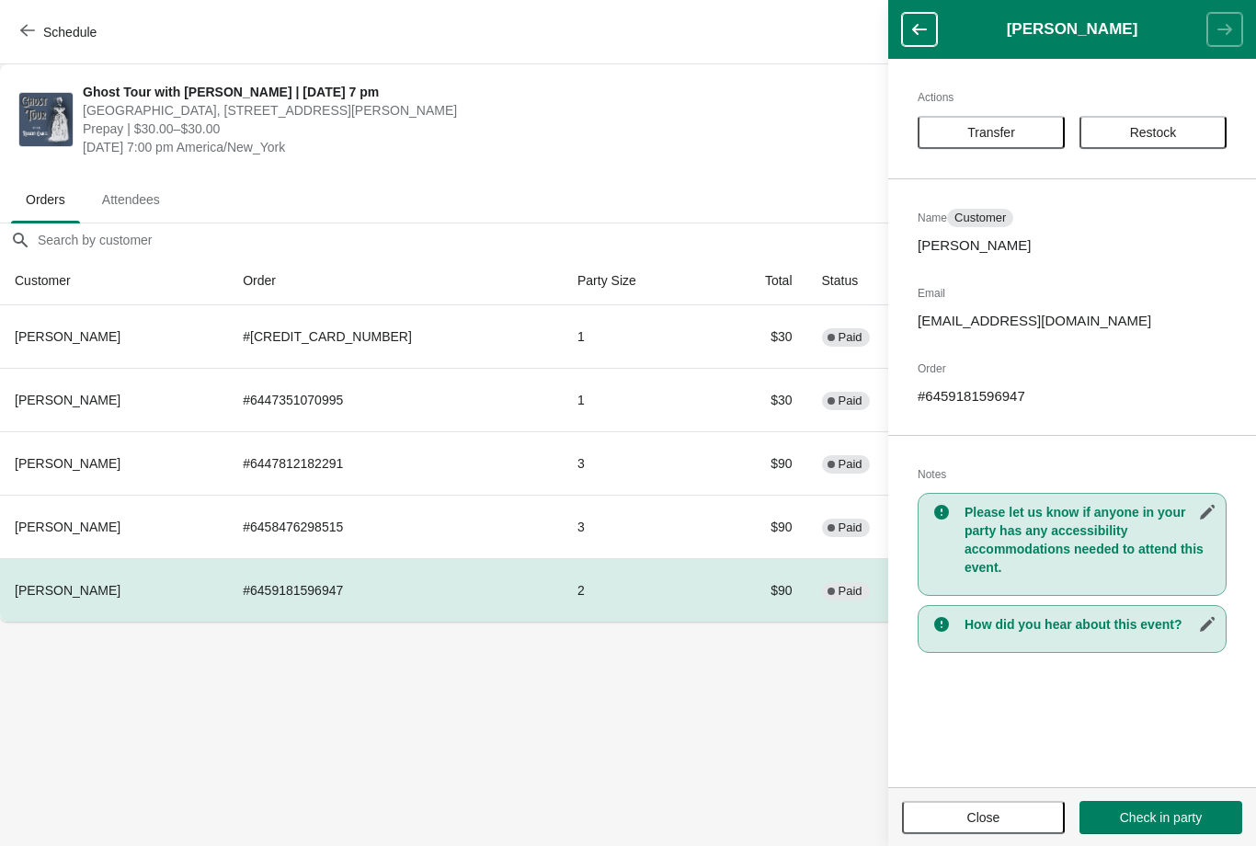
click at [827, 684] on body "Schedule Ghost Tour with [PERSON_NAME] | [DATE] 7 pm [GEOGRAPHIC_DATA], [STREET…" at bounding box center [628, 423] width 1256 height 846
click at [839, 596] on span "Paid" at bounding box center [851, 591] width 24 height 15
click at [816, 577] on td "Complete Paid" at bounding box center [872, 589] width 131 height 63
click at [990, 822] on span "Close" at bounding box center [983, 817] width 33 height 15
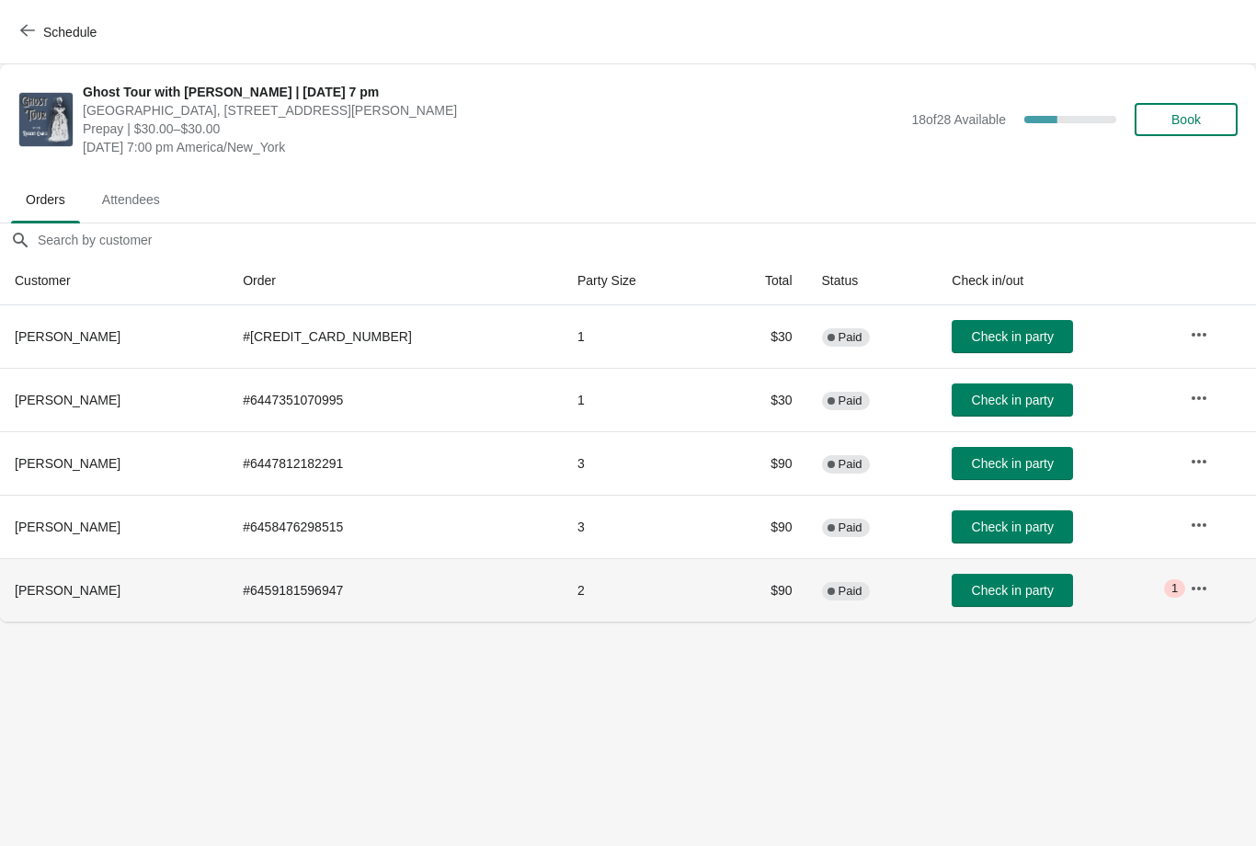
click at [839, 590] on span "Paid" at bounding box center [851, 591] width 24 height 15
click at [839, 584] on span "Paid" at bounding box center [851, 591] width 24 height 15
click at [405, 599] on td "# 6459181596947" at bounding box center [395, 589] width 335 height 63
click at [839, 588] on span "Paid" at bounding box center [851, 591] width 24 height 15
click at [849, 521] on td "Complete Paid" at bounding box center [872, 526] width 131 height 63
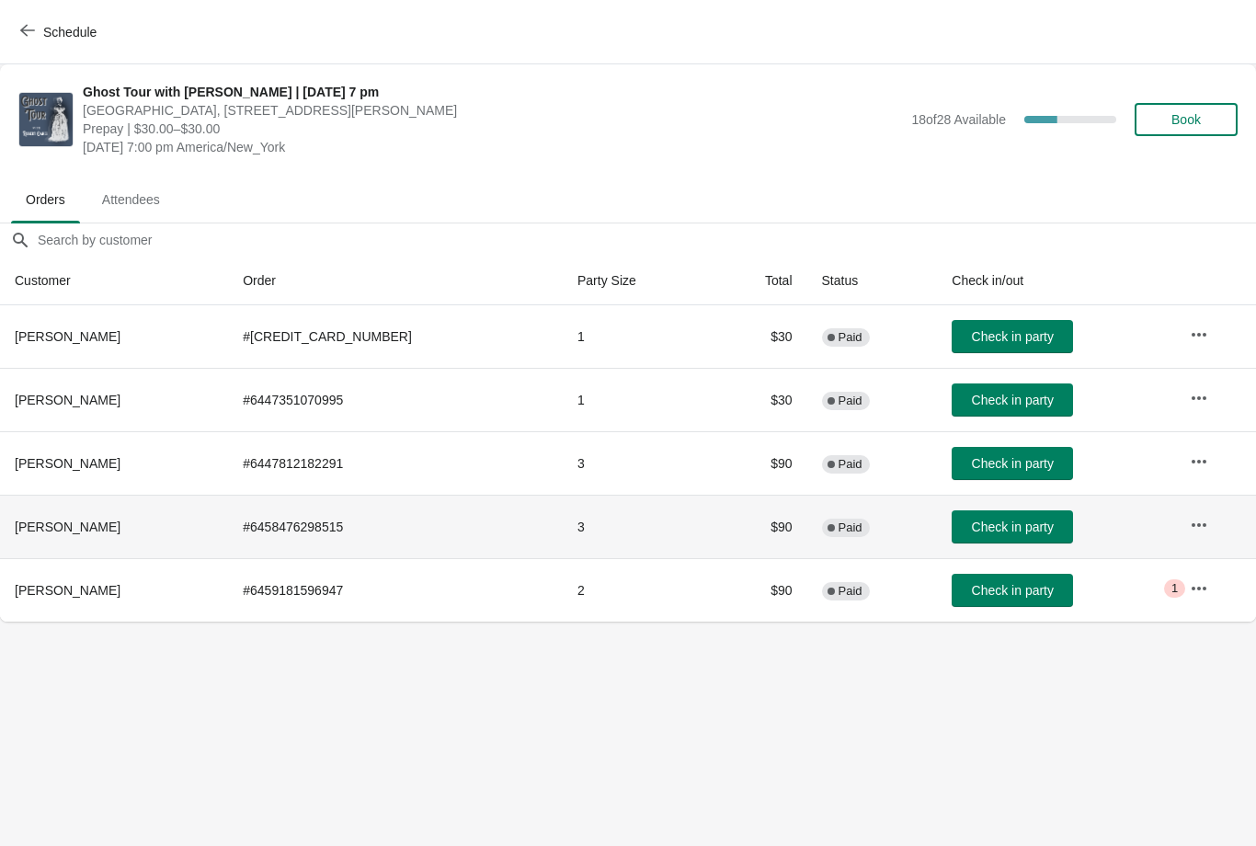
click at [839, 594] on span "Paid" at bounding box center [851, 591] width 24 height 15
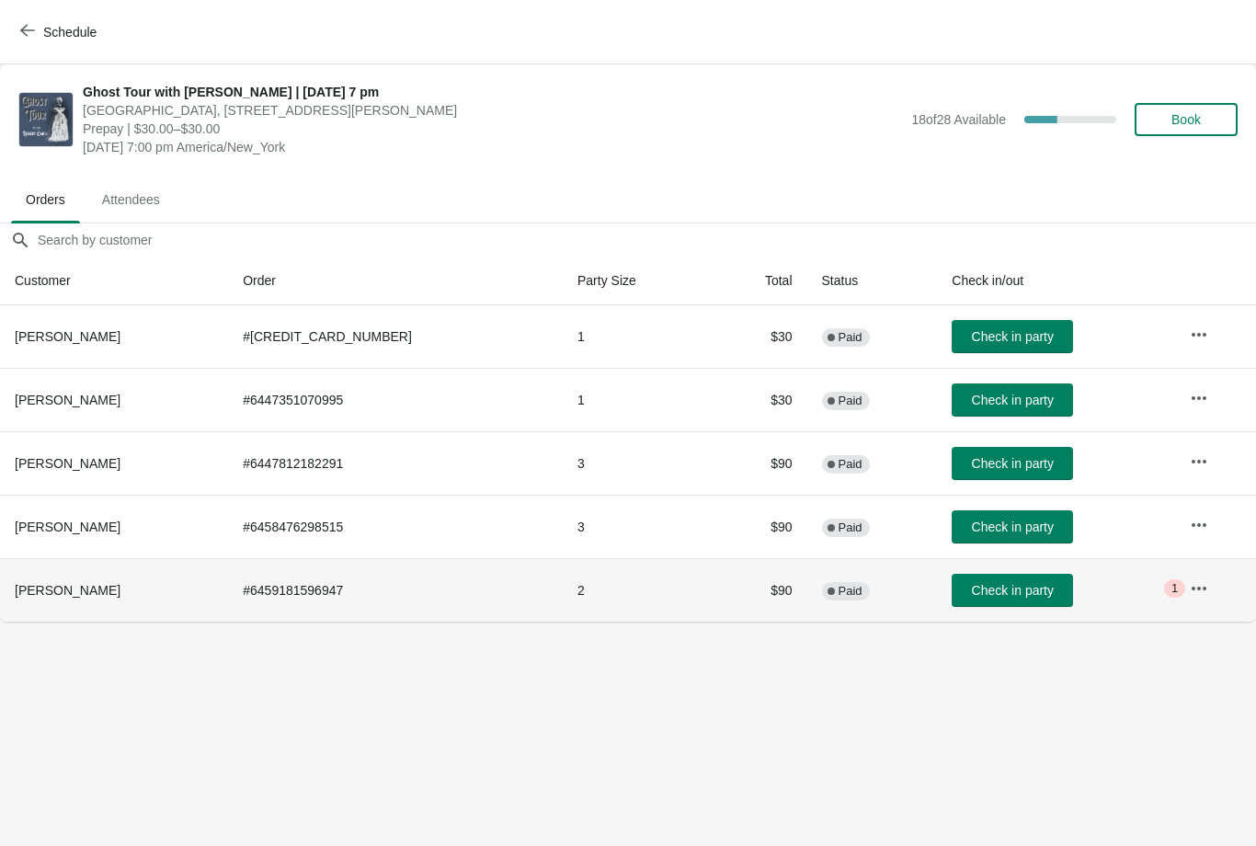
click at [827, 599] on span "Complete Paid" at bounding box center [846, 591] width 48 height 18
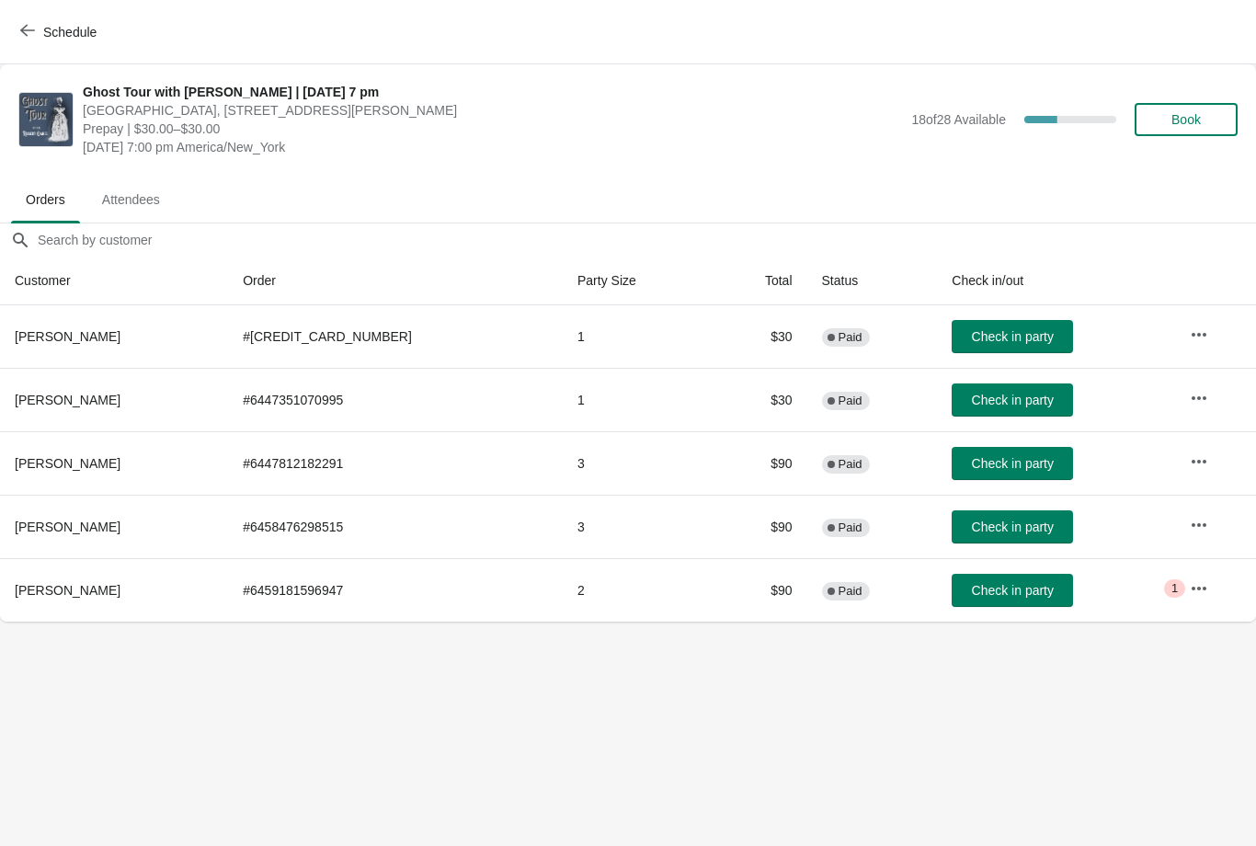
click at [715, 705] on body "Schedule Ghost Tour with Robert Oakes | Friday, August 22 at 7 pm Ventfort Hall…" at bounding box center [628, 423] width 1256 height 846
click at [839, 584] on span "Paid" at bounding box center [851, 591] width 24 height 15
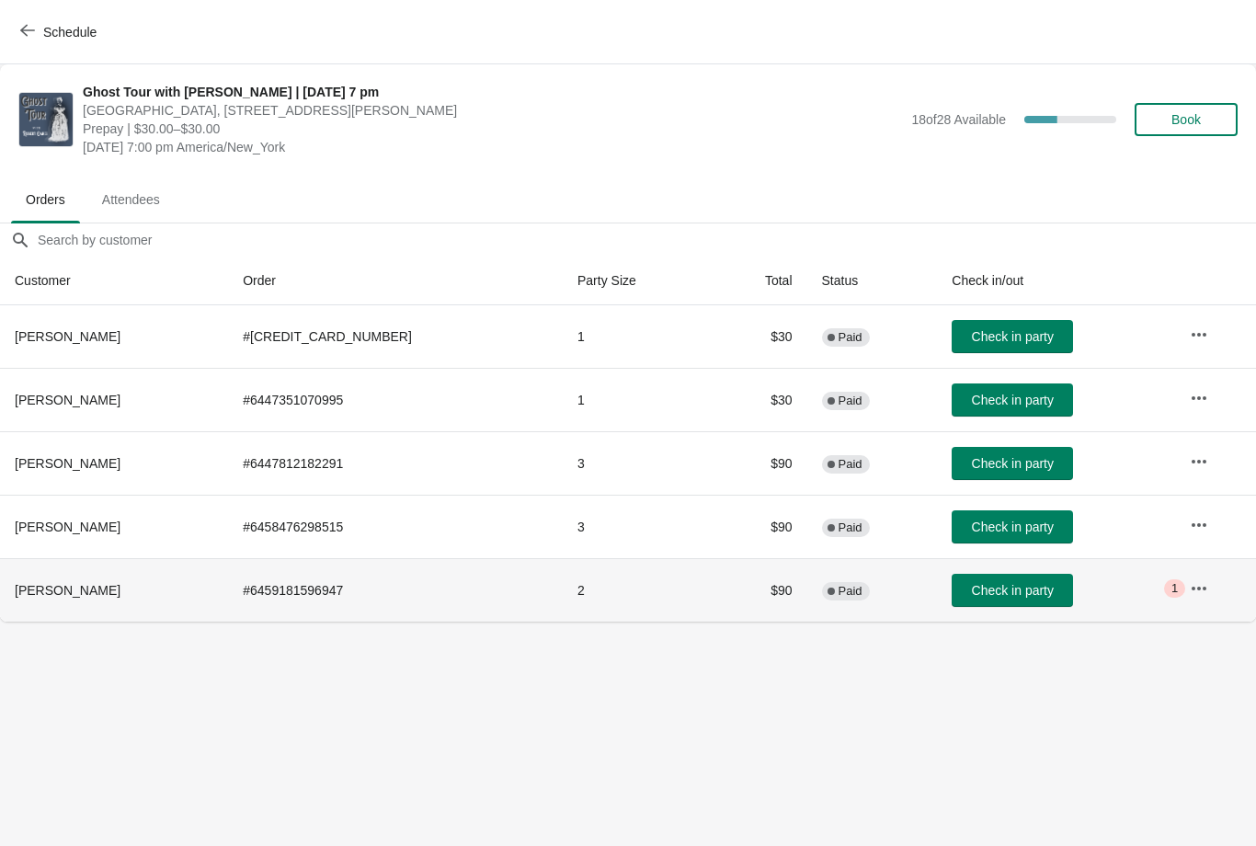
click at [839, 588] on span "Paid" at bounding box center [851, 591] width 24 height 15
click at [839, 585] on span "Paid" at bounding box center [851, 591] width 24 height 15
click at [1207, 589] on button "button" at bounding box center [1198, 588] width 33 height 33
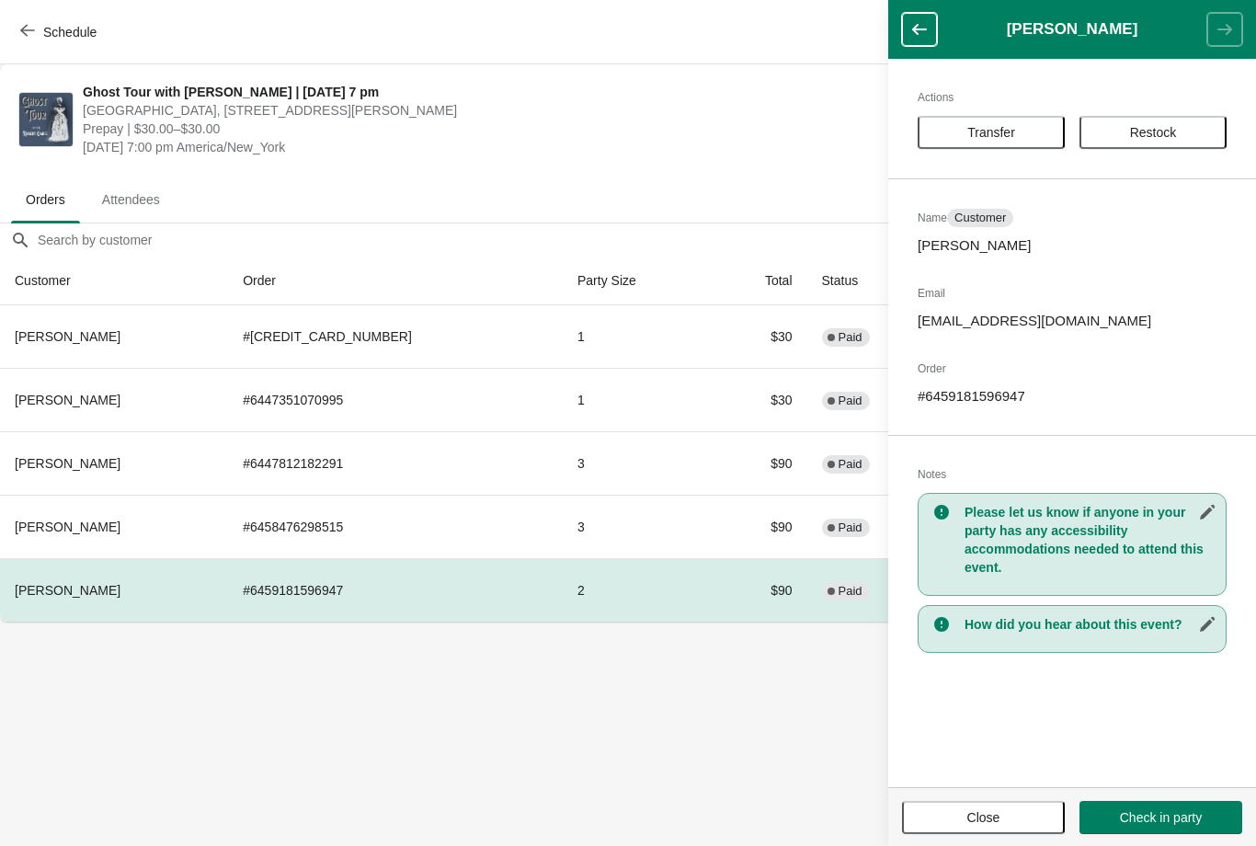
click at [1080, 232] on div "Actions Transfer Restock Name Customer EstaAnn Ammerman Email Margeemary21@gmai…" at bounding box center [1072, 423] width 368 height 728
click at [1098, 256] on div "Actions Transfer Restock Name Customer EstaAnn Ammerman Email Margeemary21@gmai…" at bounding box center [1072, 423] width 368 height 728
click at [1087, 344] on div "Actions Transfer Restock Name Customer EstaAnn Ammerman Email Margeemary21@gmai…" at bounding box center [1072, 423] width 368 height 728
click at [1004, 131] on span "Transfer" at bounding box center [991, 132] width 48 height 15
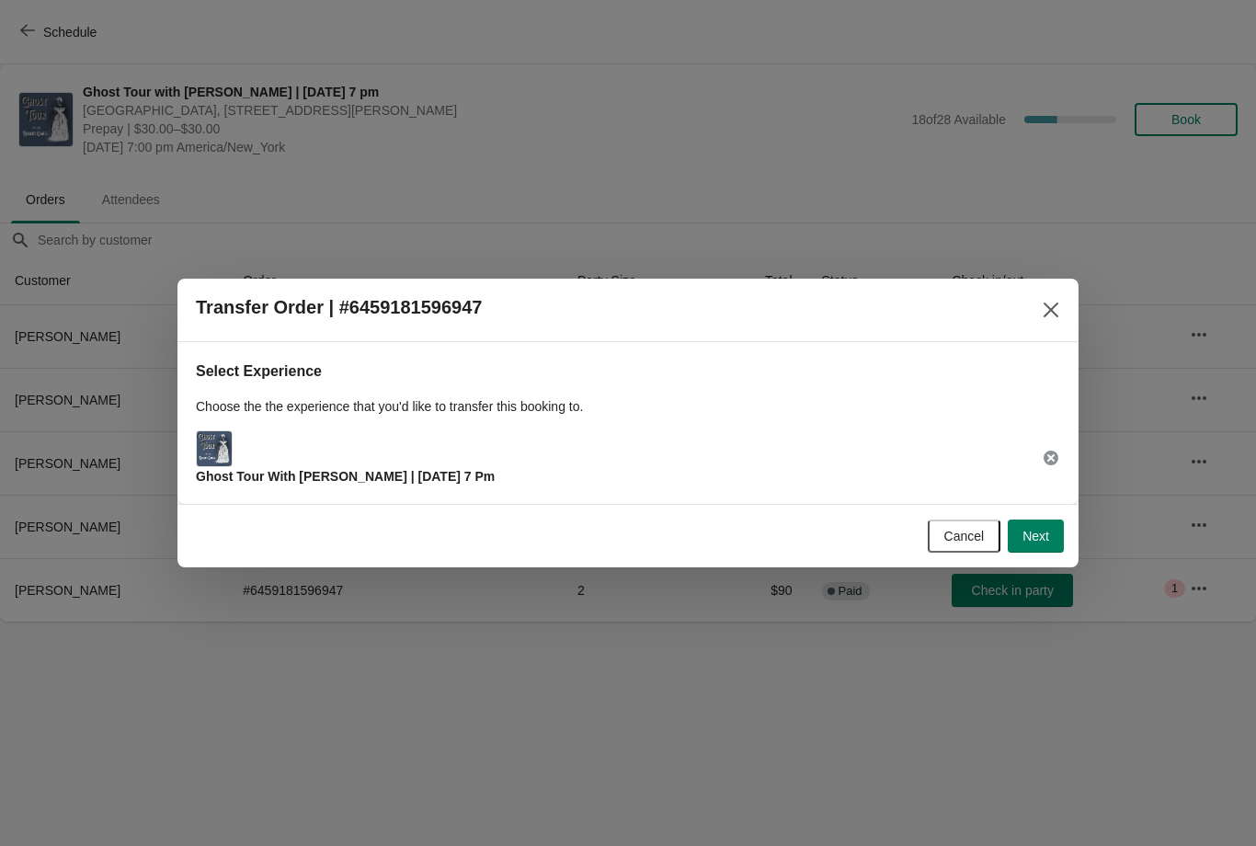
click at [1053, 322] on button "Close" at bounding box center [1050, 309] width 33 height 33
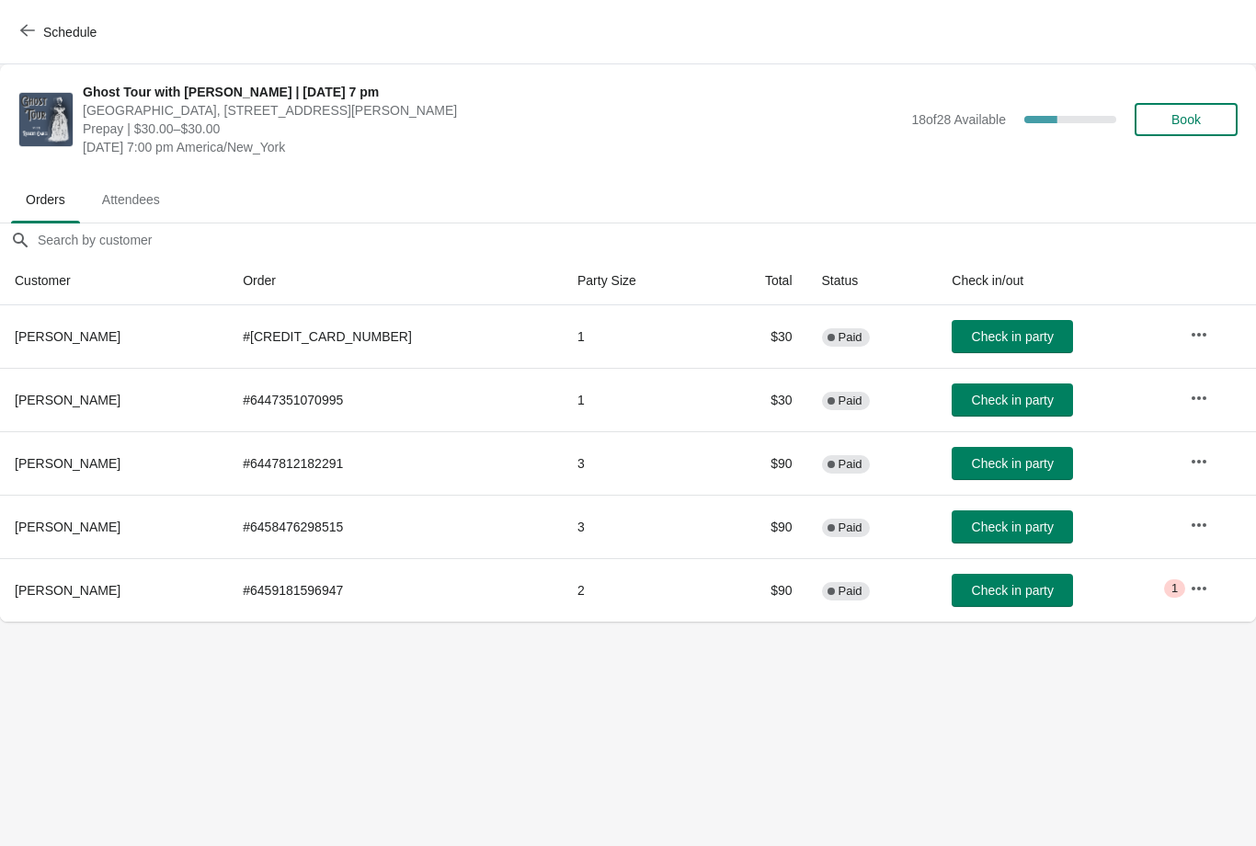
click at [1173, 590] on span "1" at bounding box center [1174, 588] width 6 height 15
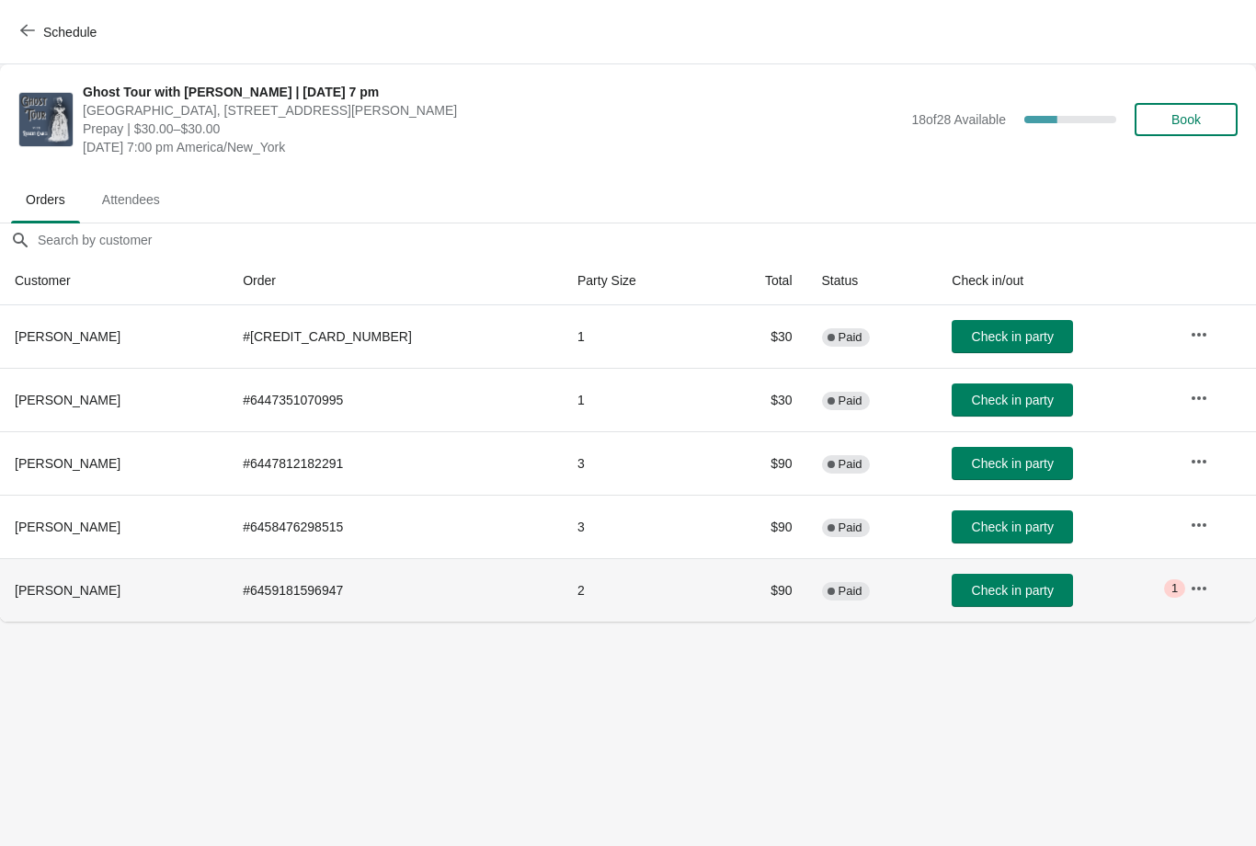
click at [1190, 581] on icon "button" at bounding box center [1199, 588] width 18 height 18
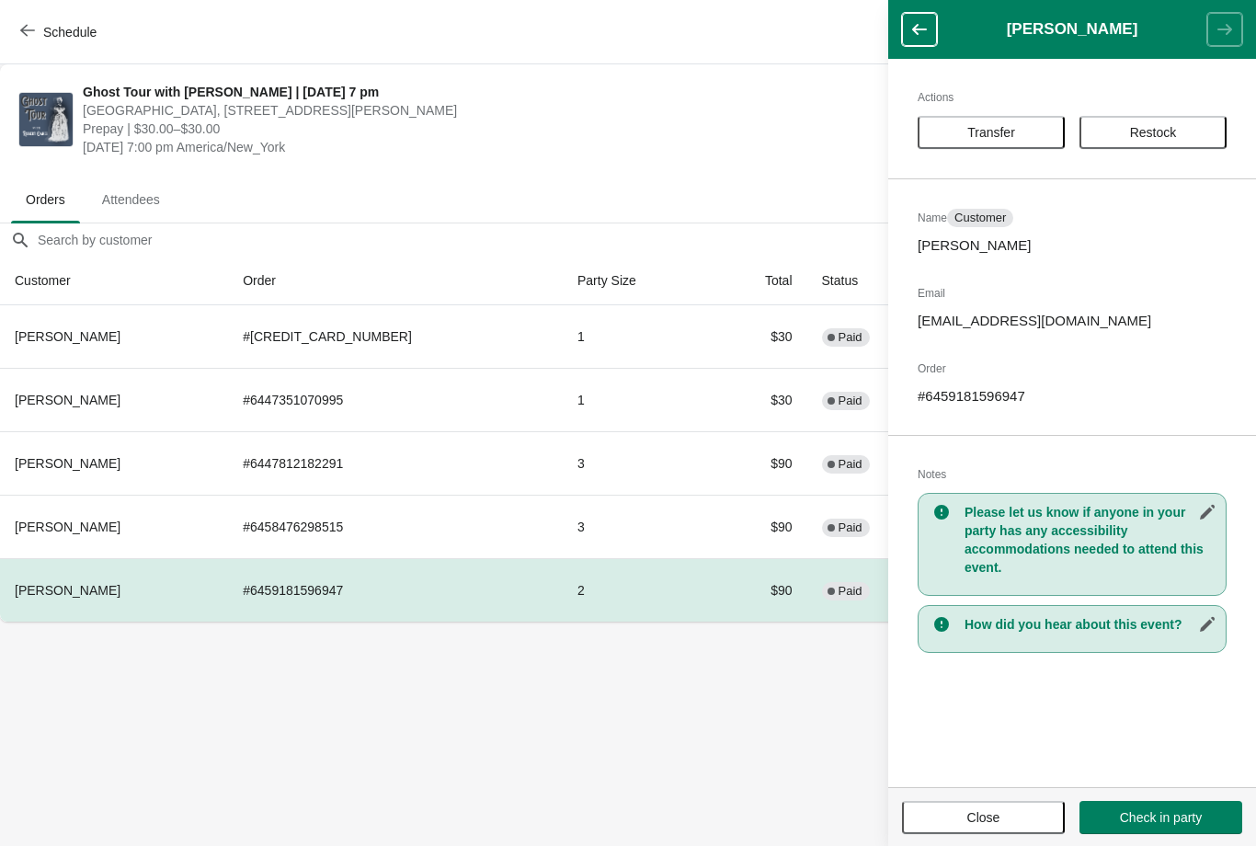
click at [1169, 121] on button "Restock" at bounding box center [1152, 132] width 147 height 33
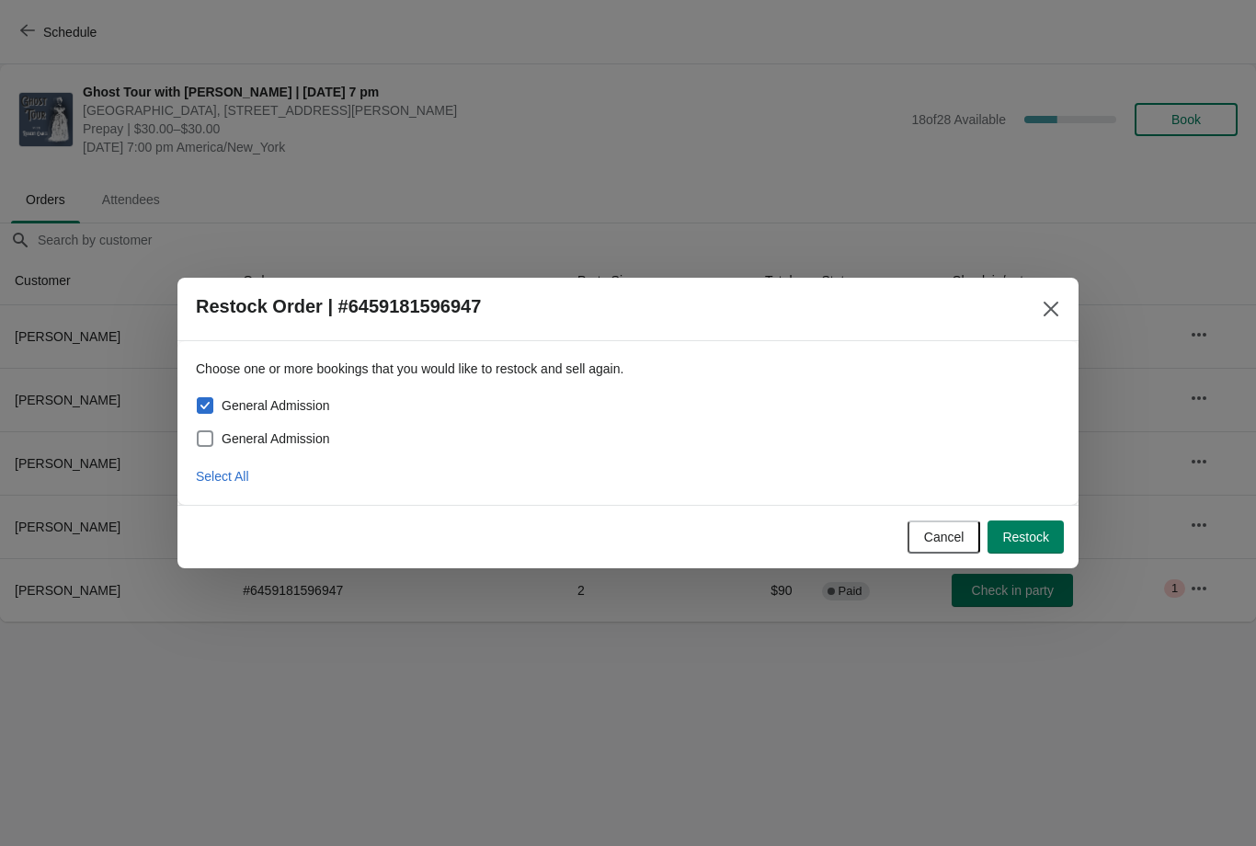
click at [1057, 313] on icon "Close" at bounding box center [1051, 309] width 18 height 18
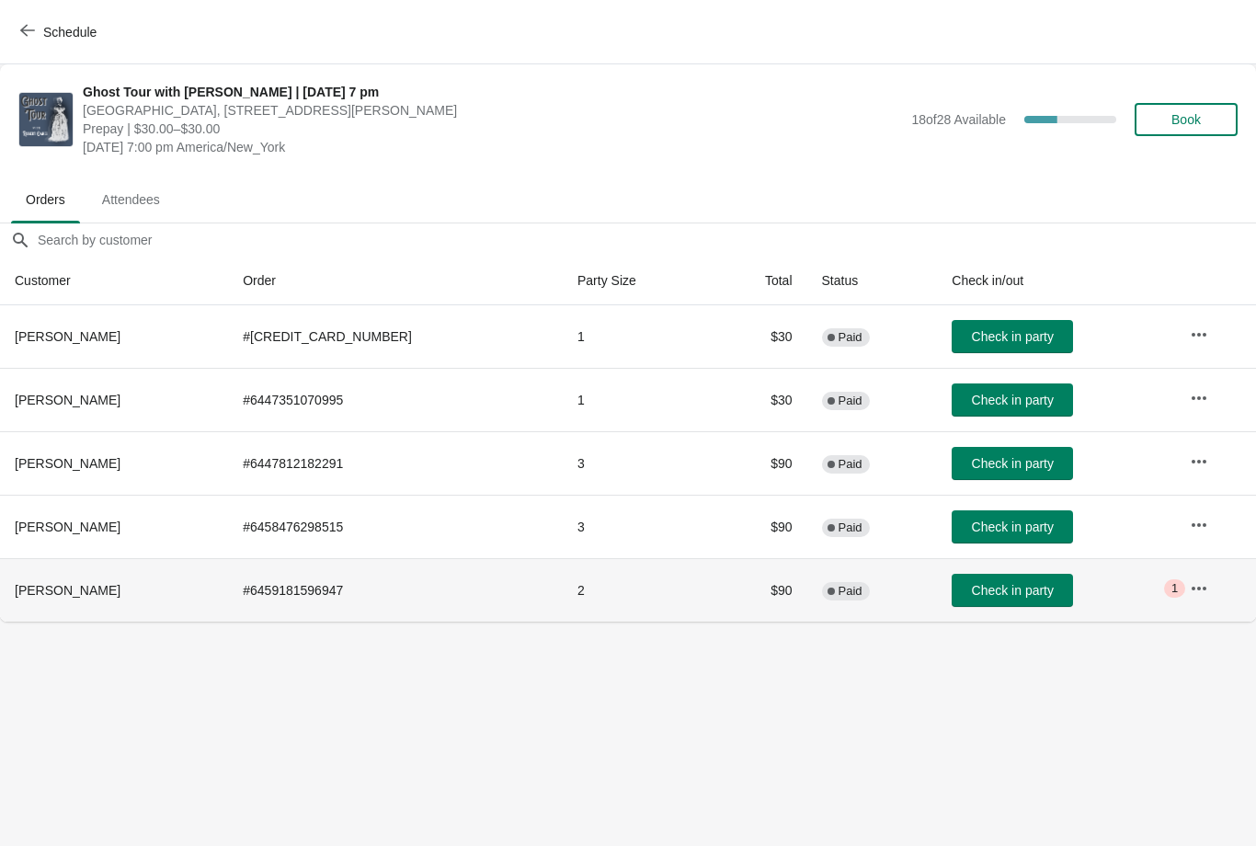
click at [412, 598] on td "# 6459181596947" at bounding box center [395, 589] width 335 height 63
click at [419, 602] on td "# 6459181596947" at bounding box center [395, 589] width 335 height 63
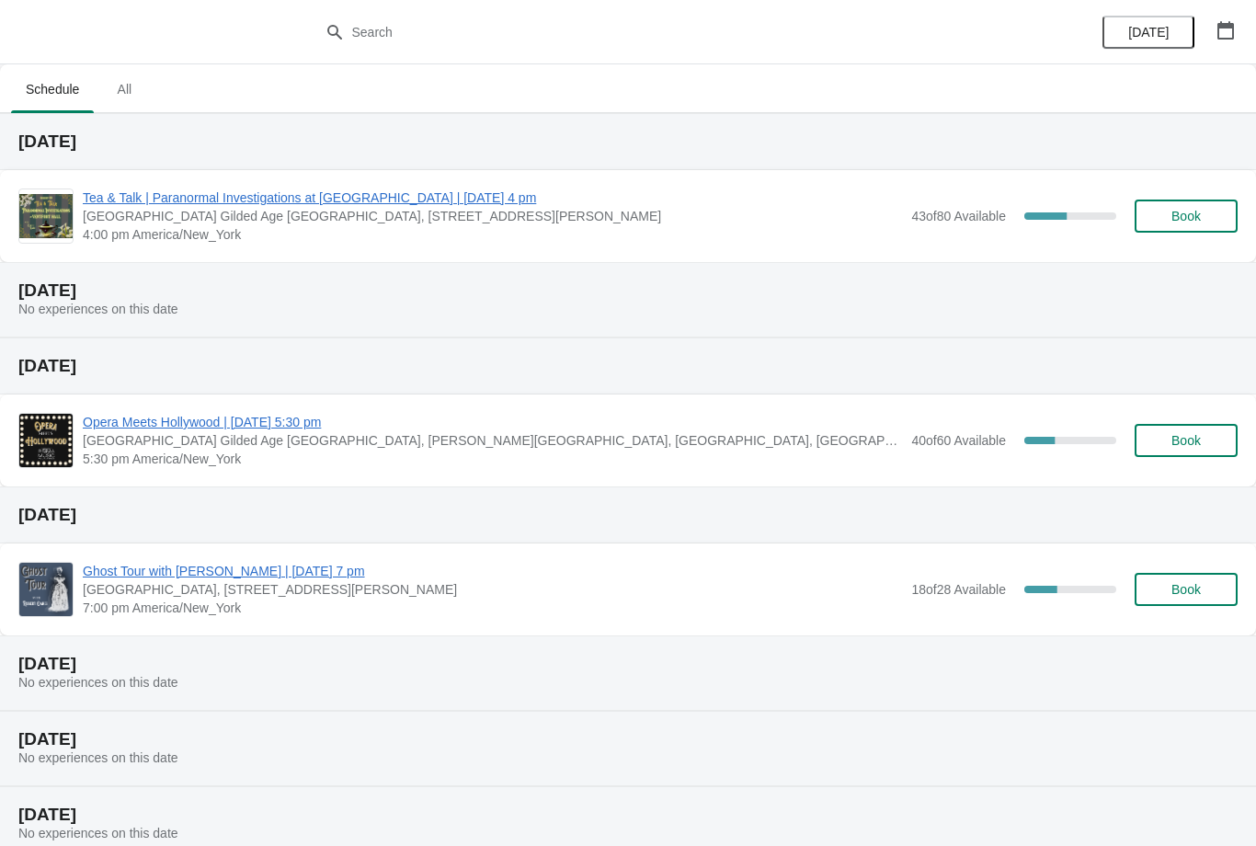
click at [141, 98] on span "All" at bounding box center [124, 89] width 46 height 33
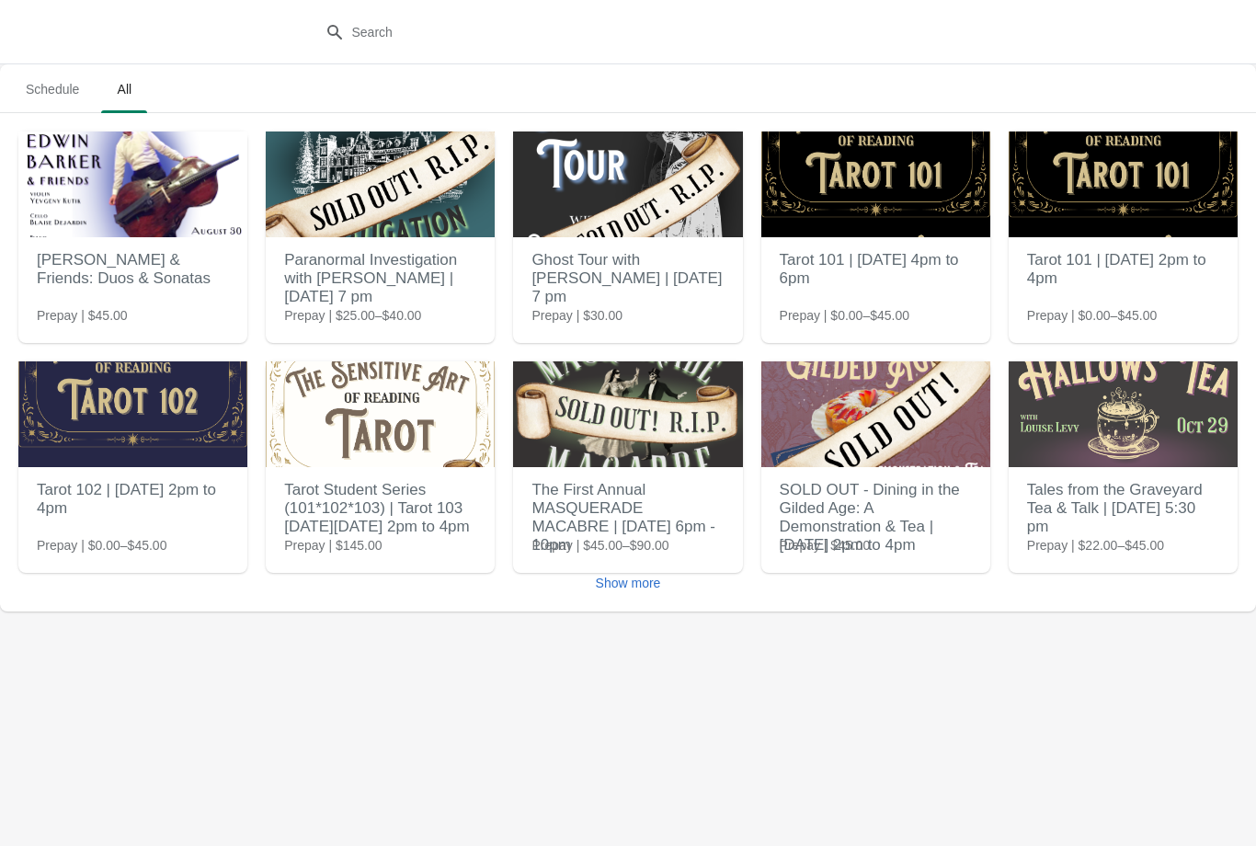
click at [697, 227] on img at bounding box center [627, 184] width 229 height 106
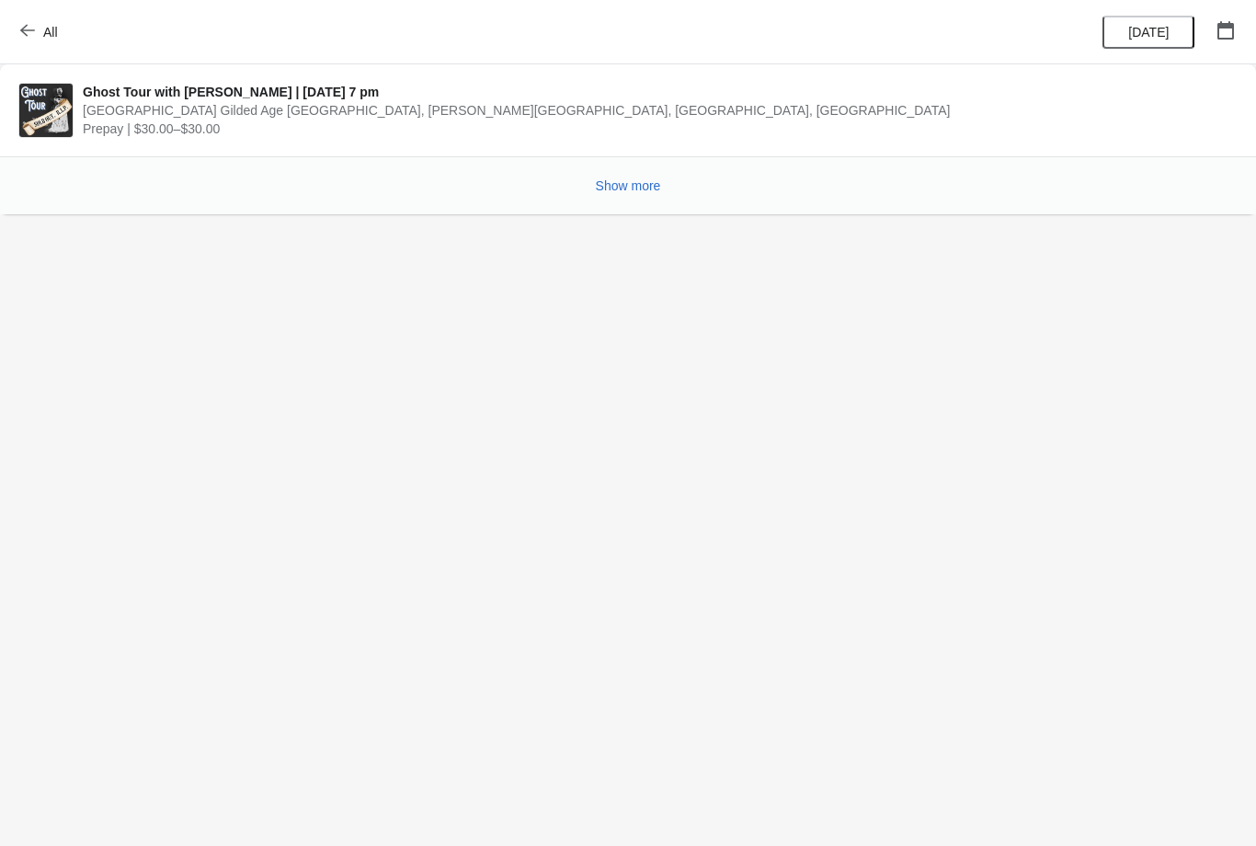
click at [23, 29] on icon "button" at bounding box center [27, 31] width 15 height 12
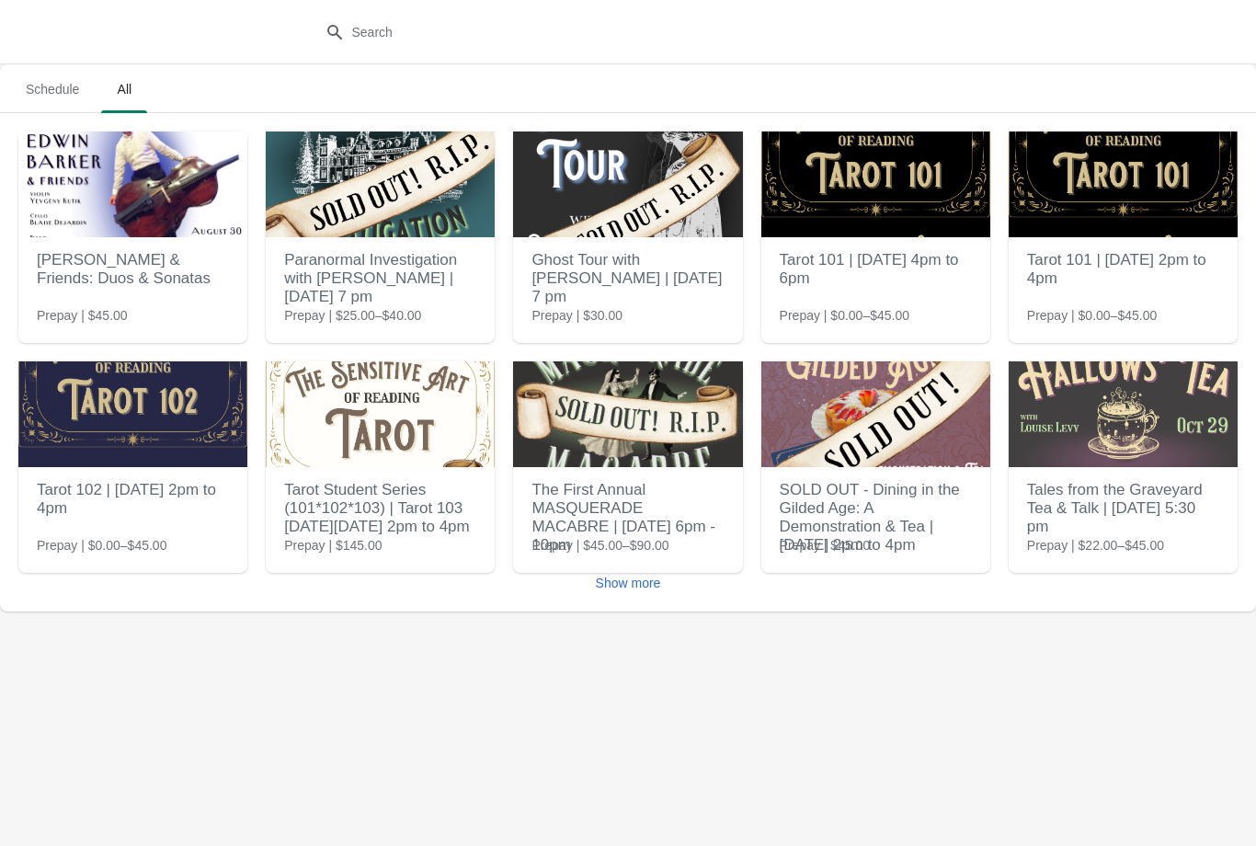
click at [629, 599] on button "Show more" at bounding box center [628, 582] width 80 height 33
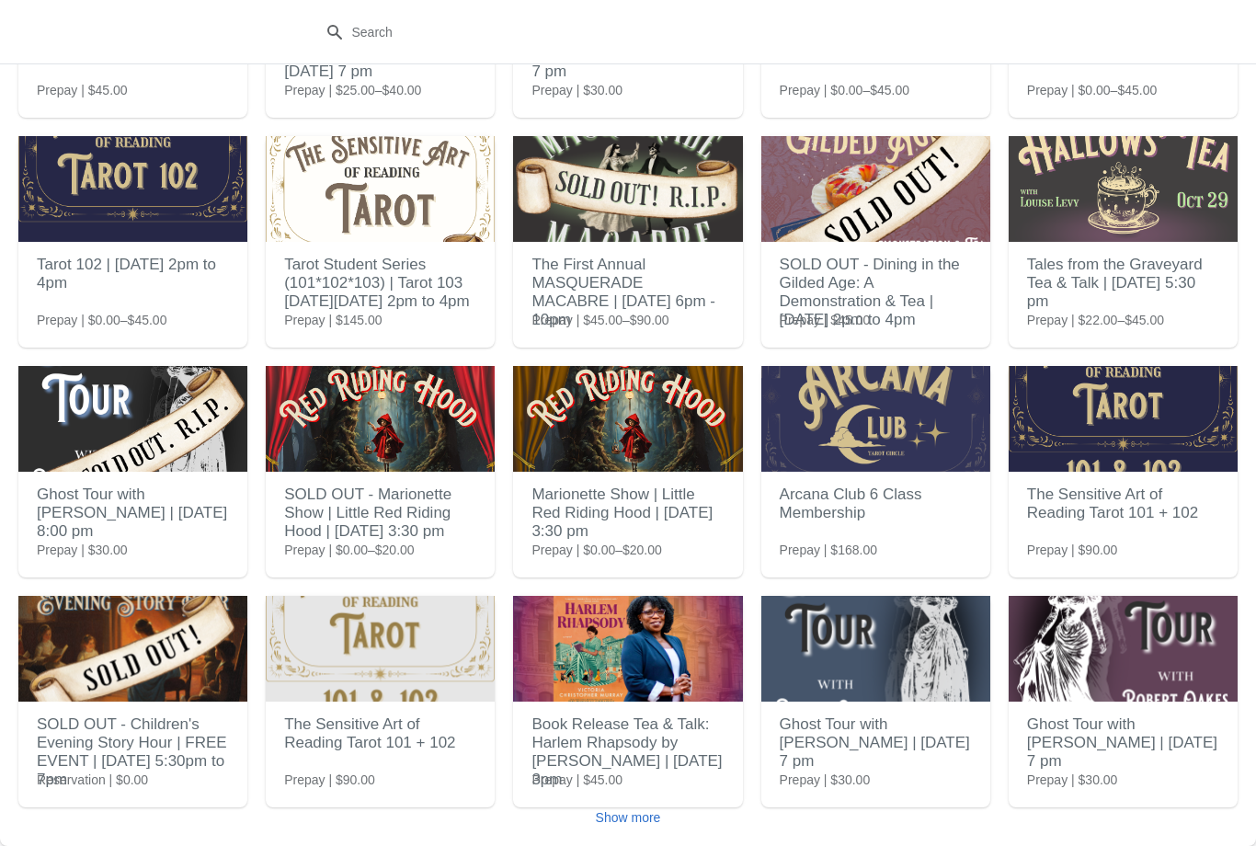
scroll to position [225, 0]
click at [639, 821] on span "Show more" at bounding box center [628, 817] width 65 height 15
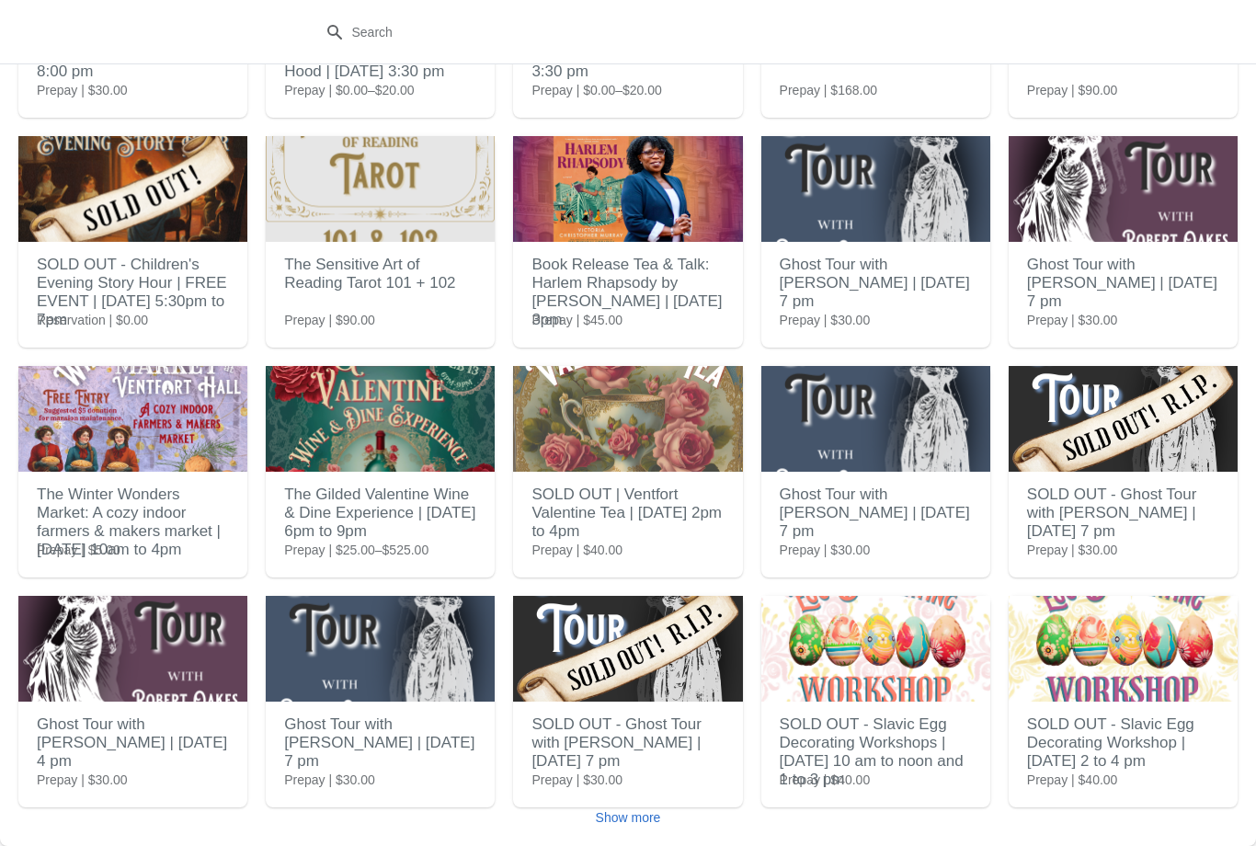
scroll to position [685, 0]
click at [622, 817] on span "Show more" at bounding box center [628, 817] width 65 height 15
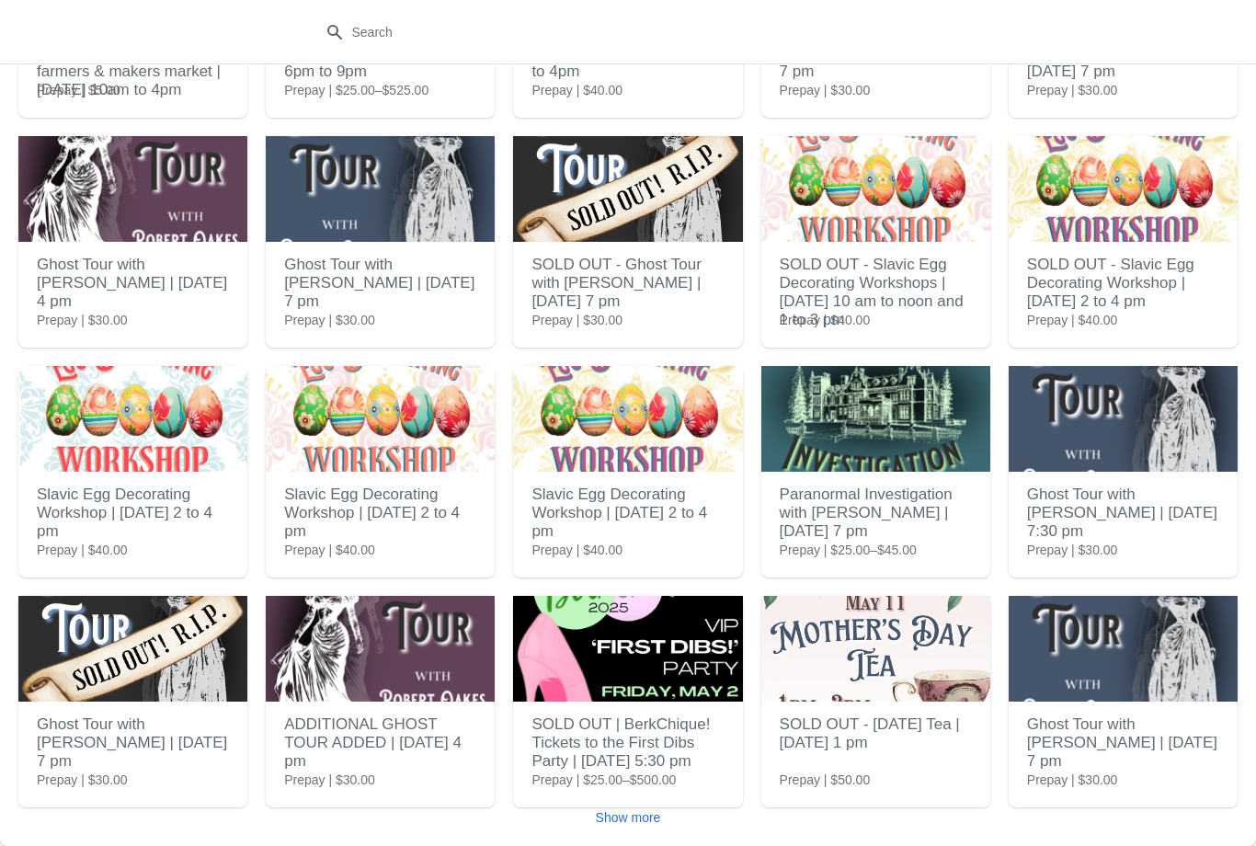
scroll to position [1145, 0]
click at [633, 819] on span "Show more" at bounding box center [628, 817] width 65 height 15
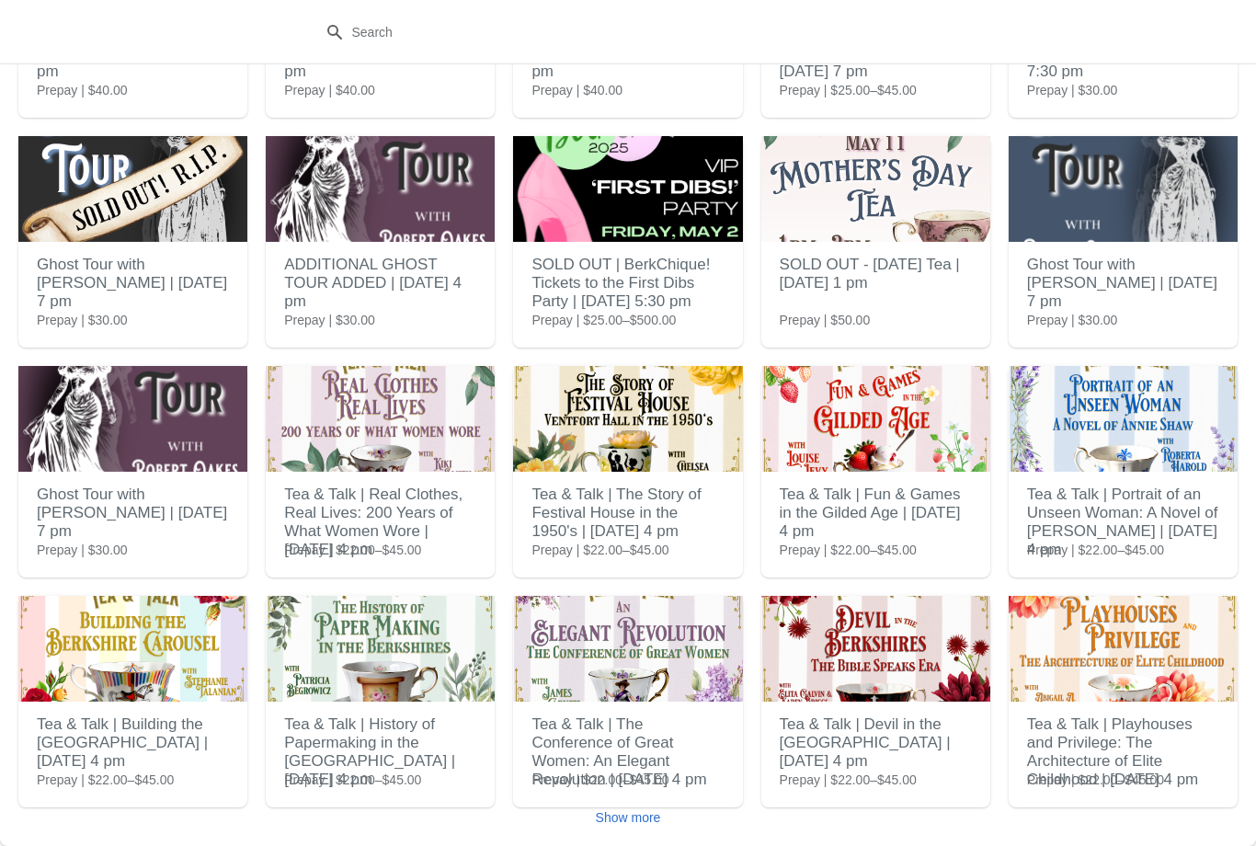
scroll to position [1604, 0]
click at [642, 810] on span "Show more" at bounding box center [628, 817] width 65 height 15
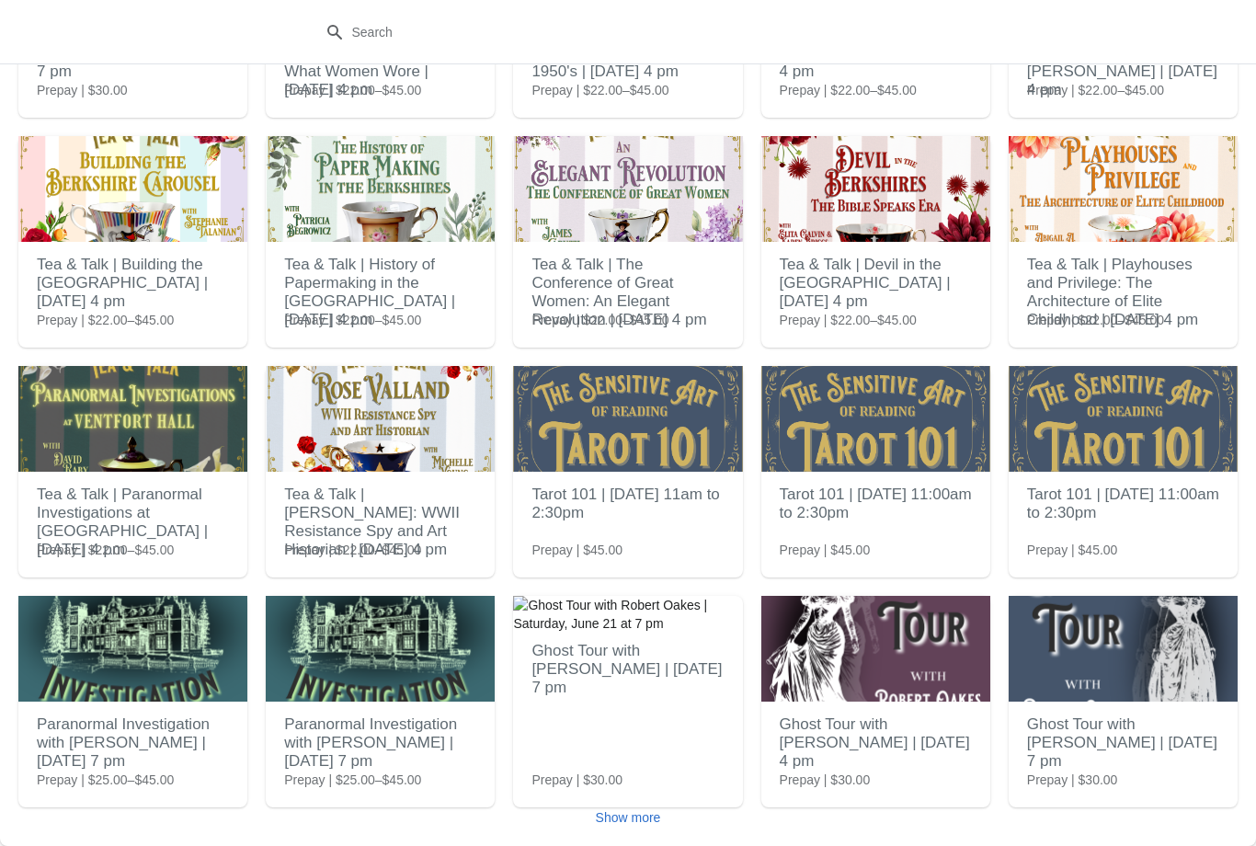
scroll to position [2064, 0]
click at [622, 816] on span "Show more" at bounding box center [628, 817] width 65 height 15
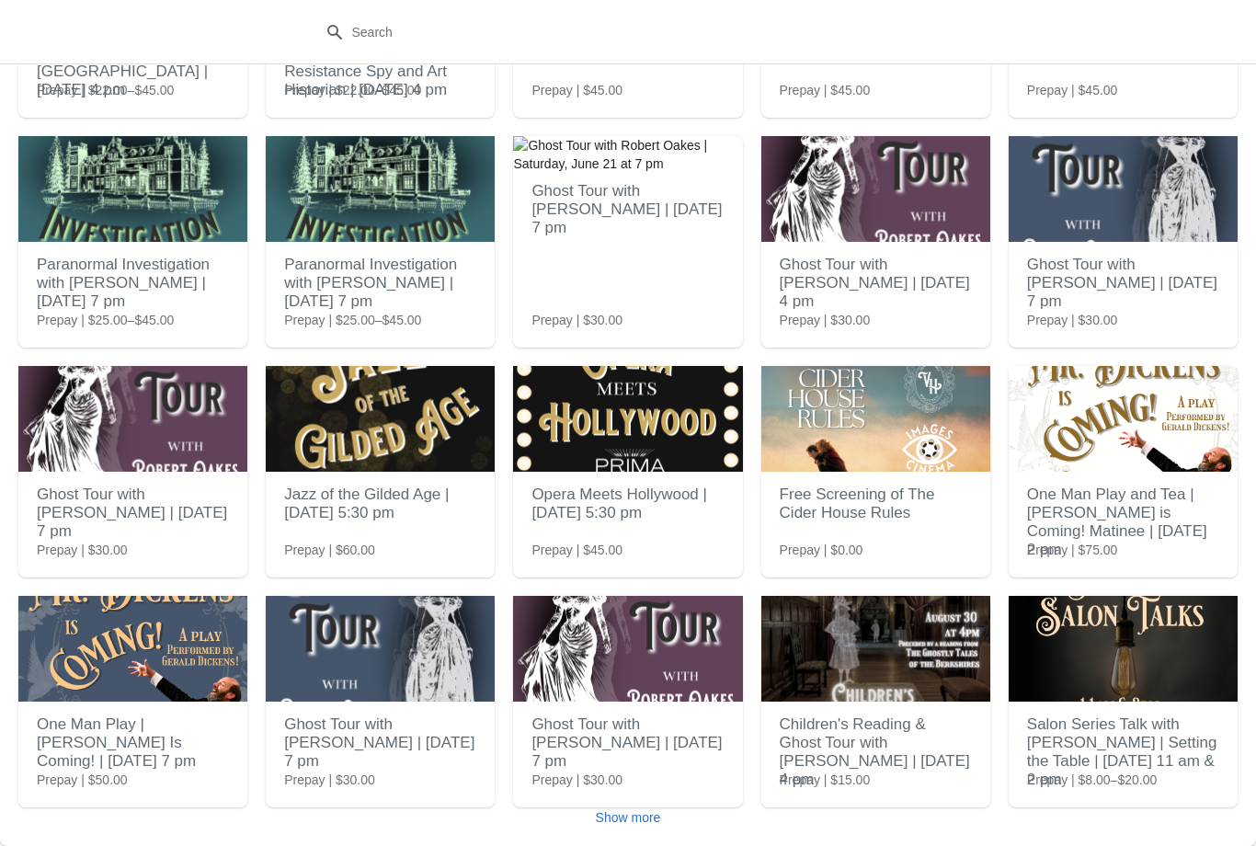
scroll to position [2524, 0]
click at [436, 755] on h2 "Ghost Tour with [PERSON_NAME] | [DATE] 7 pm" at bounding box center [380, 743] width 192 height 74
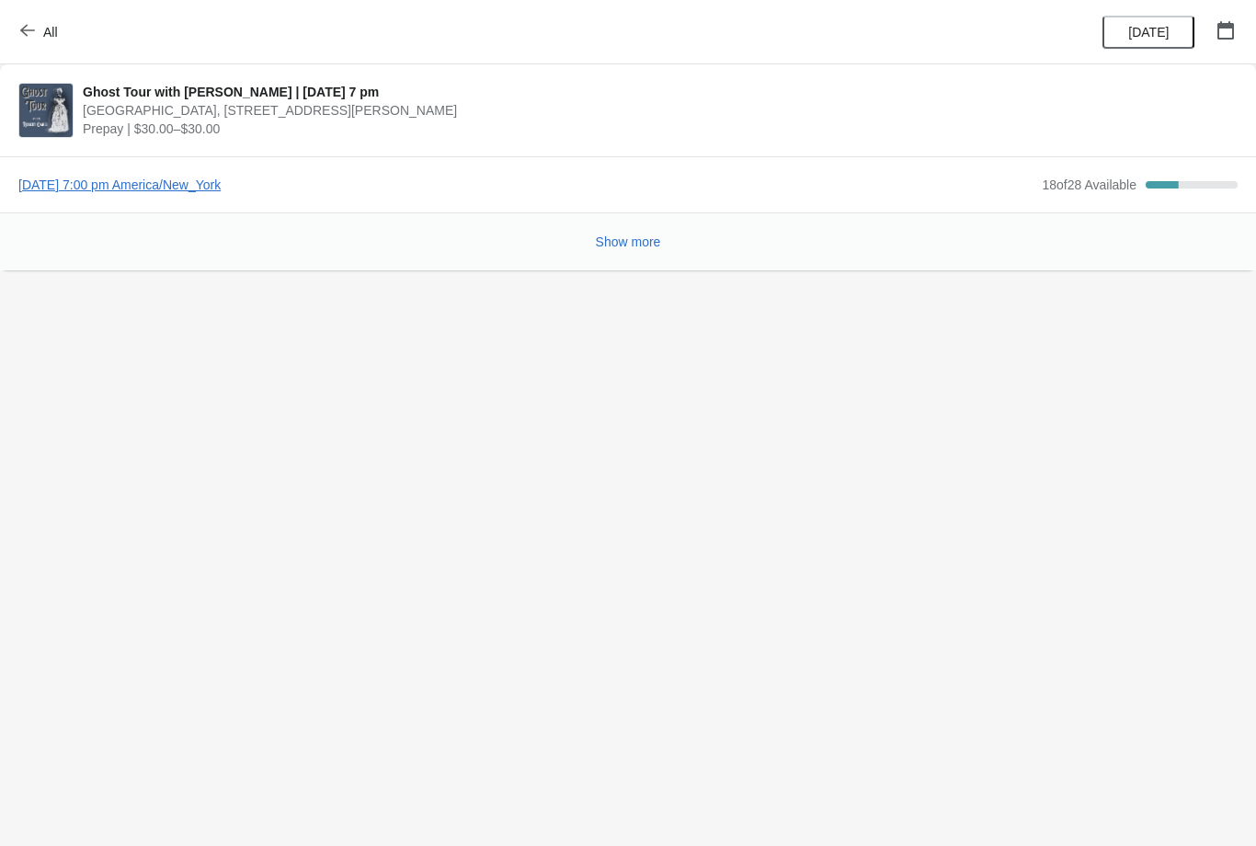
click at [642, 243] on span "Show more" at bounding box center [628, 241] width 65 height 15
click at [652, 243] on span "Show more" at bounding box center [628, 241] width 65 height 15
click at [289, 190] on span "[DATE] 7:00 pm America/New_York" at bounding box center [525, 185] width 1014 height 18
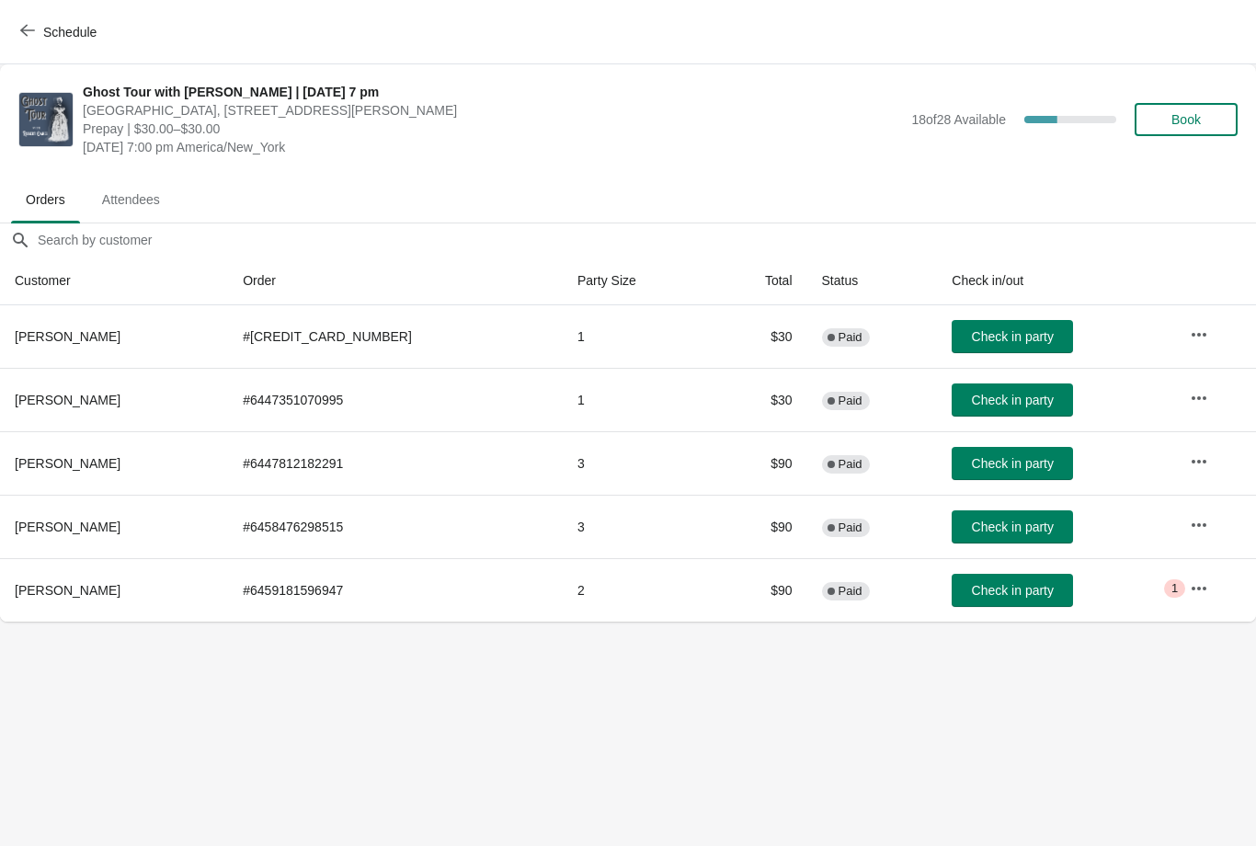
click at [154, 205] on span "Attendees" at bounding box center [130, 199] width 87 height 33
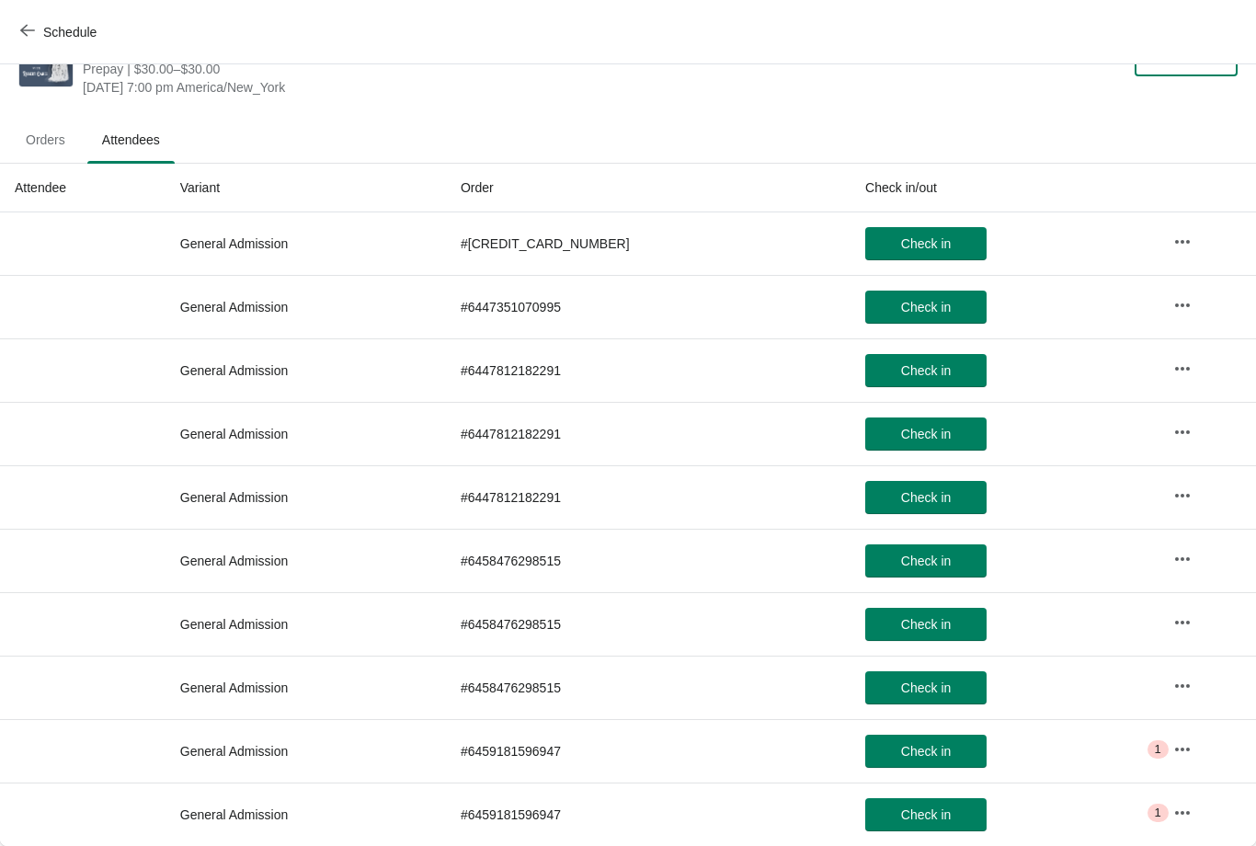
scroll to position [60, 0]
click at [1187, 805] on button "button" at bounding box center [1182, 812] width 33 height 33
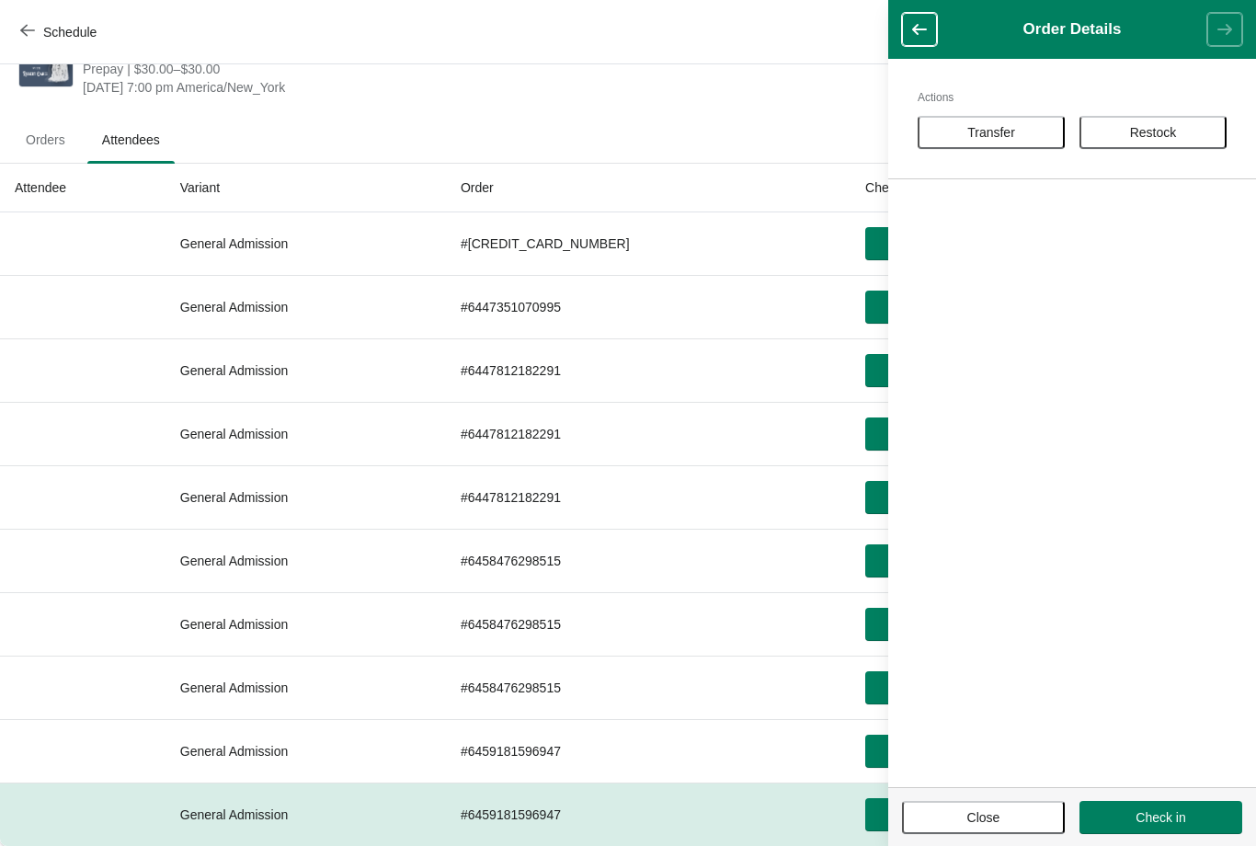
click at [1033, 826] on button "Close" at bounding box center [983, 817] width 163 height 33
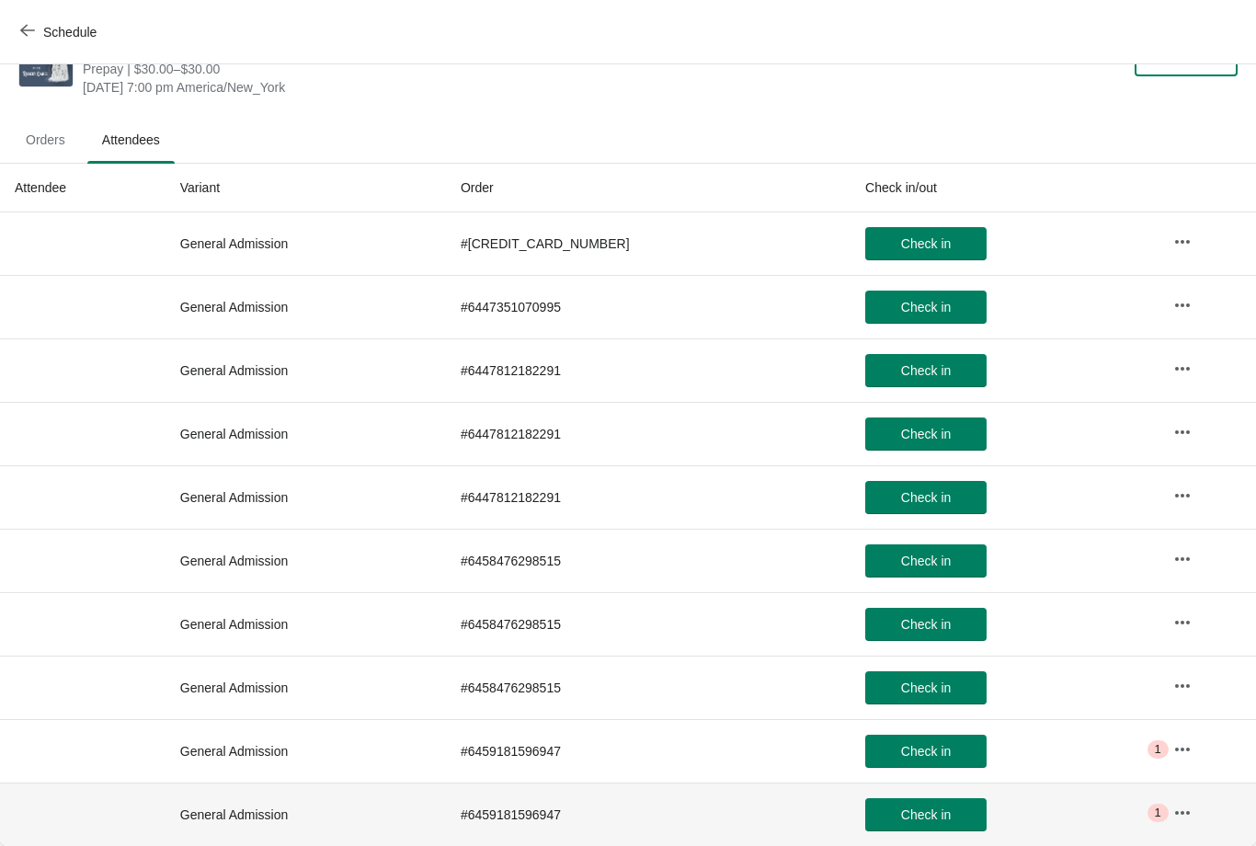
click at [446, 813] on td "General Admission" at bounding box center [305, 813] width 280 height 63
click at [911, 813] on span "Check in" at bounding box center [926, 814] width 50 height 15
click at [911, 813] on span "Check out" at bounding box center [926, 814] width 58 height 15
click at [14, 25] on button "Schedule" at bounding box center [60, 32] width 102 height 33
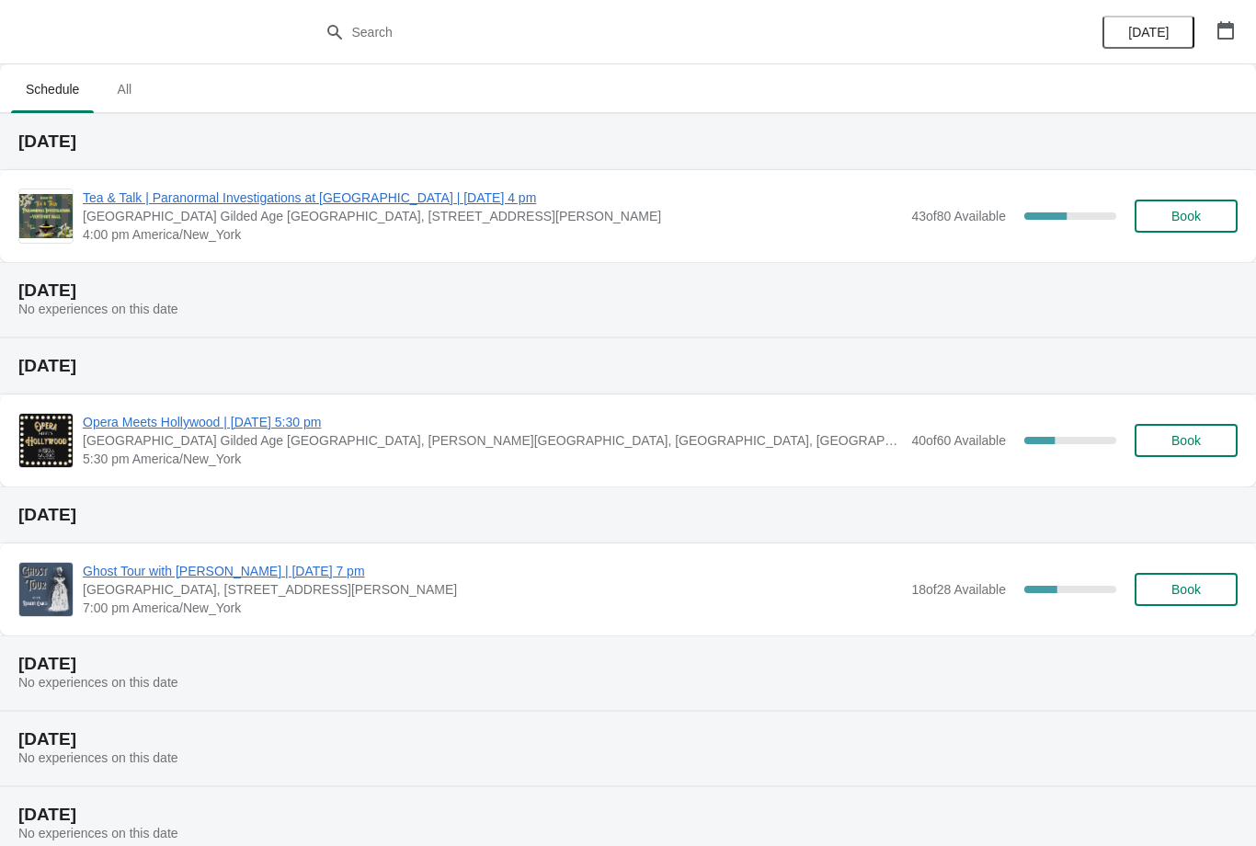
click at [317, 578] on span "Ghost Tour with [PERSON_NAME] | [DATE] 7 pm" at bounding box center [492, 571] width 819 height 18
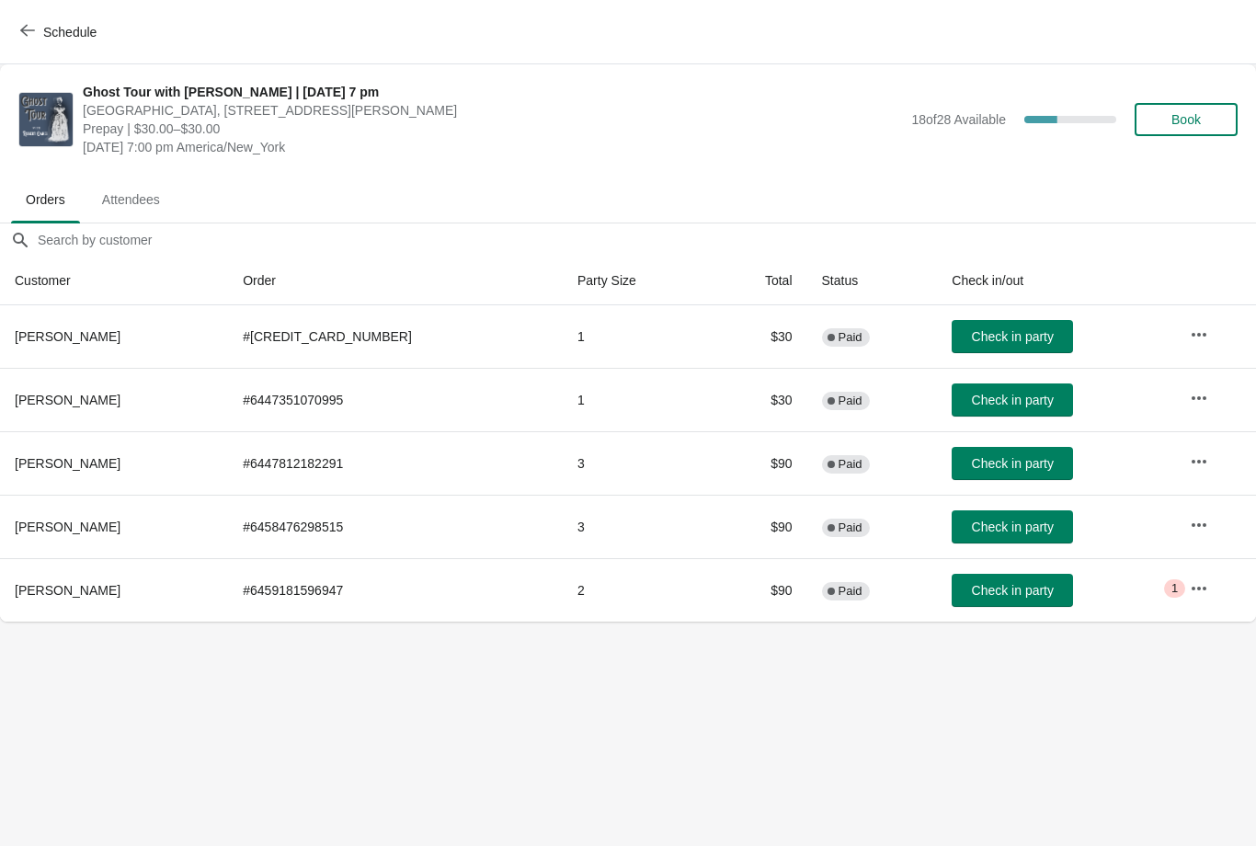
click at [414, 599] on td "# 6459181596947" at bounding box center [395, 589] width 335 height 63
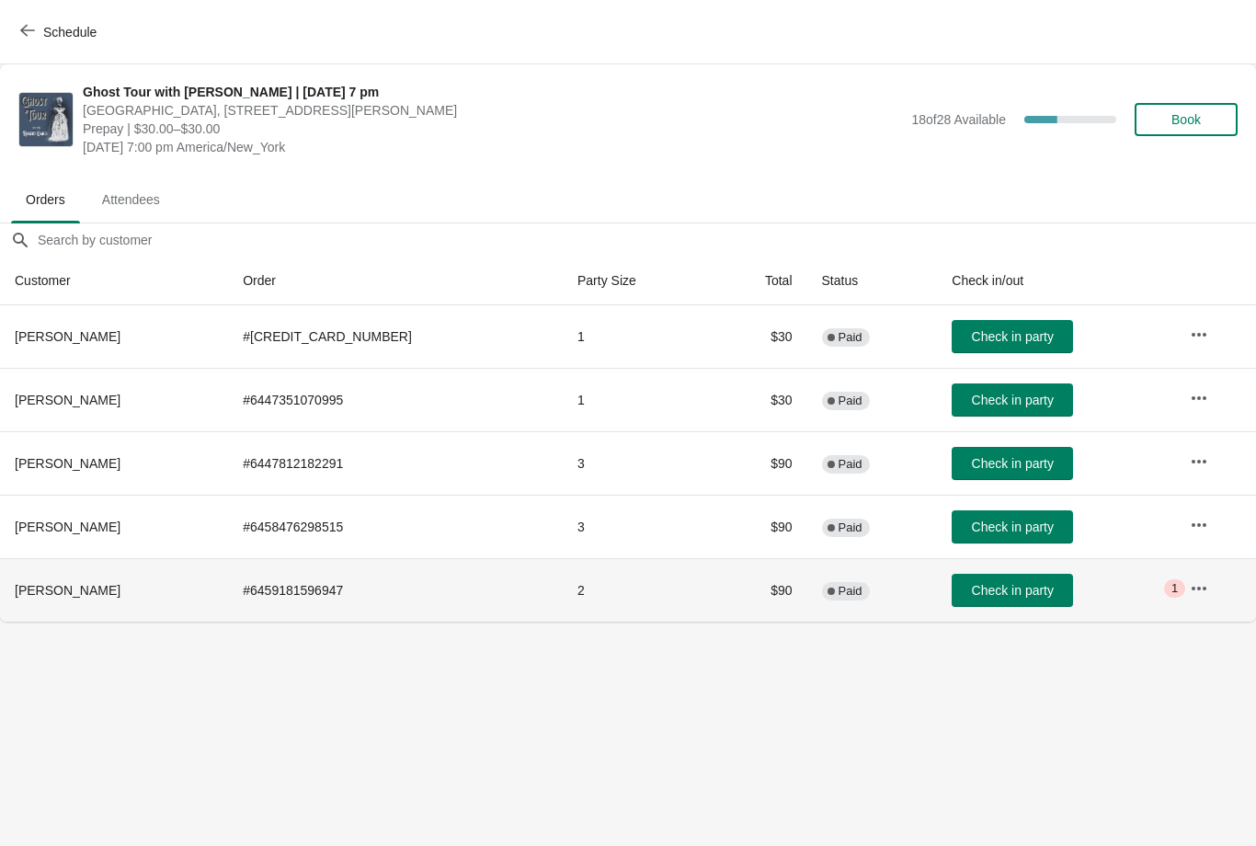
click at [646, 599] on td "2" at bounding box center [637, 589] width 149 height 63
click at [839, 597] on span "Paid" at bounding box center [851, 591] width 24 height 15
